Goal: Information Seeking & Learning: Learn about a topic

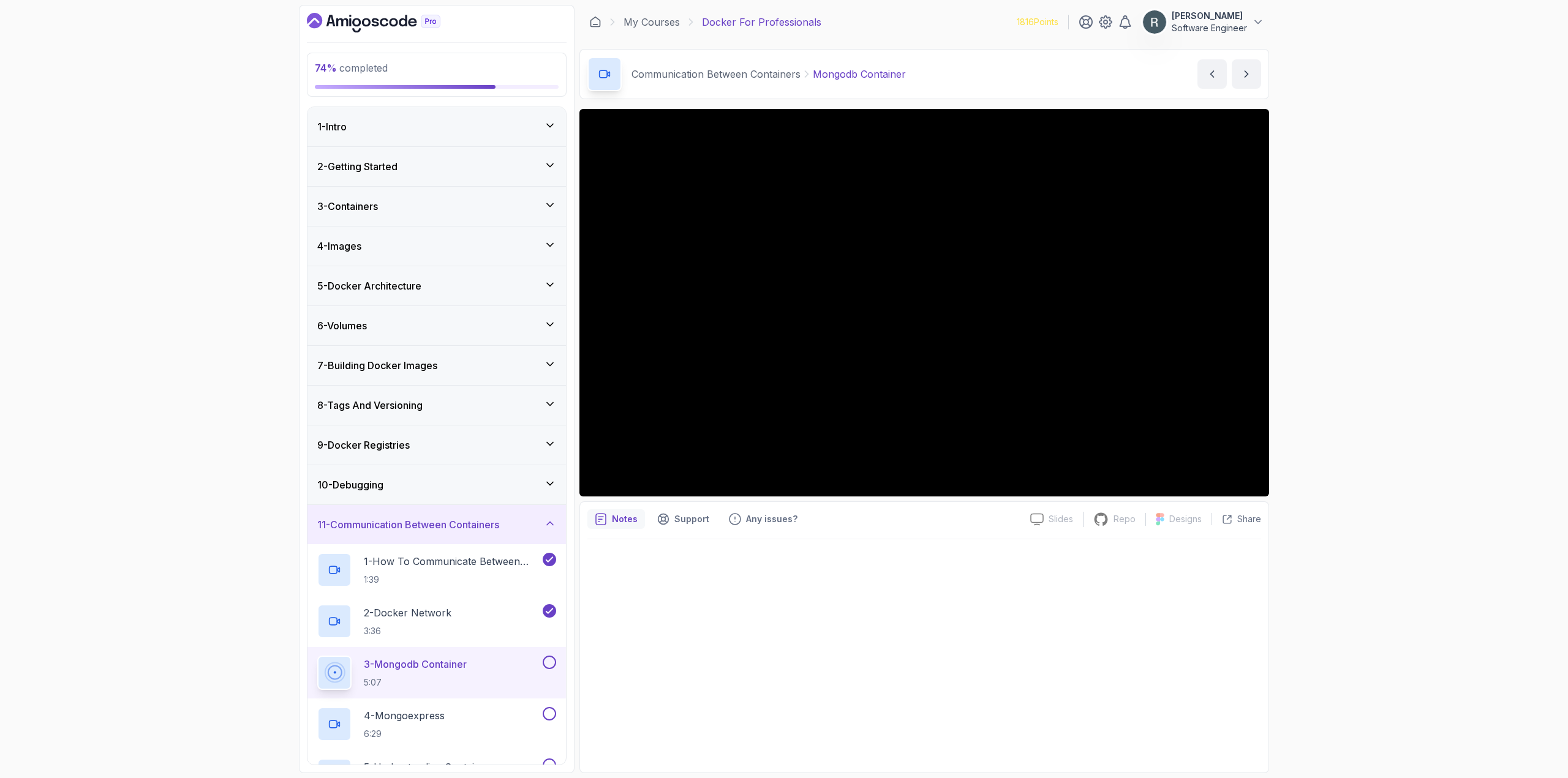
scroll to position [259, 0]
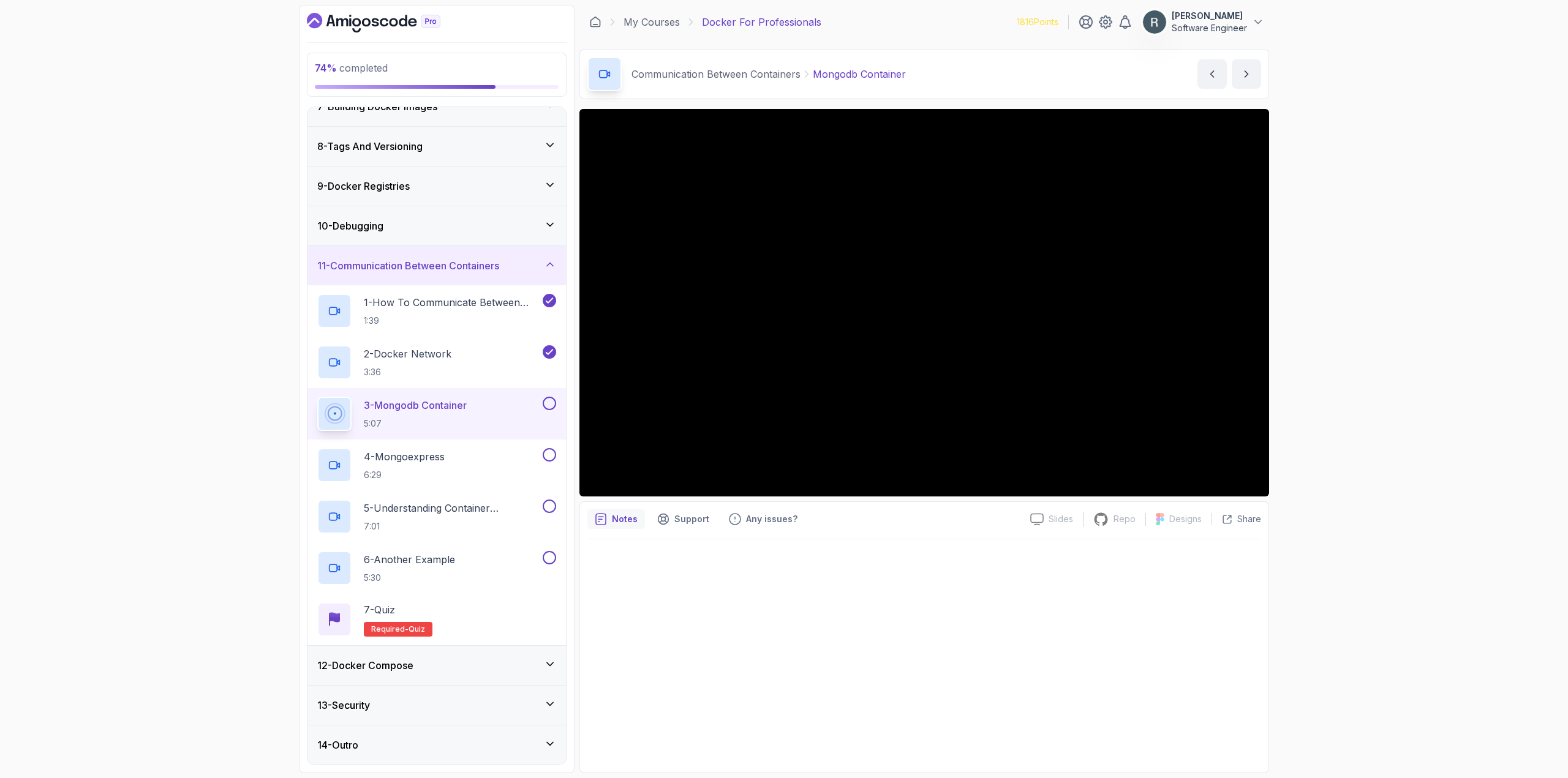
click at [550, 402] on button at bounding box center [549, 403] width 13 height 13
click at [493, 452] on div "4 - Mongoexpress 6:29" at bounding box center [428, 465] width 222 height 34
click at [548, 455] on button at bounding box center [549, 455] width 13 height 13
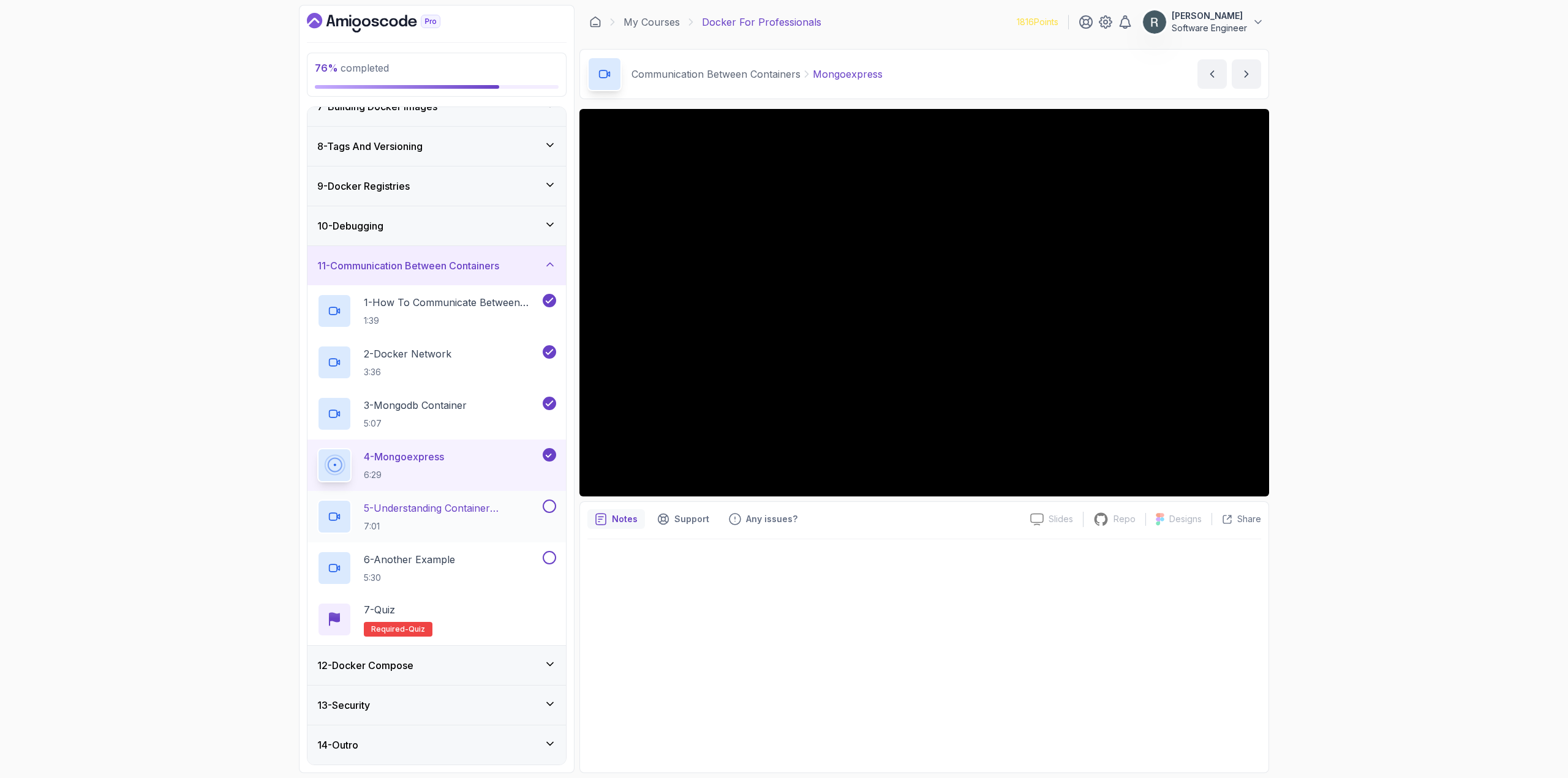
click at [487, 501] on p "5 - Understanding Container Communication" at bounding box center [451, 508] width 176 height 14
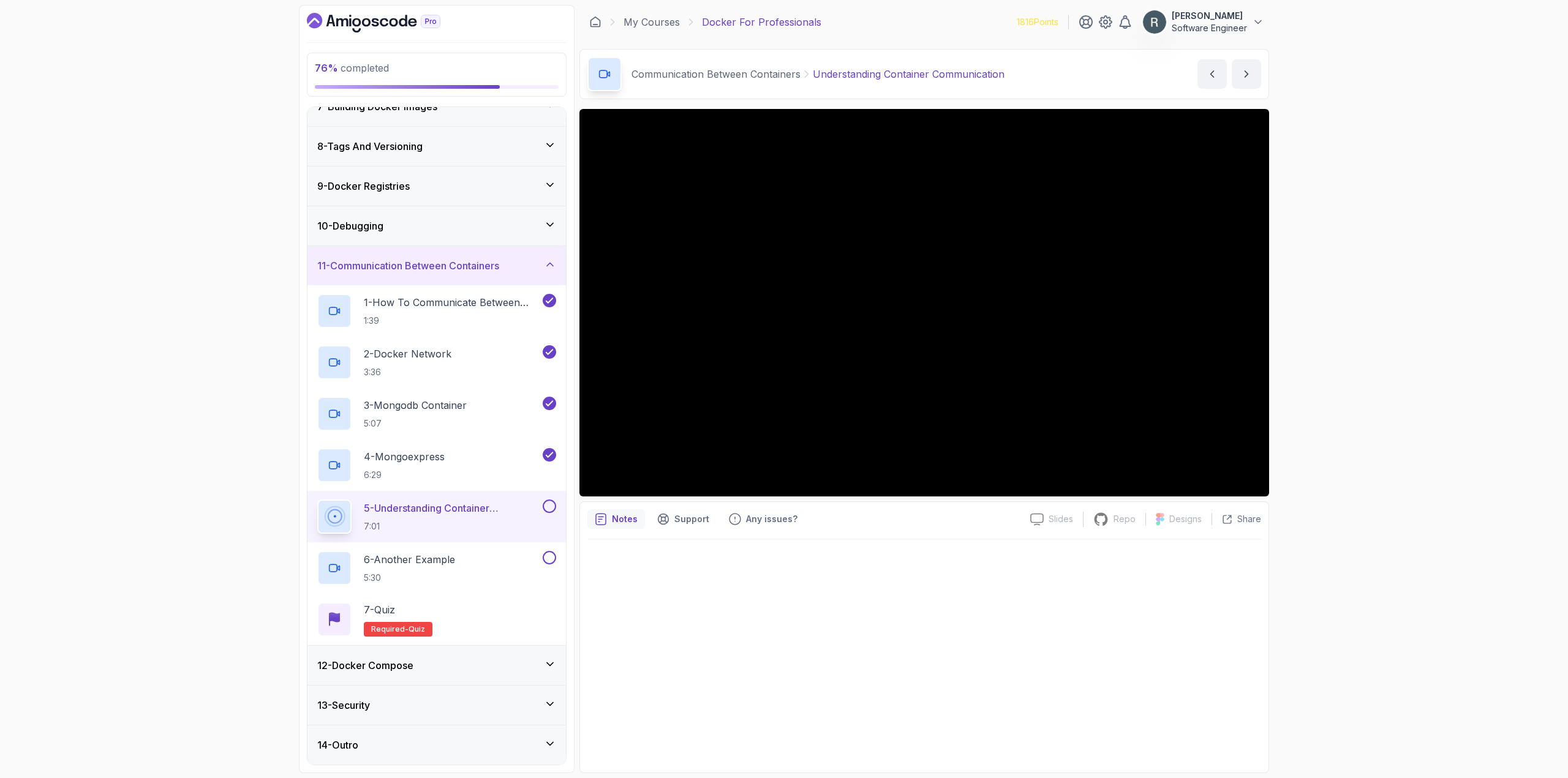
click at [551, 505] on button at bounding box center [549, 506] width 13 height 13
click at [499, 552] on div "6 - Another Example 5:30" at bounding box center [428, 568] width 222 height 34
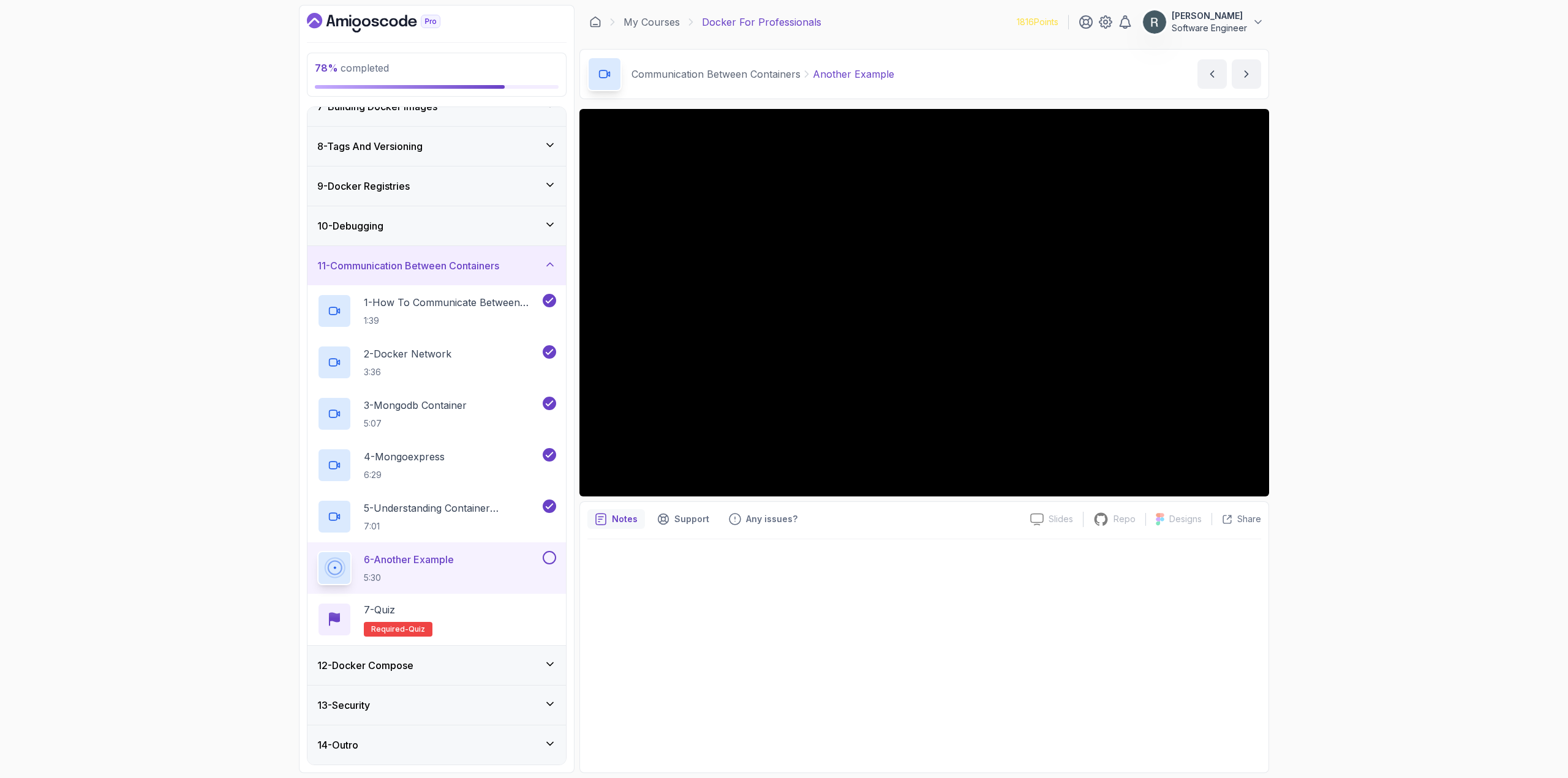
click at [549, 559] on button at bounding box center [549, 557] width 13 height 13
click at [531, 600] on div "7 - Quiz Required- quiz" at bounding box center [436, 620] width 258 height 52
click at [521, 618] on div "7 - Quiz Required- quiz" at bounding box center [436, 619] width 239 height 34
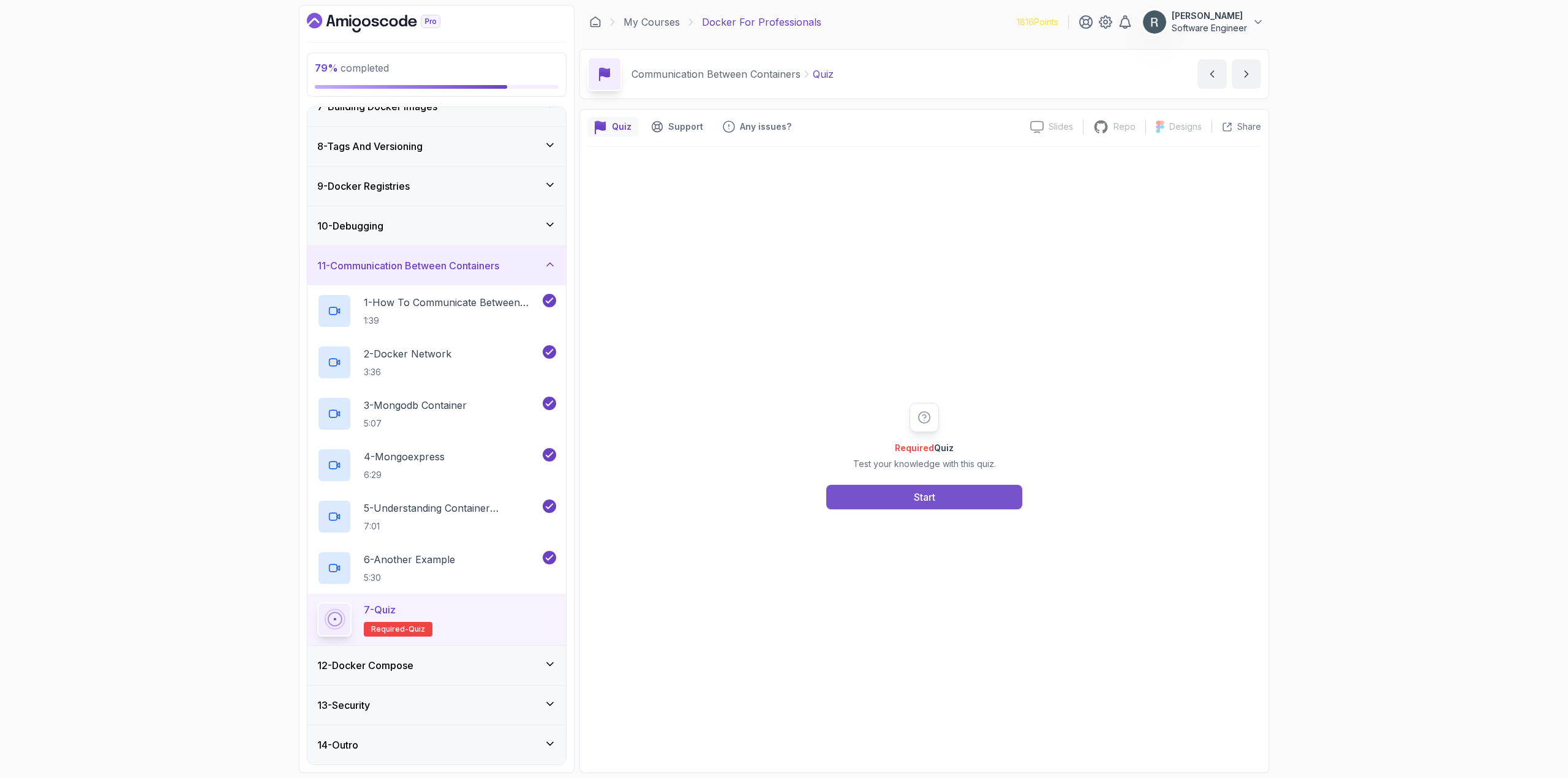
click at [899, 501] on button "Start" at bounding box center [924, 497] width 196 height 24
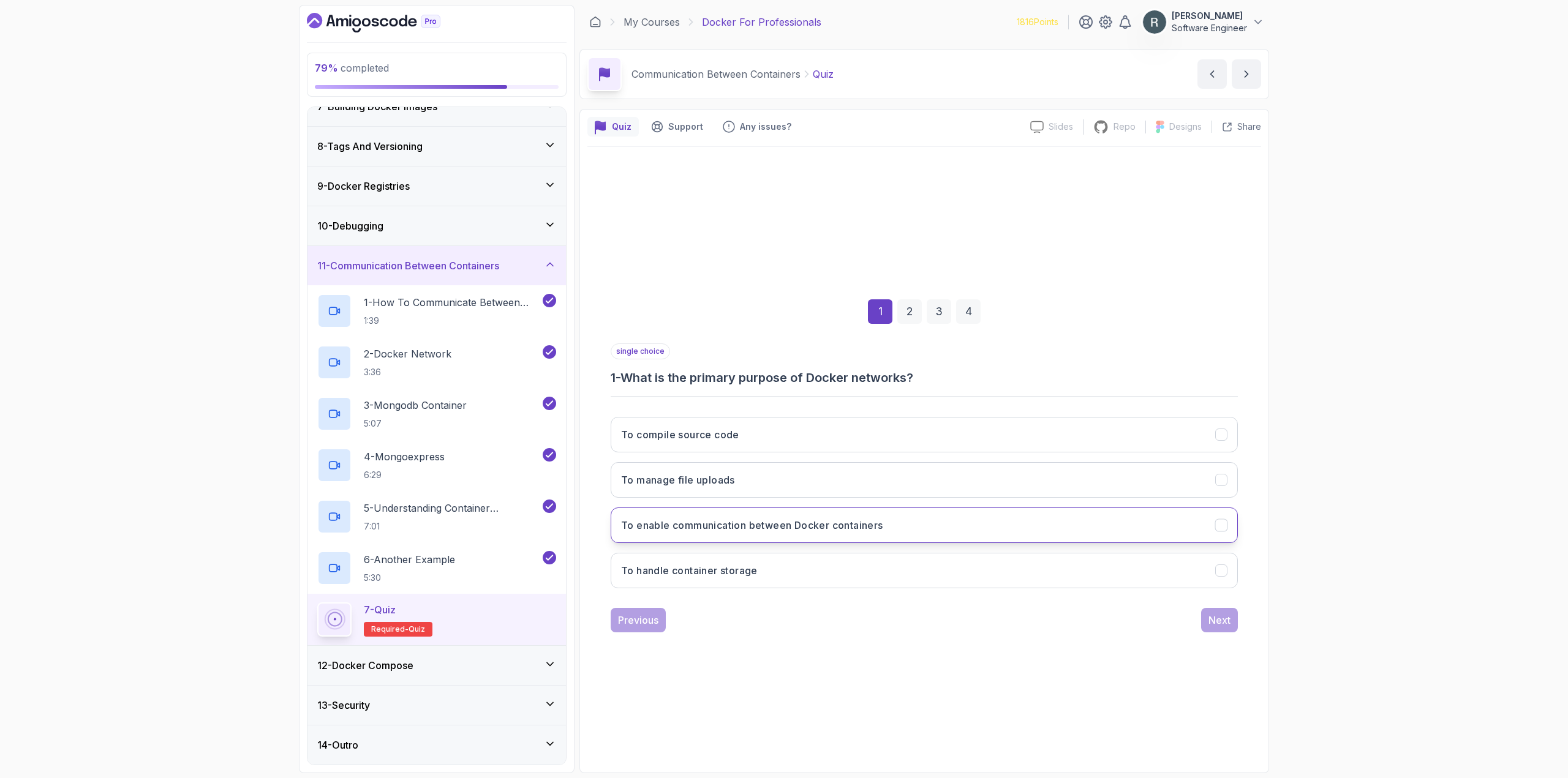
click at [762, 517] on button "To enable communication between Docker containers" at bounding box center [924, 525] width 627 height 36
click at [1228, 630] on button "Next" at bounding box center [1219, 620] width 37 height 24
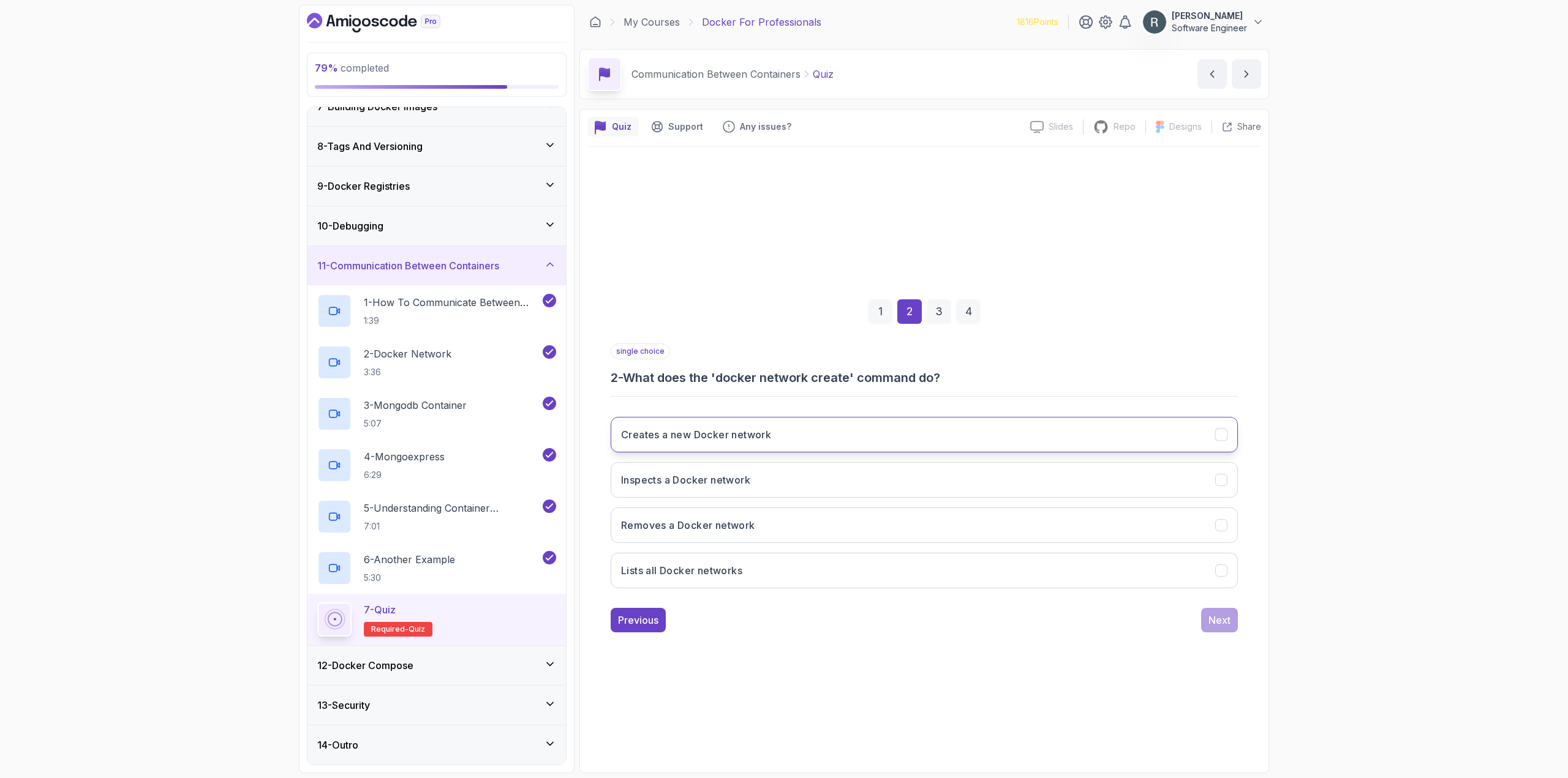
click at [808, 450] on button "Creates a new Docker network" at bounding box center [924, 435] width 627 height 36
click at [1208, 623] on button "Next" at bounding box center [1219, 620] width 37 height 24
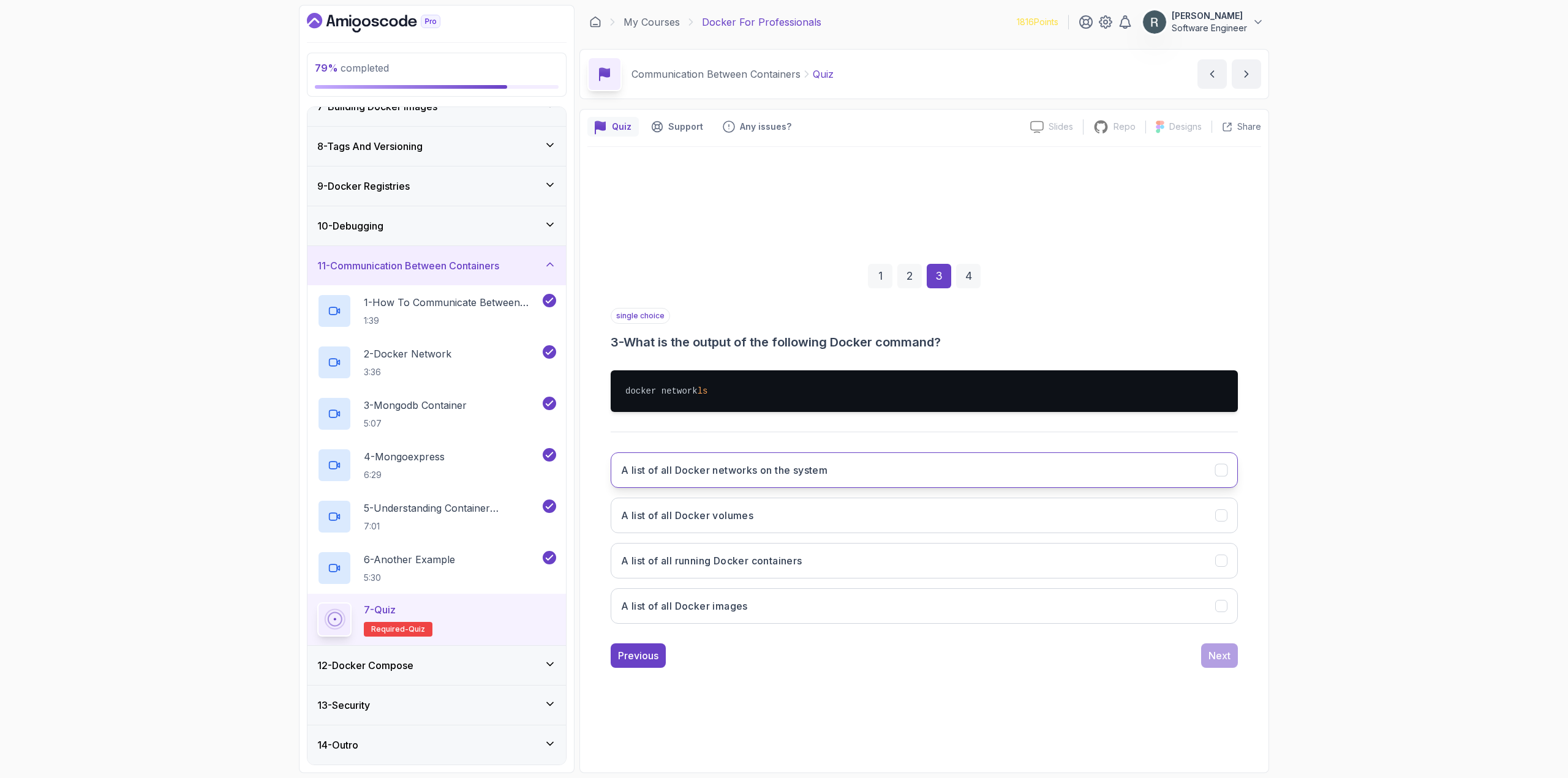
click at [795, 476] on h3 "A list of all Docker networks on the system" at bounding box center [724, 470] width 206 height 14
click at [1228, 657] on div "Next" at bounding box center [1219, 656] width 22 height 14
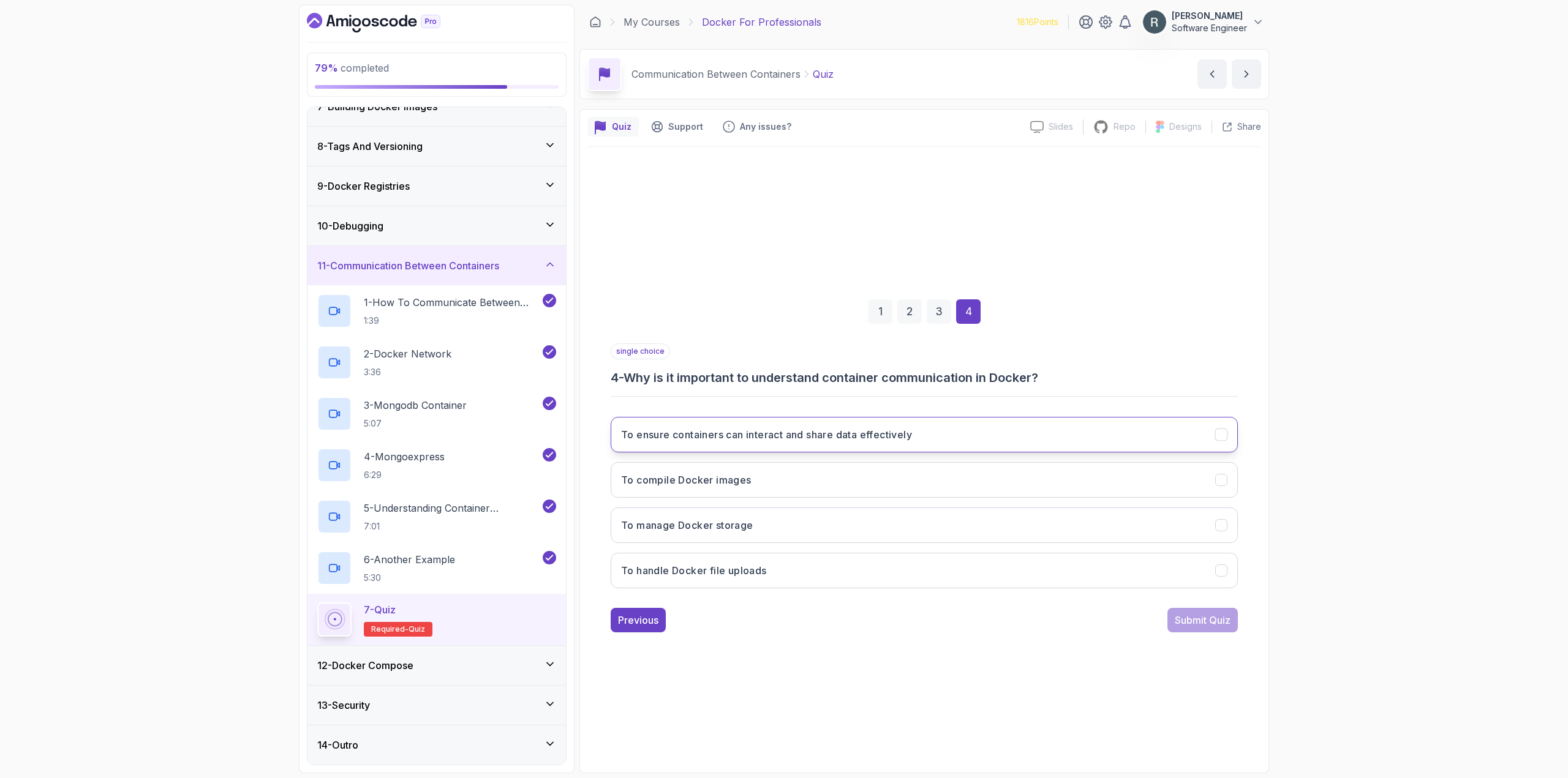
click at [747, 443] on button "To ensure containers can interact and share data effectively" at bounding box center [924, 435] width 627 height 36
click at [1219, 620] on div "Submit Quiz" at bounding box center [1203, 620] width 55 height 14
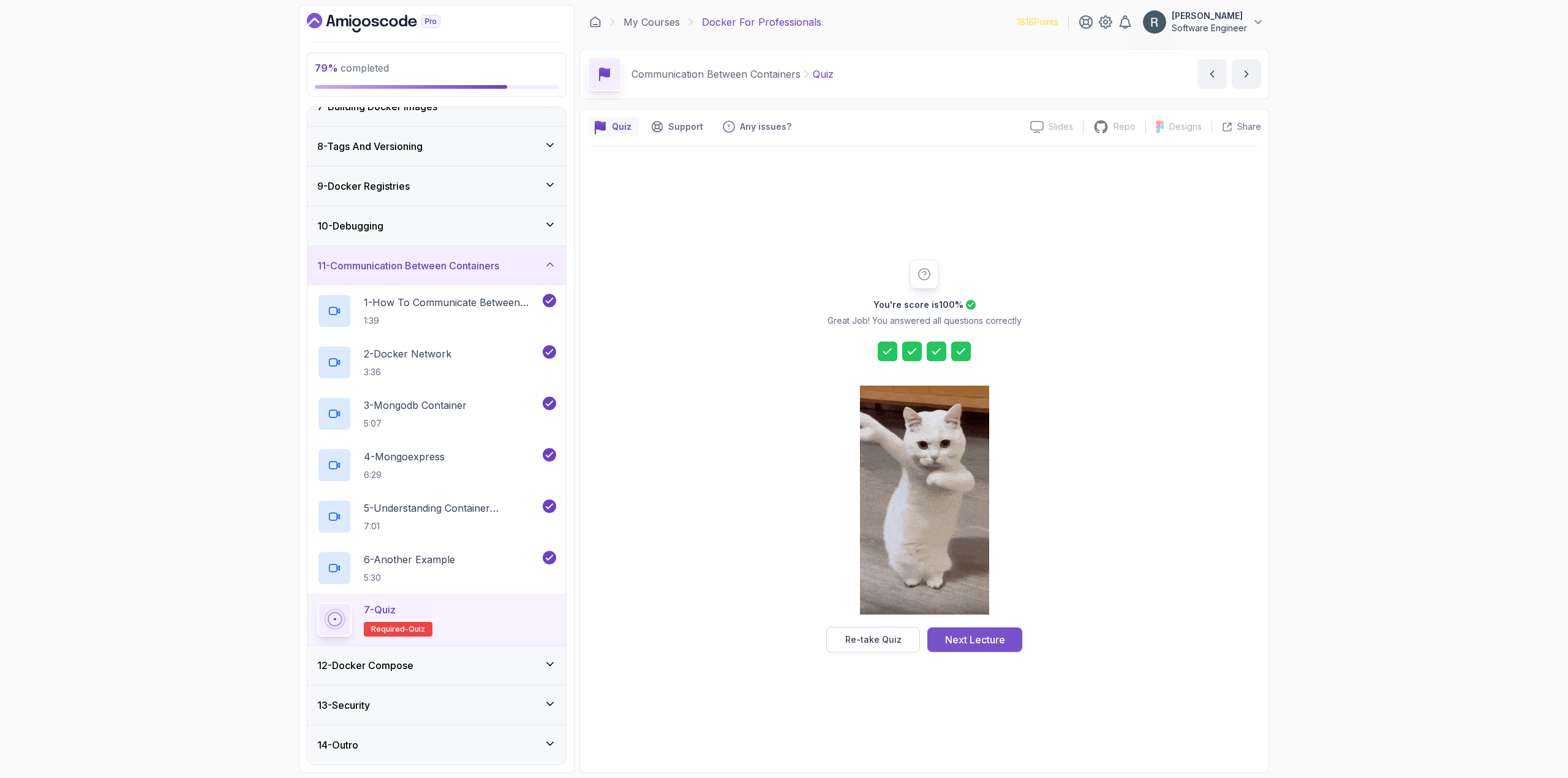
click at [974, 640] on div "Next Lecture" at bounding box center [975, 640] width 60 height 14
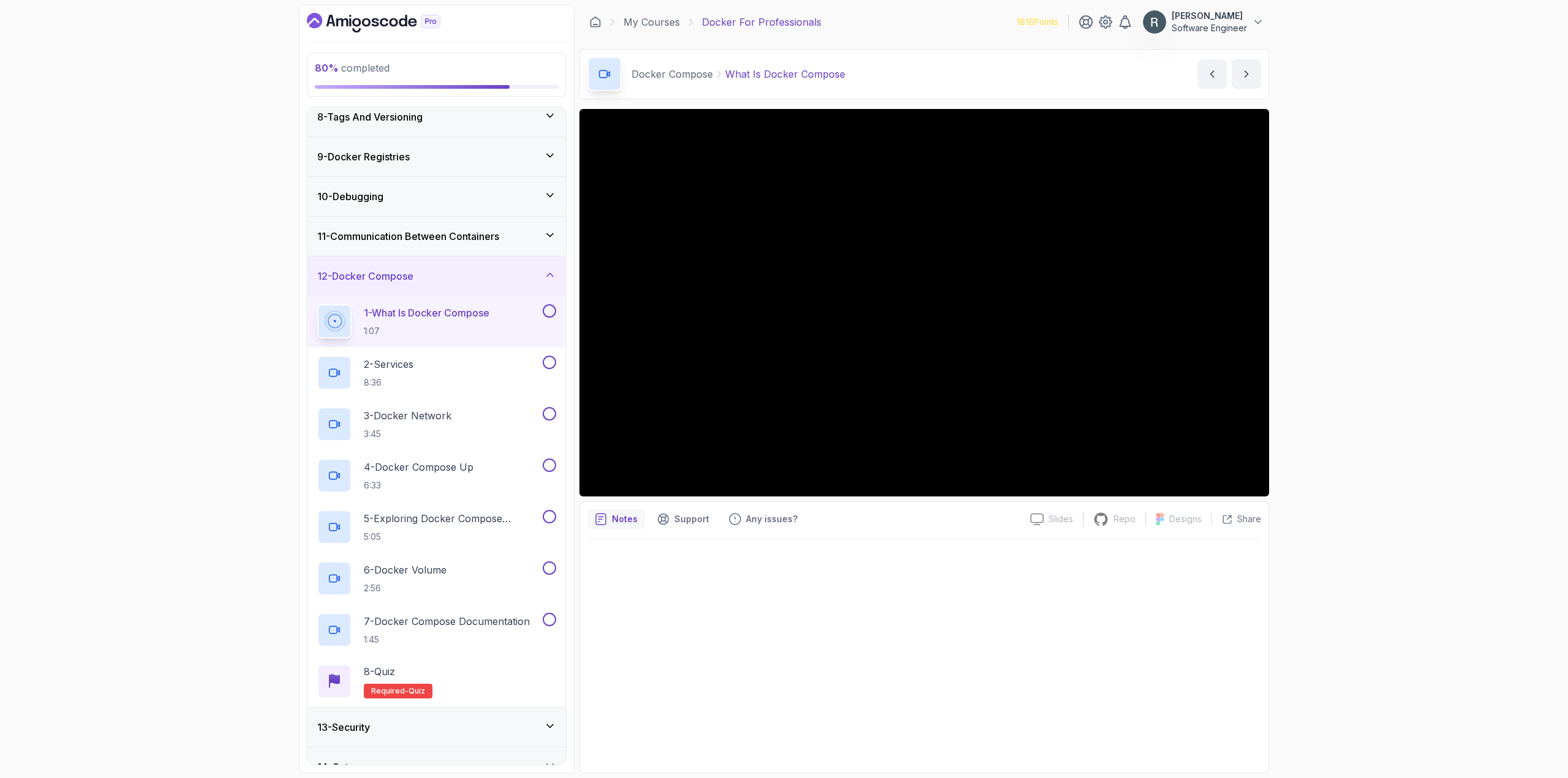
scroll to position [310, 0]
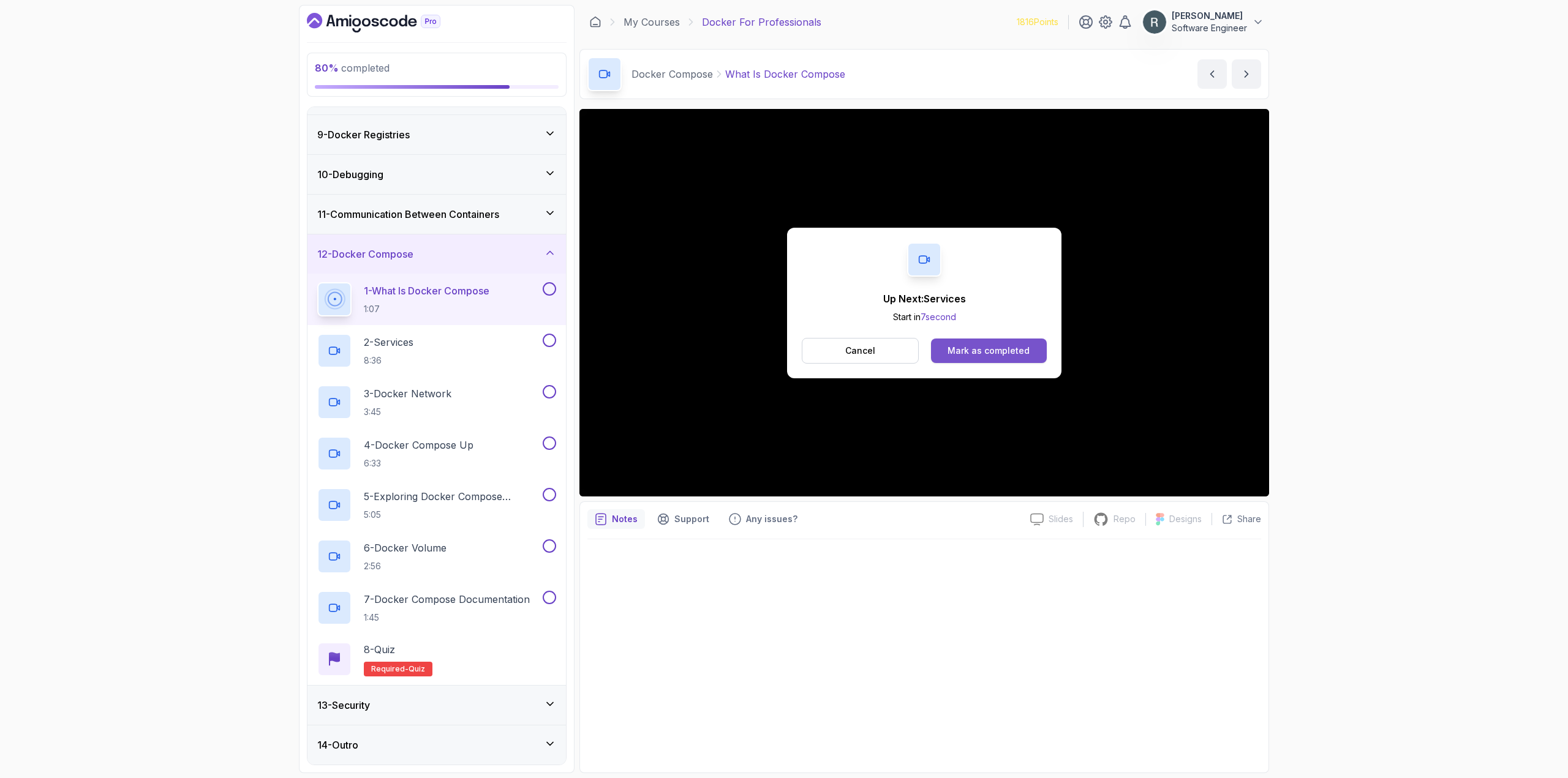
click at [953, 346] on div "Mark as completed" at bounding box center [988, 351] width 82 height 13
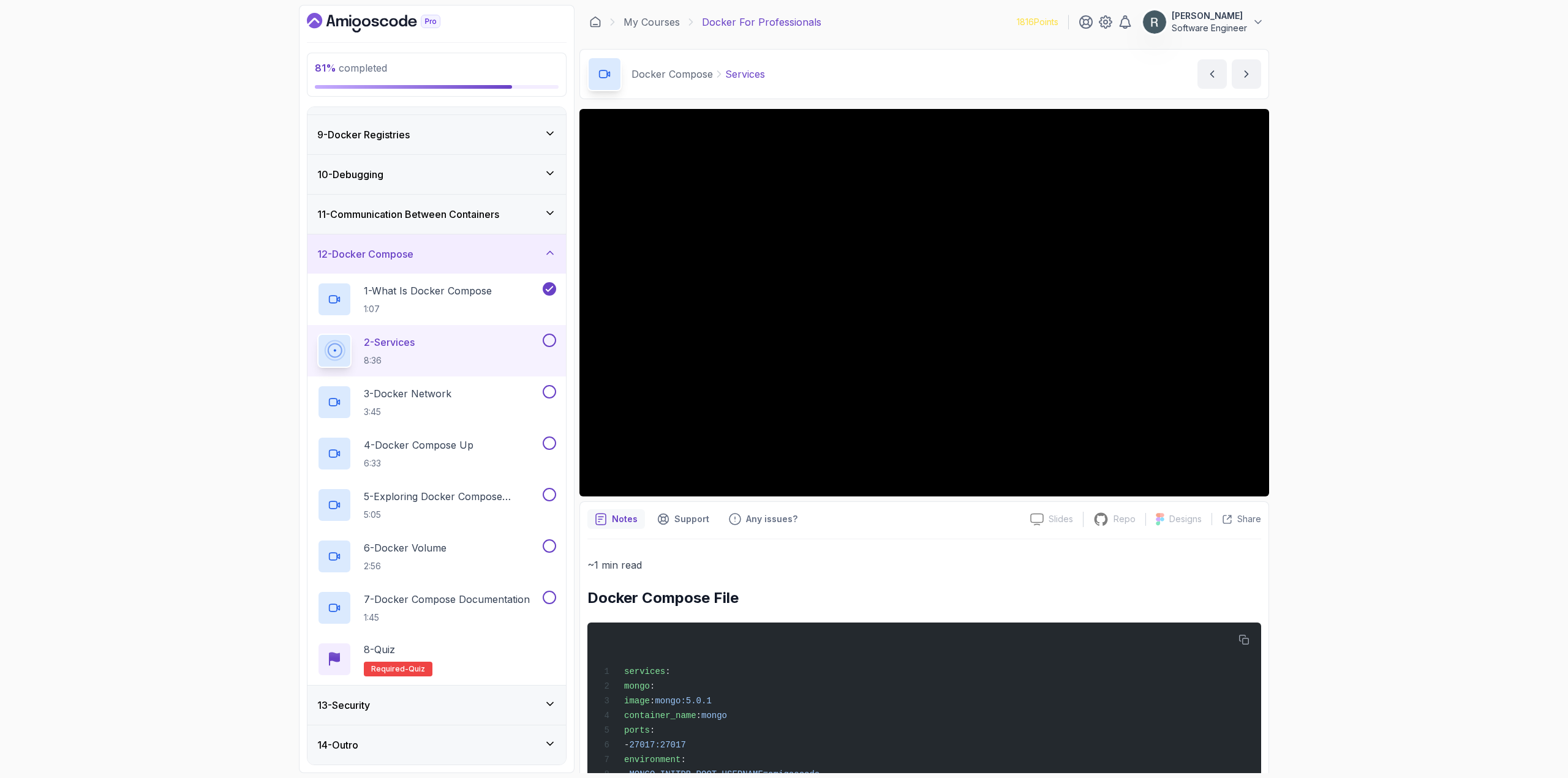
click at [549, 338] on button at bounding box center [549, 340] width 13 height 13
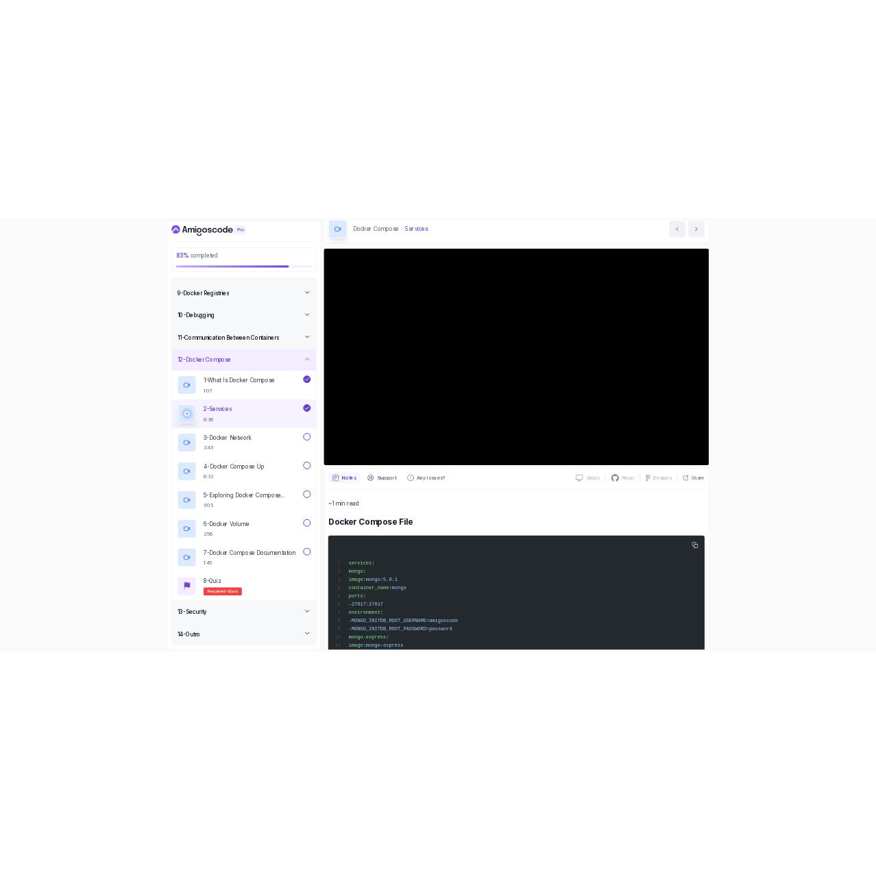
scroll to position [54, 0]
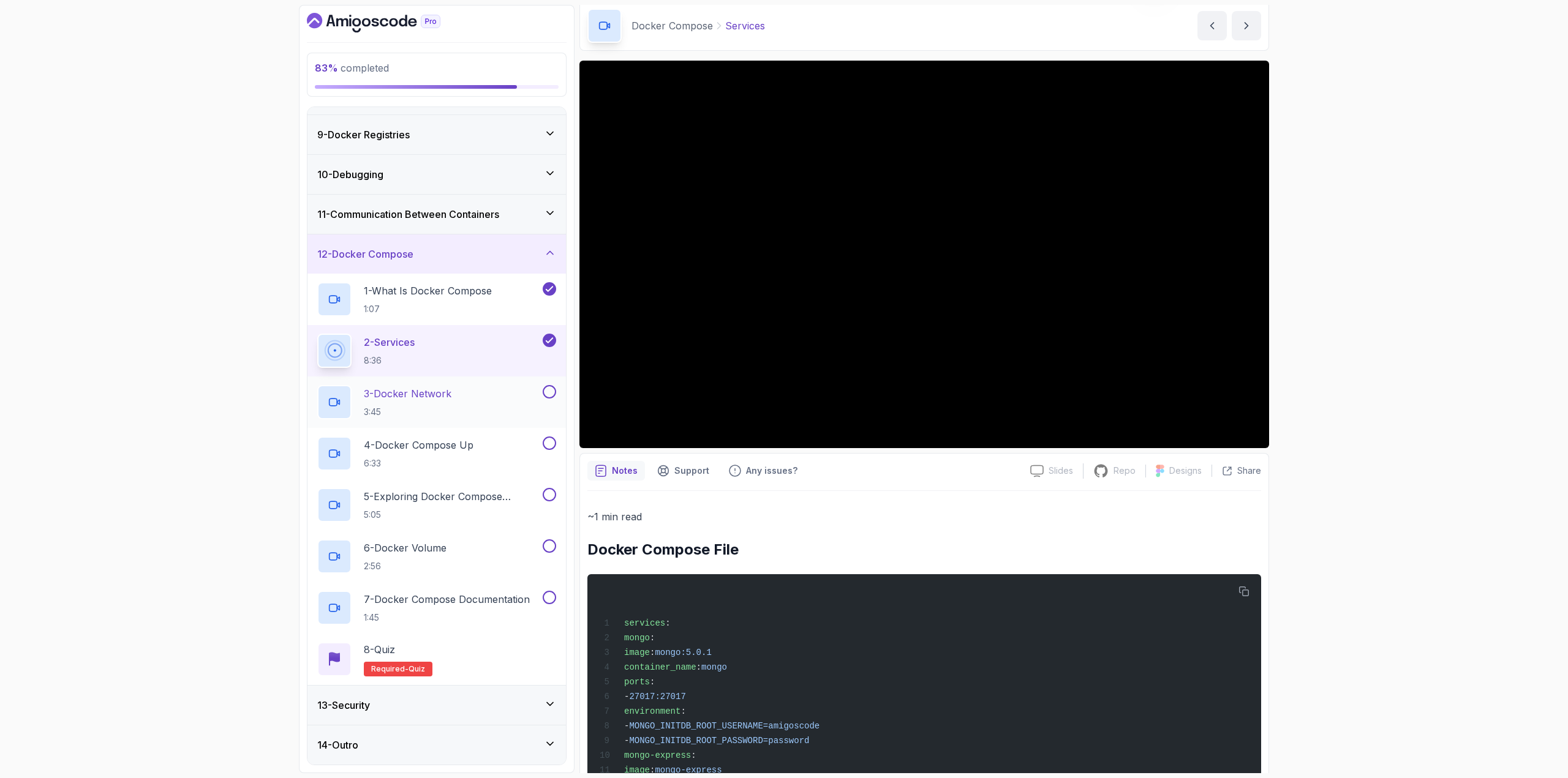
click at [484, 412] on div "3 - Docker Network 3:45" at bounding box center [428, 402] width 222 height 34
click at [550, 393] on button at bounding box center [549, 391] width 13 height 13
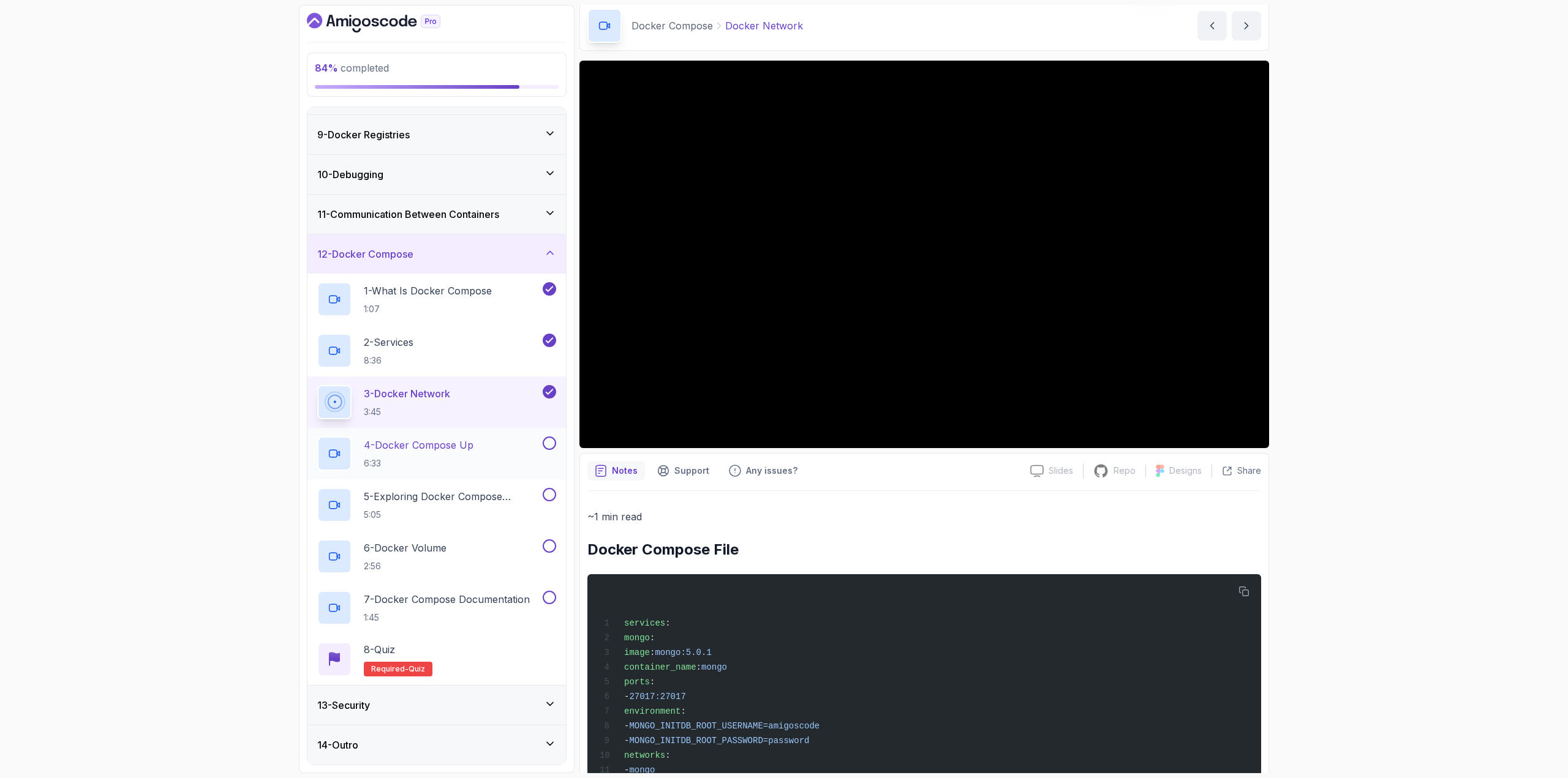
click at [523, 449] on div "4 - Docker Compose Up 6:33" at bounding box center [428, 454] width 222 height 34
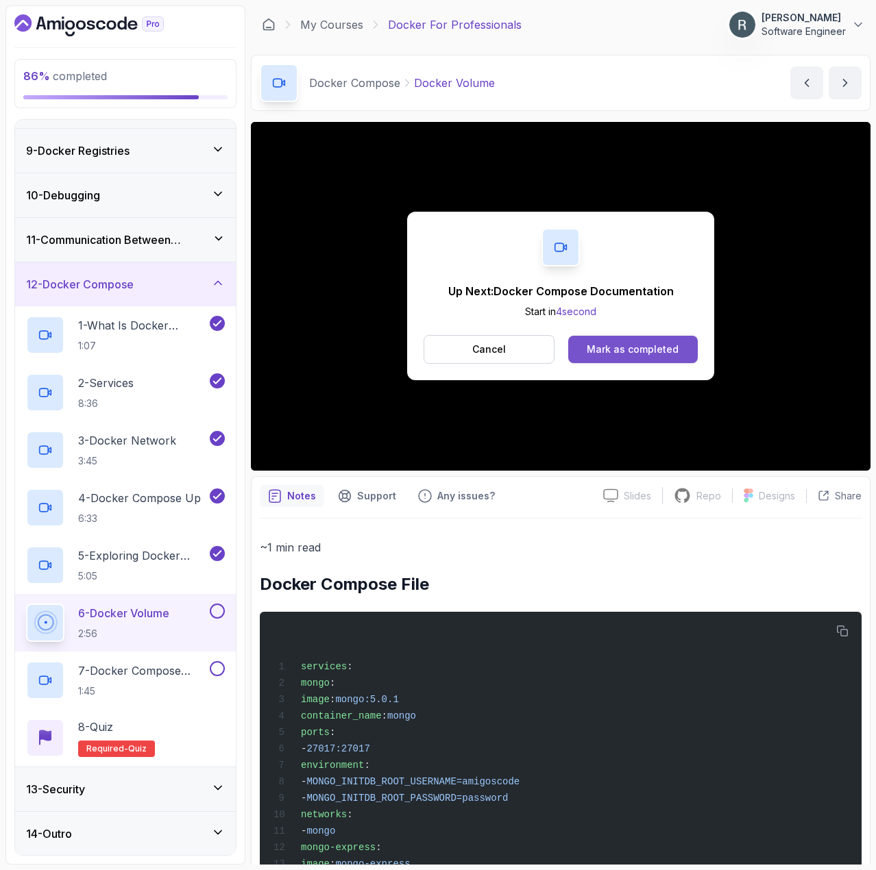
click at [671, 347] on div "Mark as completed" at bounding box center [633, 350] width 92 height 14
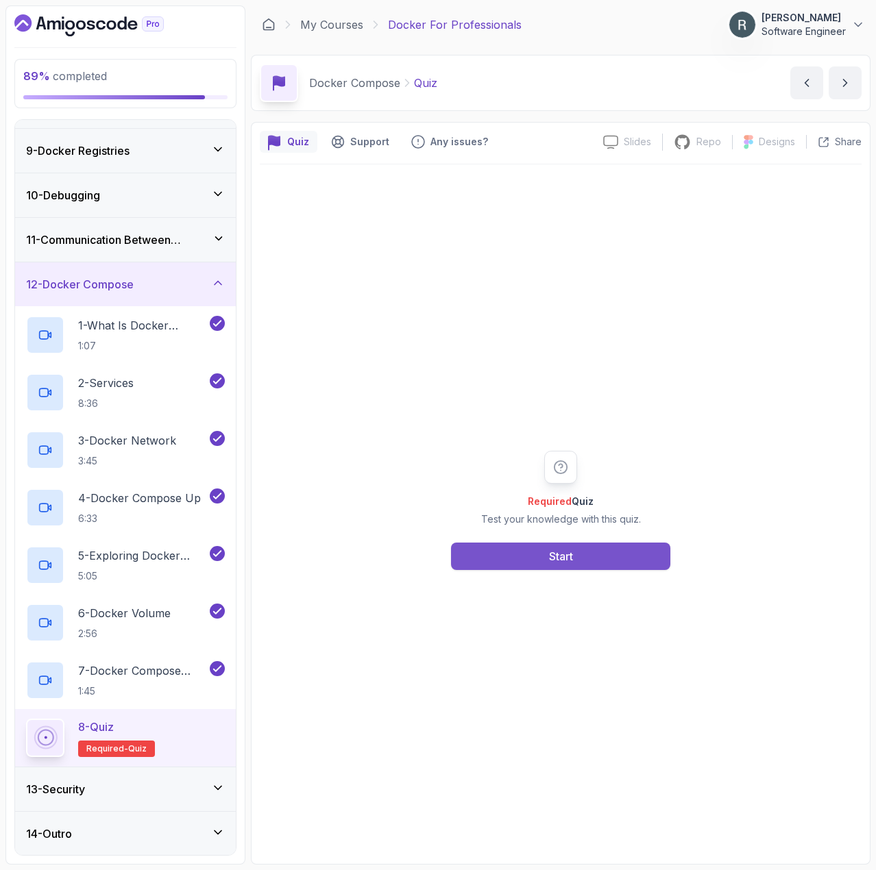
click at [631, 561] on button "Start" at bounding box center [560, 556] width 219 height 27
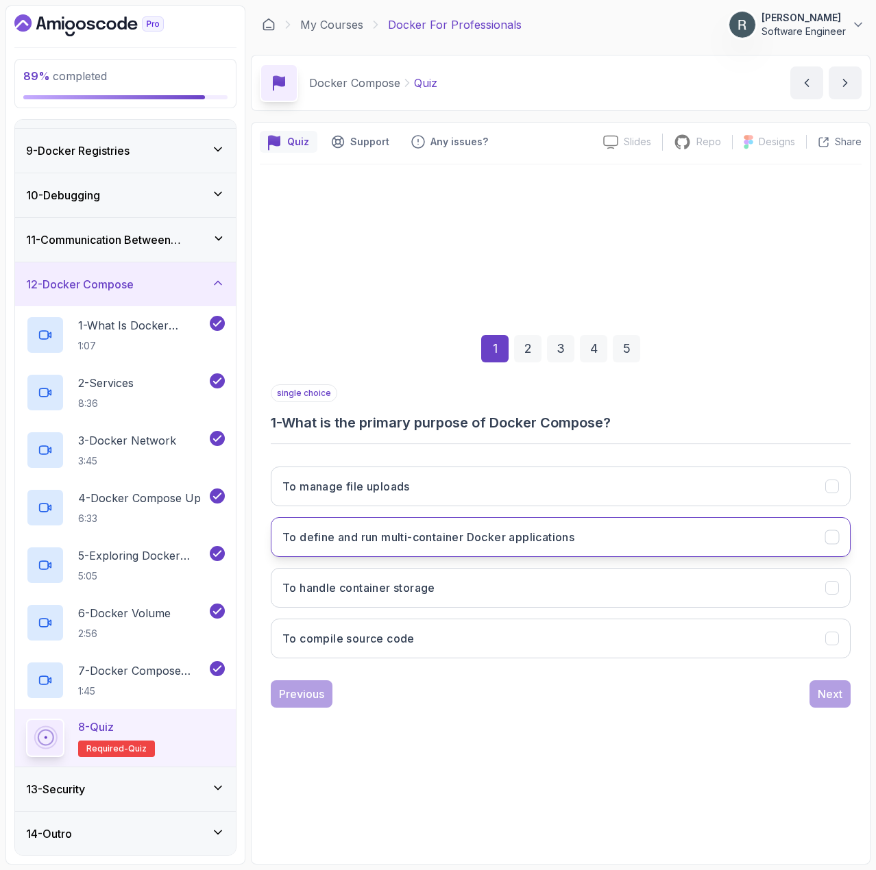
click at [756, 537] on button "To define and run multi-container Docker applications" at bounding box center [561, 537] width 580 height 40
click at [832, 701] on div "Next" at bounding box center [830, 694] width 25 height 16
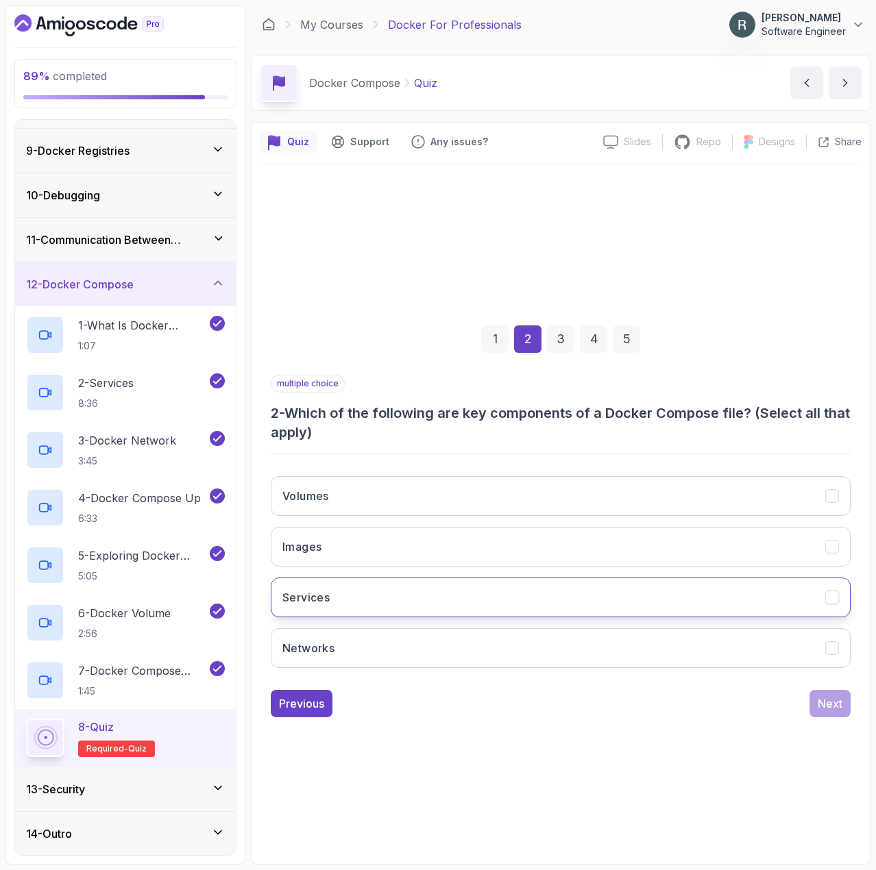
click at [746, 596] on button "Services" at bounding box center [561, 598] width 580 height 40
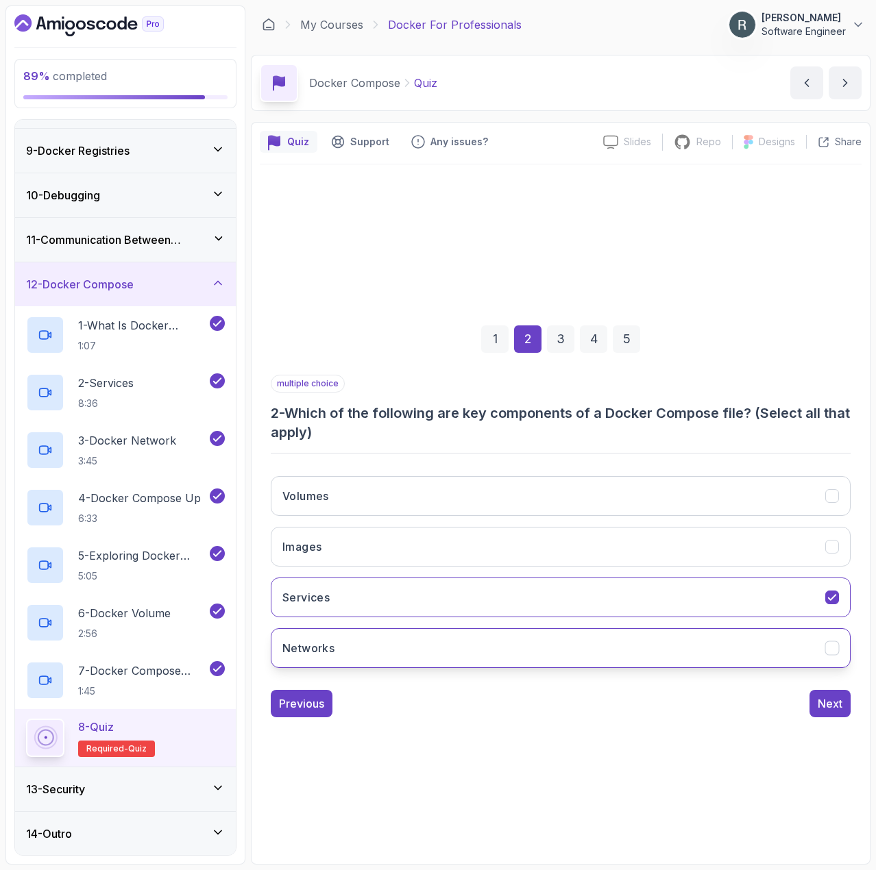
click at [746, 649] on button "Networks" at bounding box center [561, 649] width 580 height 40
drag, startPoint x: 775, startPoint y: 547, endPoint x: 789, endPoint y: 515, distance: 34.4
click at [776, 546] on button "Images" at bounding box center [561, 547] width 580 height 40
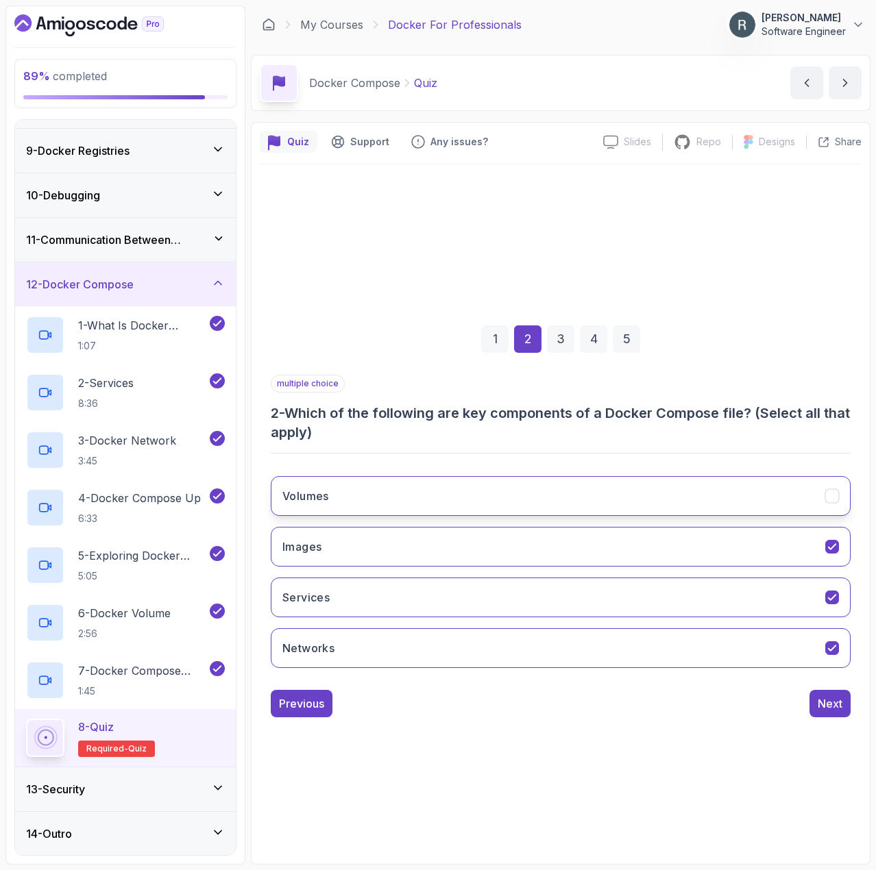
click at [794, 503] on button "Volumes" at bounding box center [561, 496] width 580 height 40
click at [838, 694] on button "Next" at bounding box center [829, 703] width 41 height 27
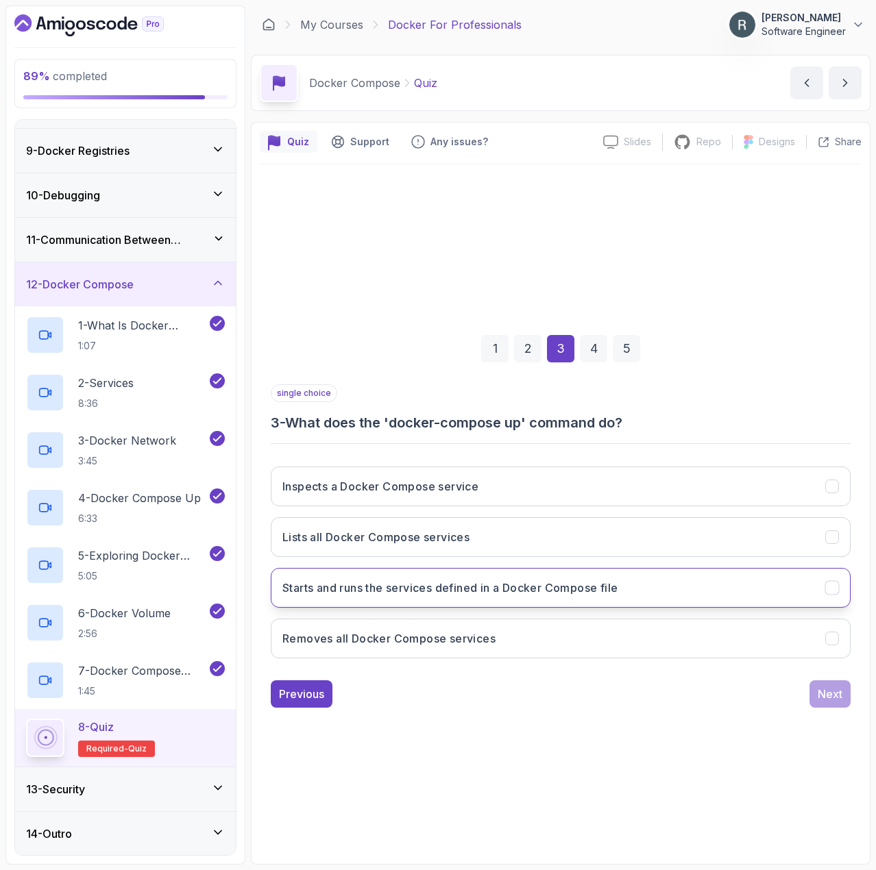
click at [687, 596] on button "Starts and runs the services defined in a Docker Compose file" at bounding box center [561, 588] width 580 height 40
click at [823, 700] on div "Next" at bounding box center [830, 694] width 25 height 16
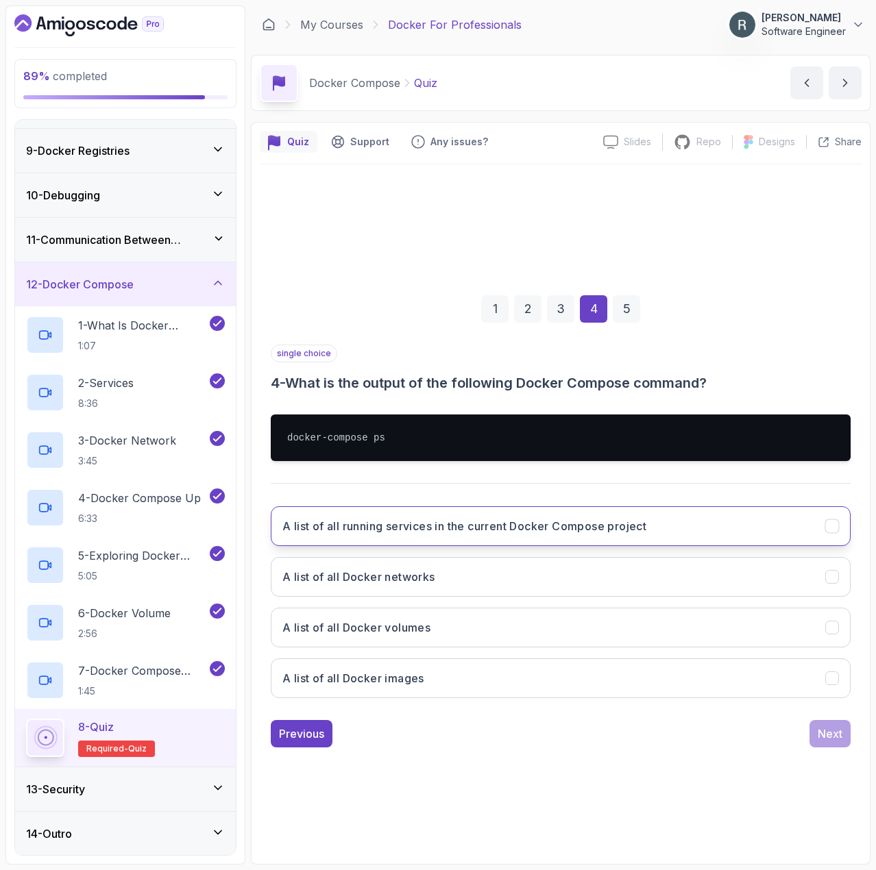
click at [755, 538] on button "A list of all running services in the current Docker Compose project" at bounding box center [561, 527] width 580 height 40
click at [833, 742] on div "Next" at bounding box center [830, 734] width 25 height 16
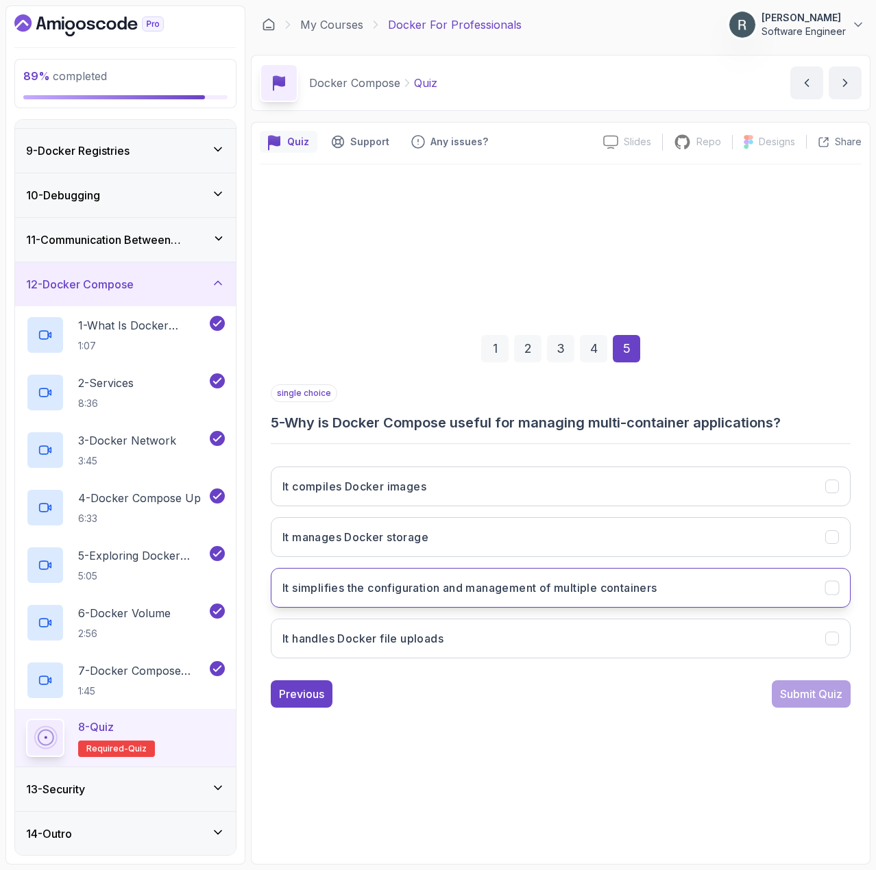
click at [685, 586] on button "It simplifies the configuration and management of multiple containers" at bounding box center [561, 588] width 580 height 40
click at [798, 699] on div "Submit Quiz" at bounding box center [811, 694] width 62 height 16
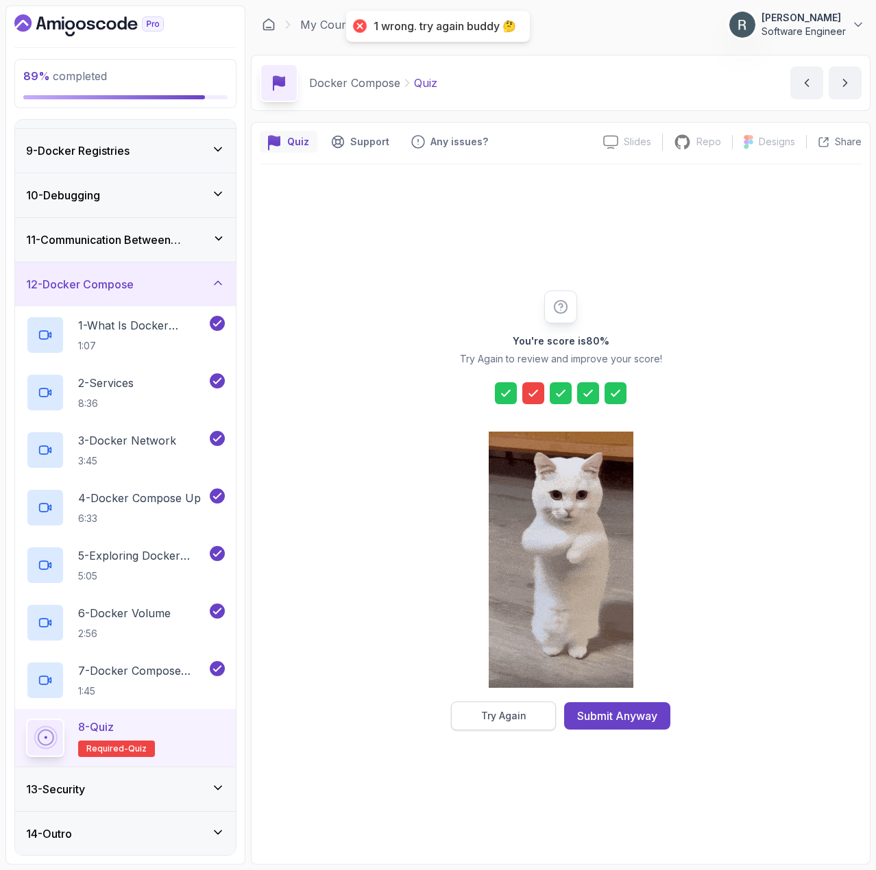
click at [527, 708] on button "Try Again" at bounding box center [503, 716] width 105 height 29
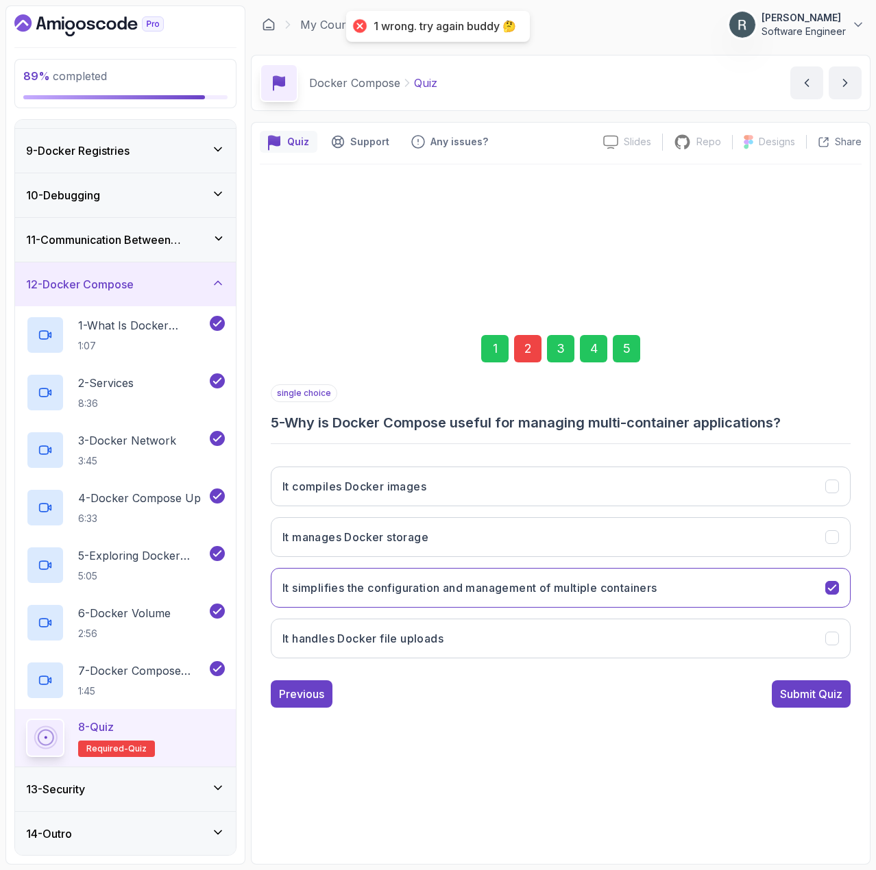
click at [528, 358] on div "2" at bounding box center [527, 348] width 27 height 27
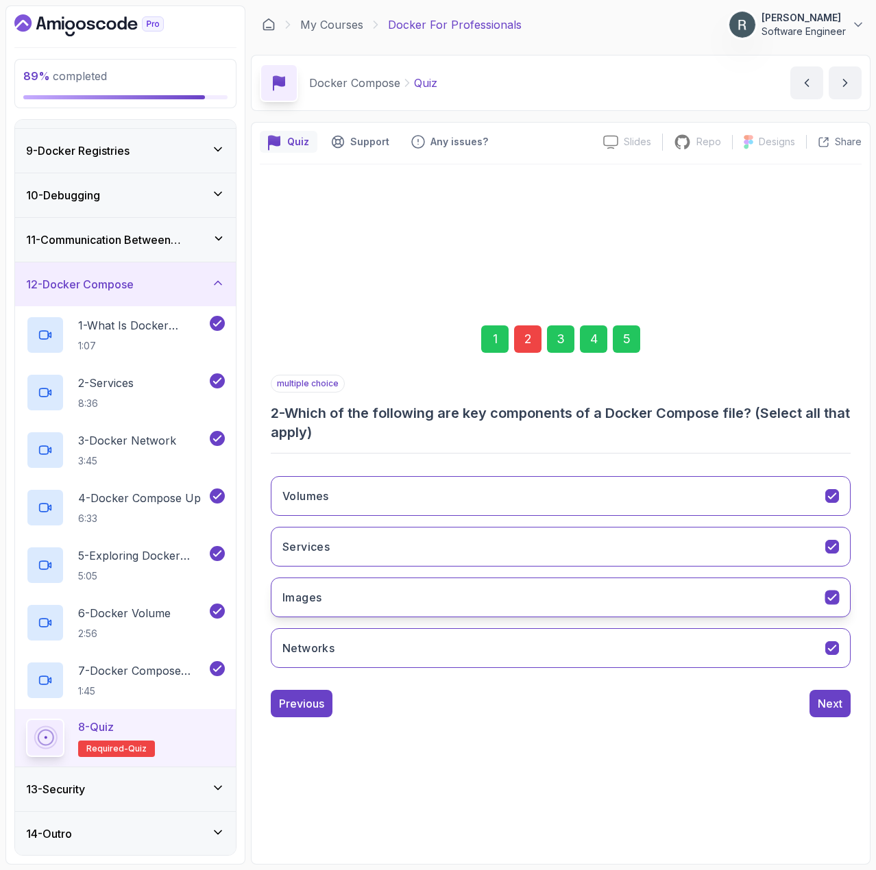
click at [417, 613] on button "Images" at bounding box center [561, 598] width 580 height 40
click at [633, 337] on div "5" at bounding box center [626, 339] width 27 height 27
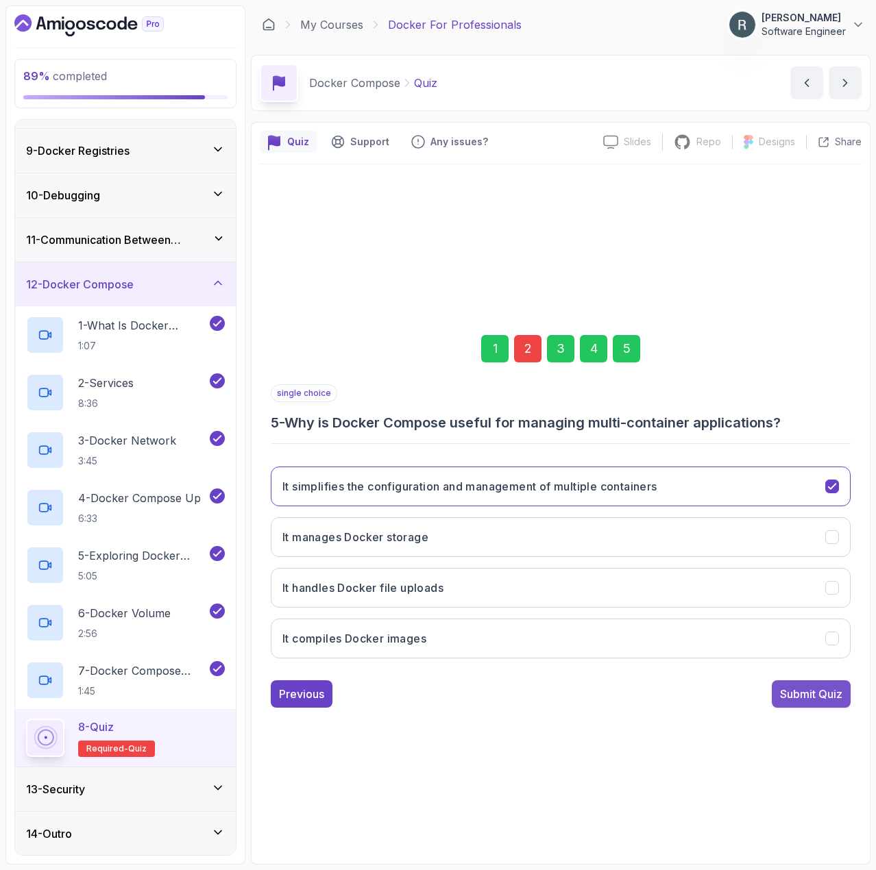
click at [814, 699] on div "Submit Quiz" at bounding box center [811, 694] width 62 height 16
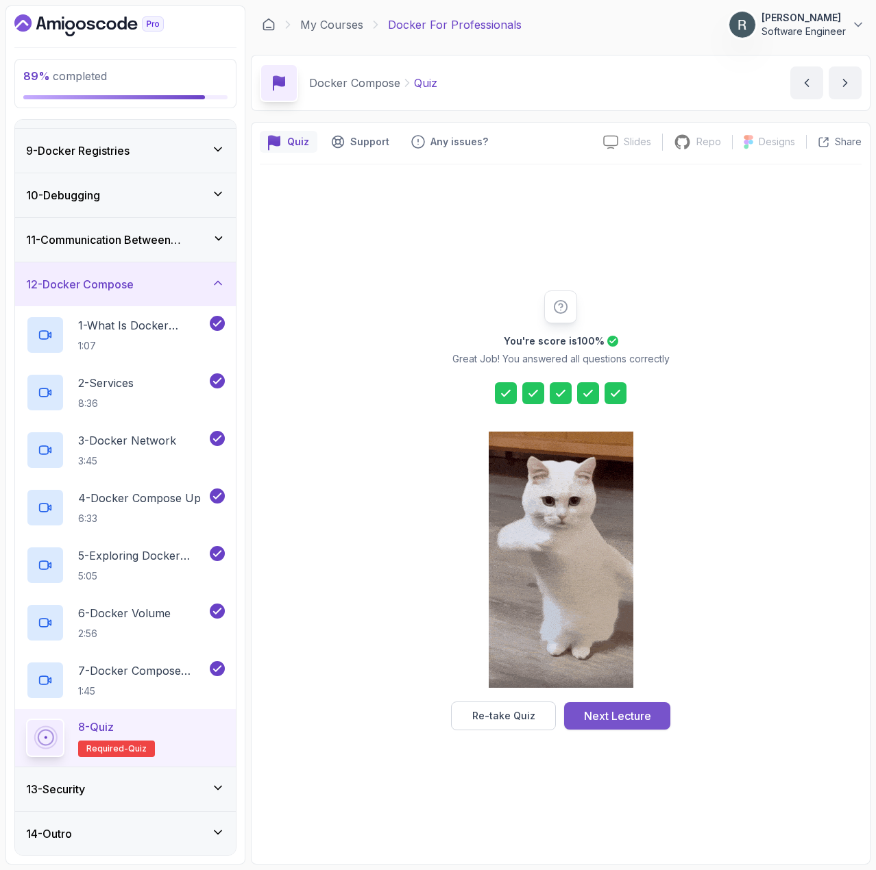
click at [600, 716] on div "Next Lecture" at bounding box center [617, 716] width 67 height 16
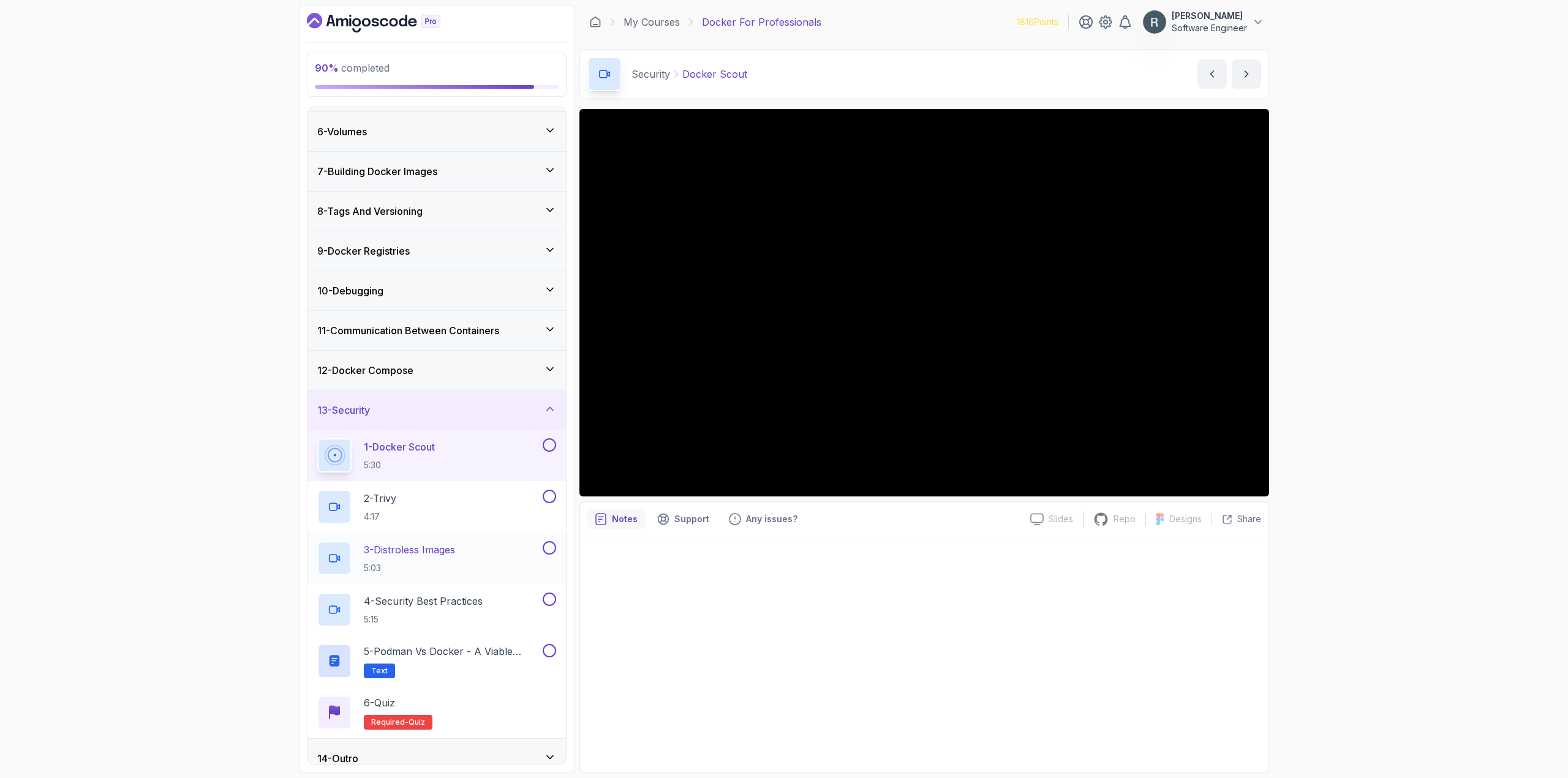
scroll to position [207, 0]
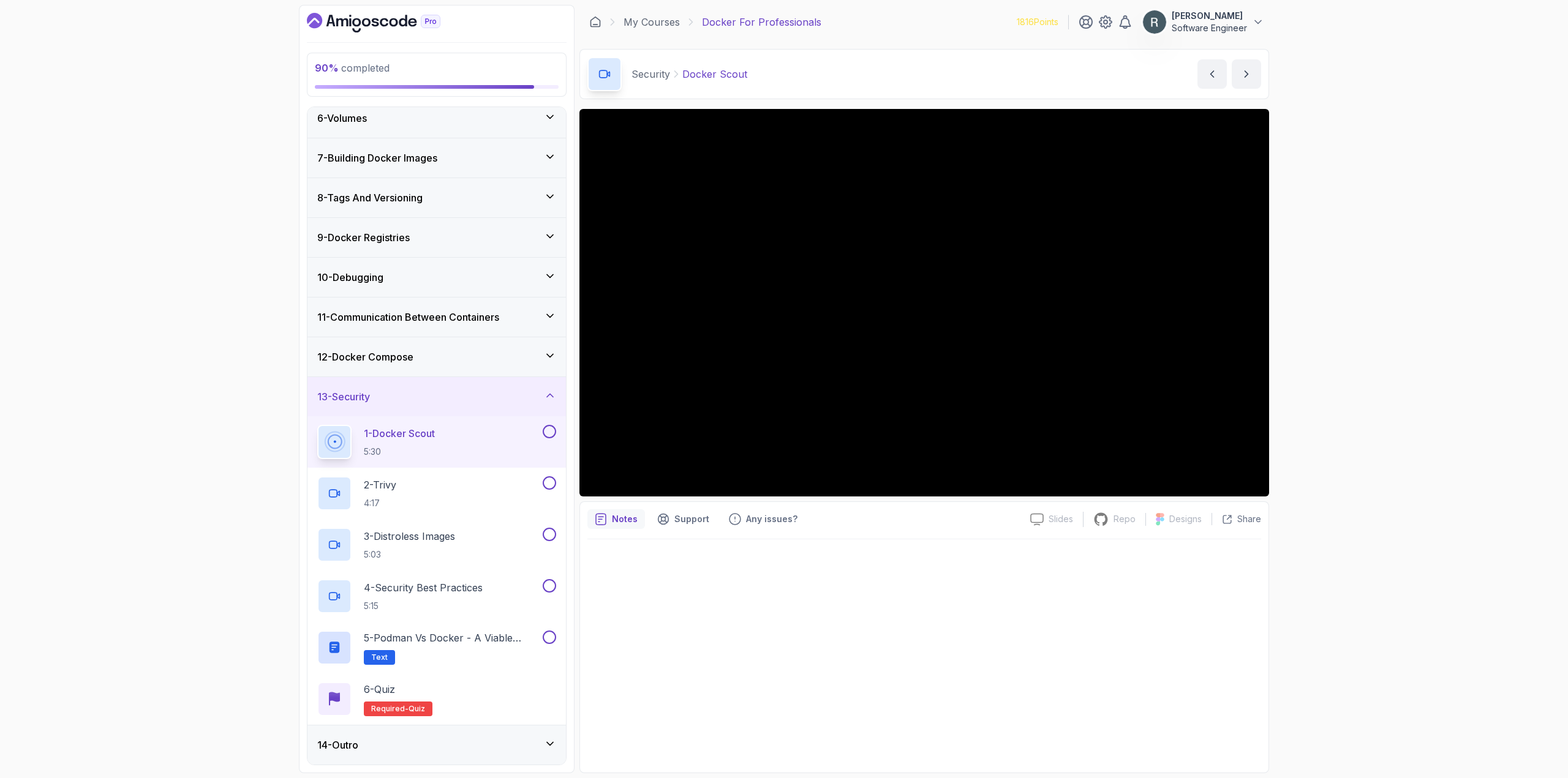
click at [721, 623] on div at bounding box center [924, 652] width 674 height 226
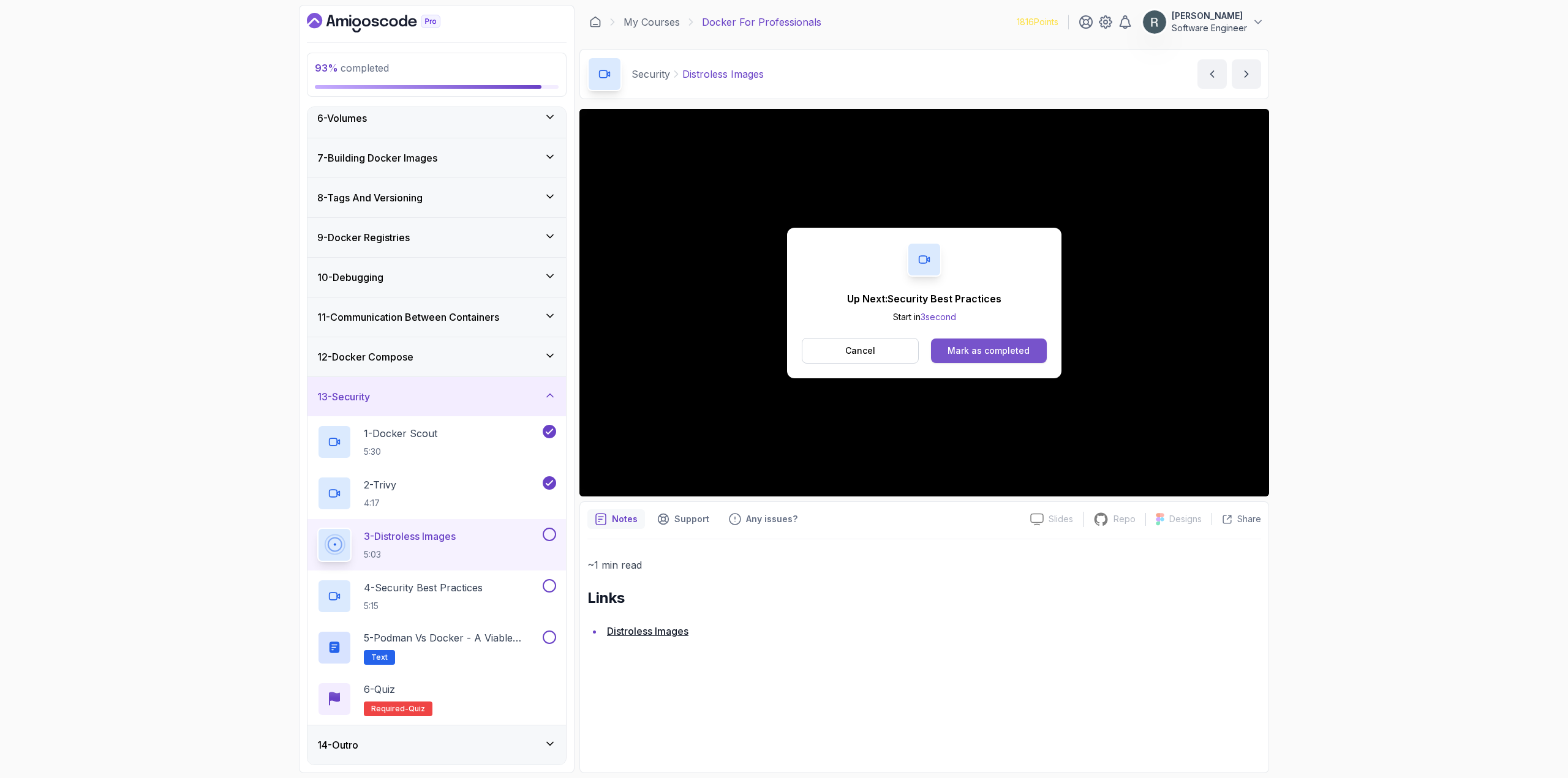
click at [973, 351] on div "Mark as completed" at bounding box center [988, 351] width 82 height 13
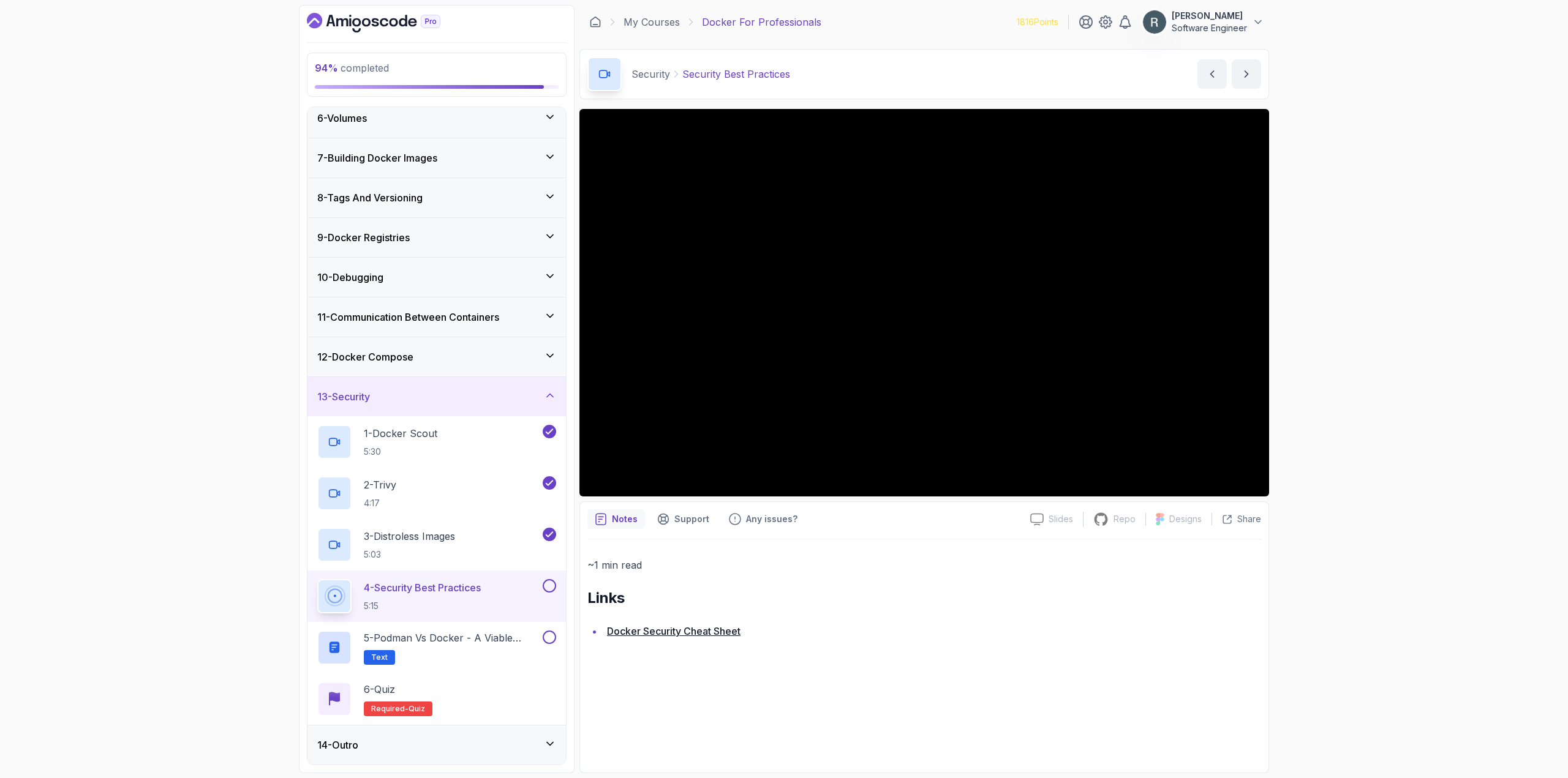
click at [505, 607] on div "4 - Security Best Practices 5:15" at bounding box center [428, 596] width 222 height 34
click at [550, 585] on button at bounding box center [549, 585] width 13 height 13
click at [513, 626] on div "5 - Podman vs Docker - A Viable Alternative Text" at bounding box center [436, 648] width 258 height 52
click at [513, 641] on p "5 - Podman vs Docker - A Viable Alternative" at bounding box center [451, 638] width 176 height 14
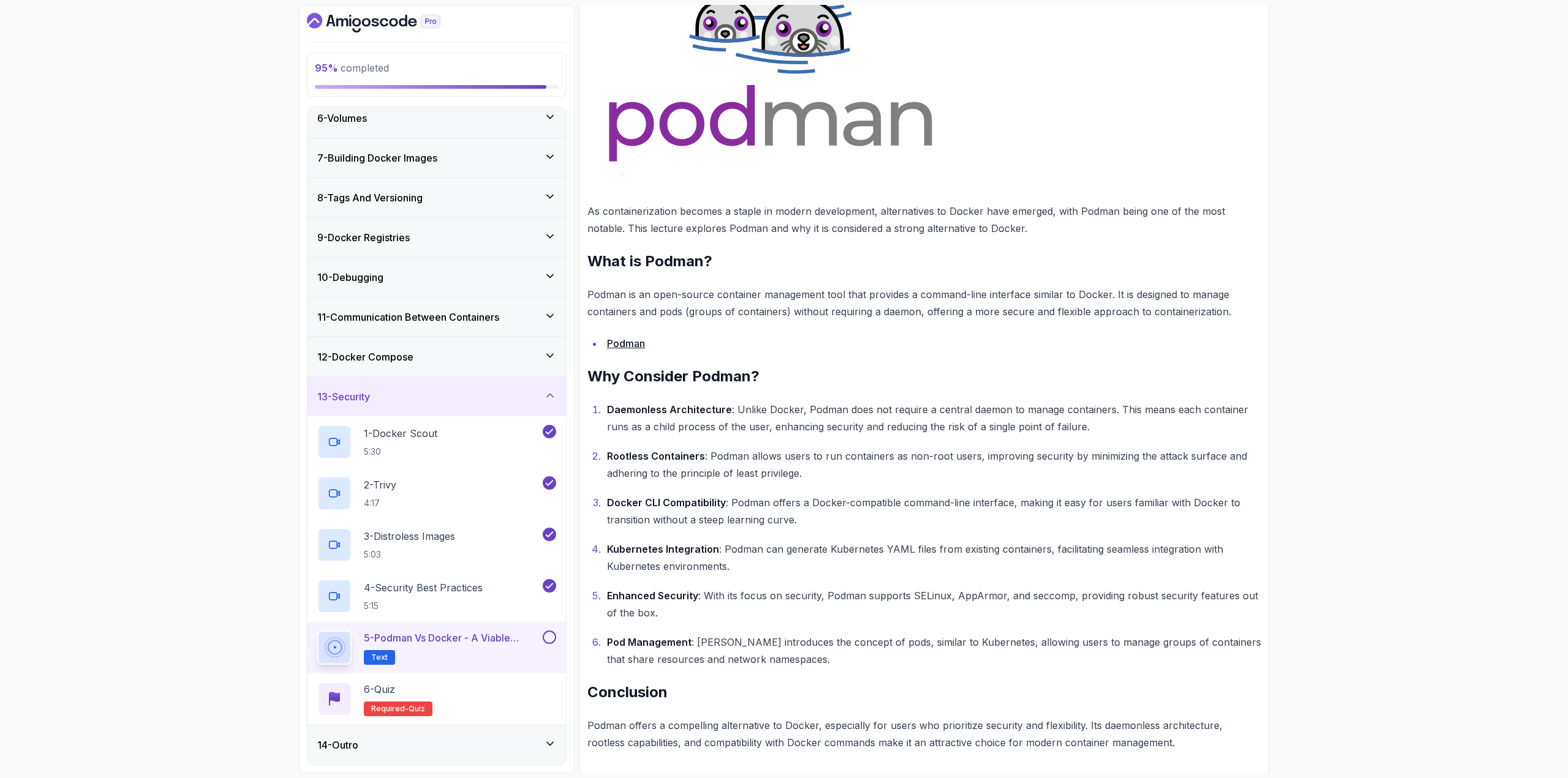
scroll to position [353, 0]
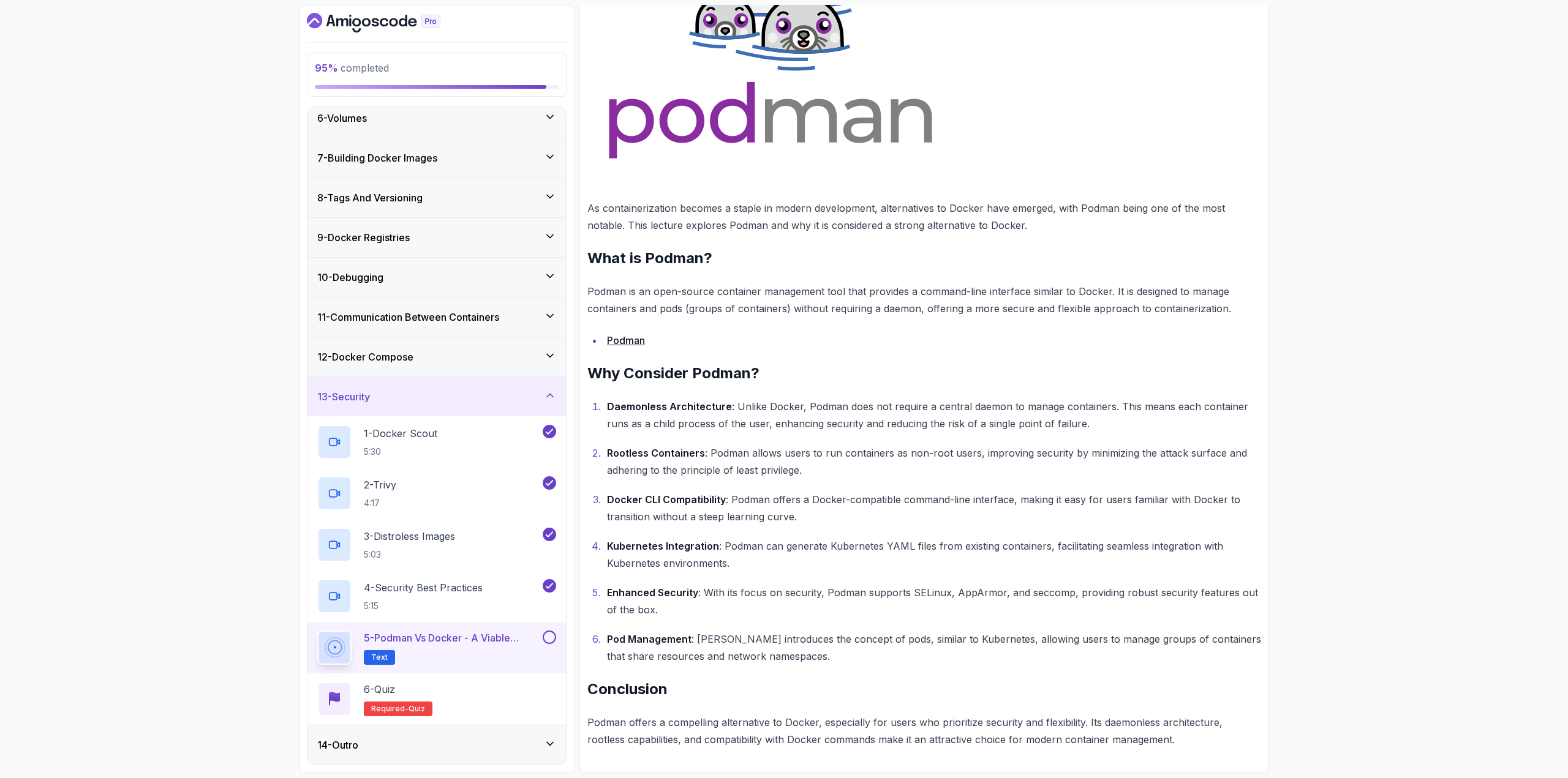
click at [545, 638] on button at bounding box center [549, 637] width 13 height 13
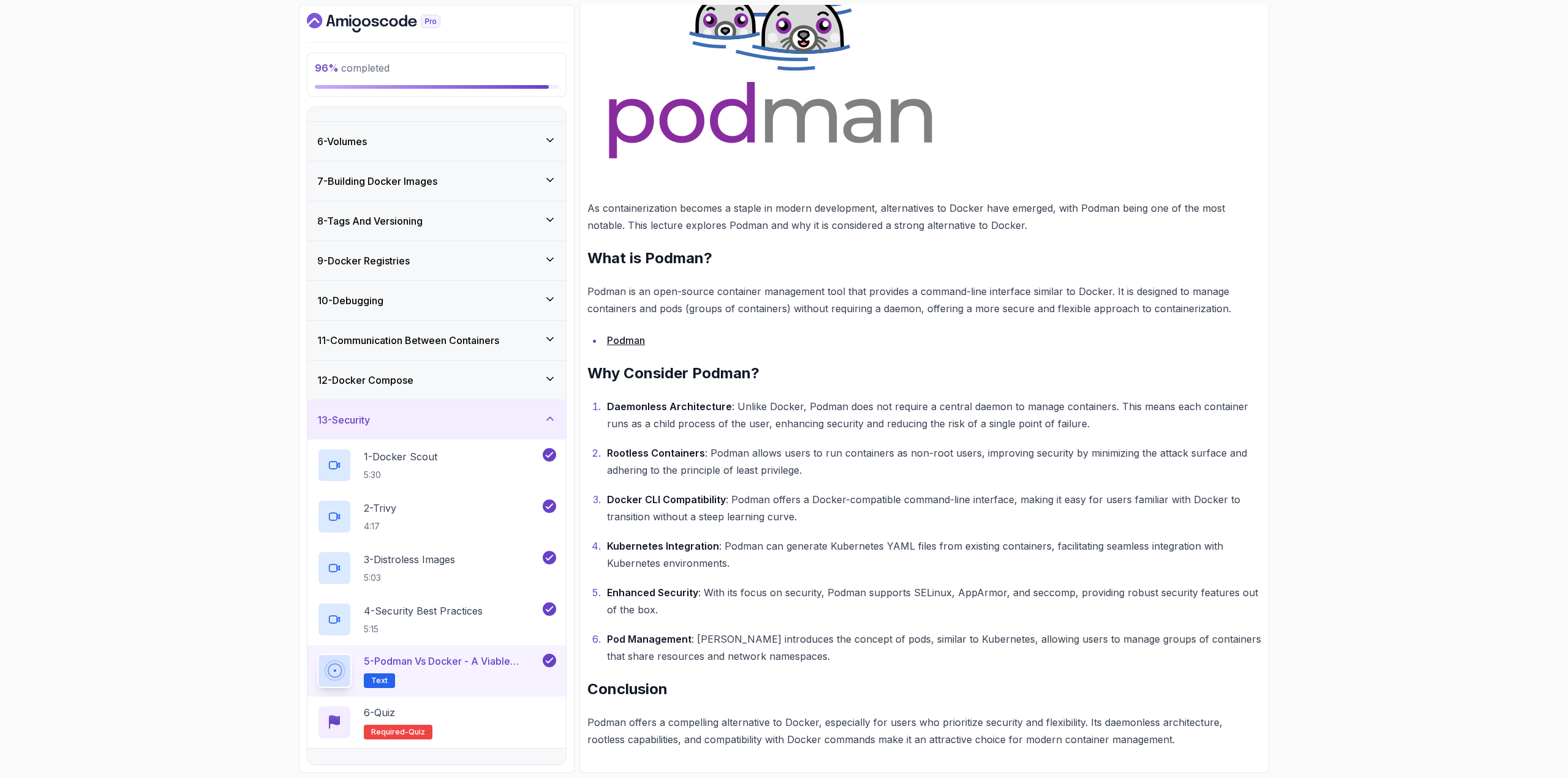
scroll to position [207, 0]
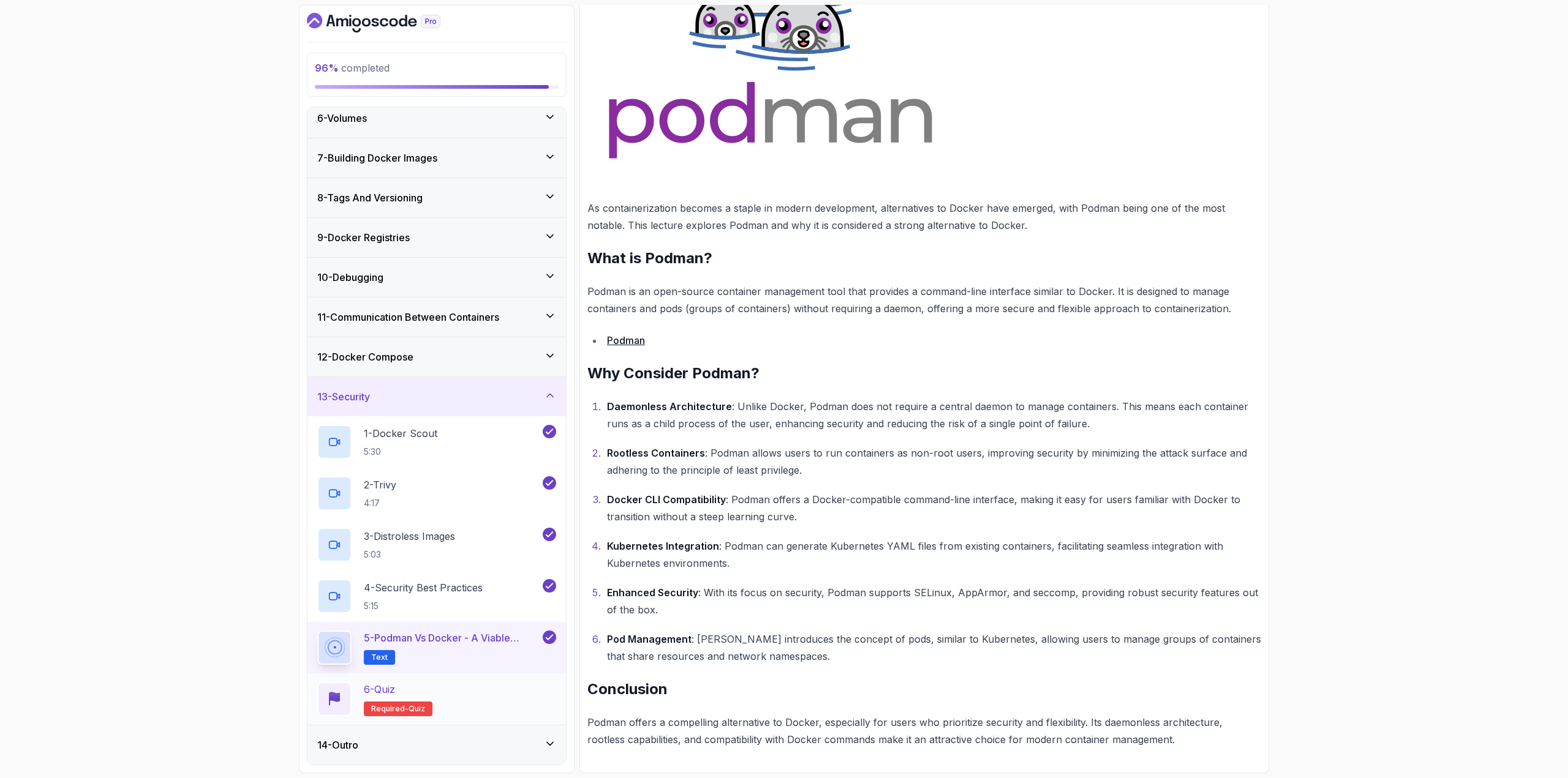
click at [499, 680] on div "6 - Quiz Required- quiz" at bounding box center [436, 699] width 258 height 52
click at [476, 698] on div "6 - Quiz Required- quiz" at bounding box center [436, 699] width 239 height 34
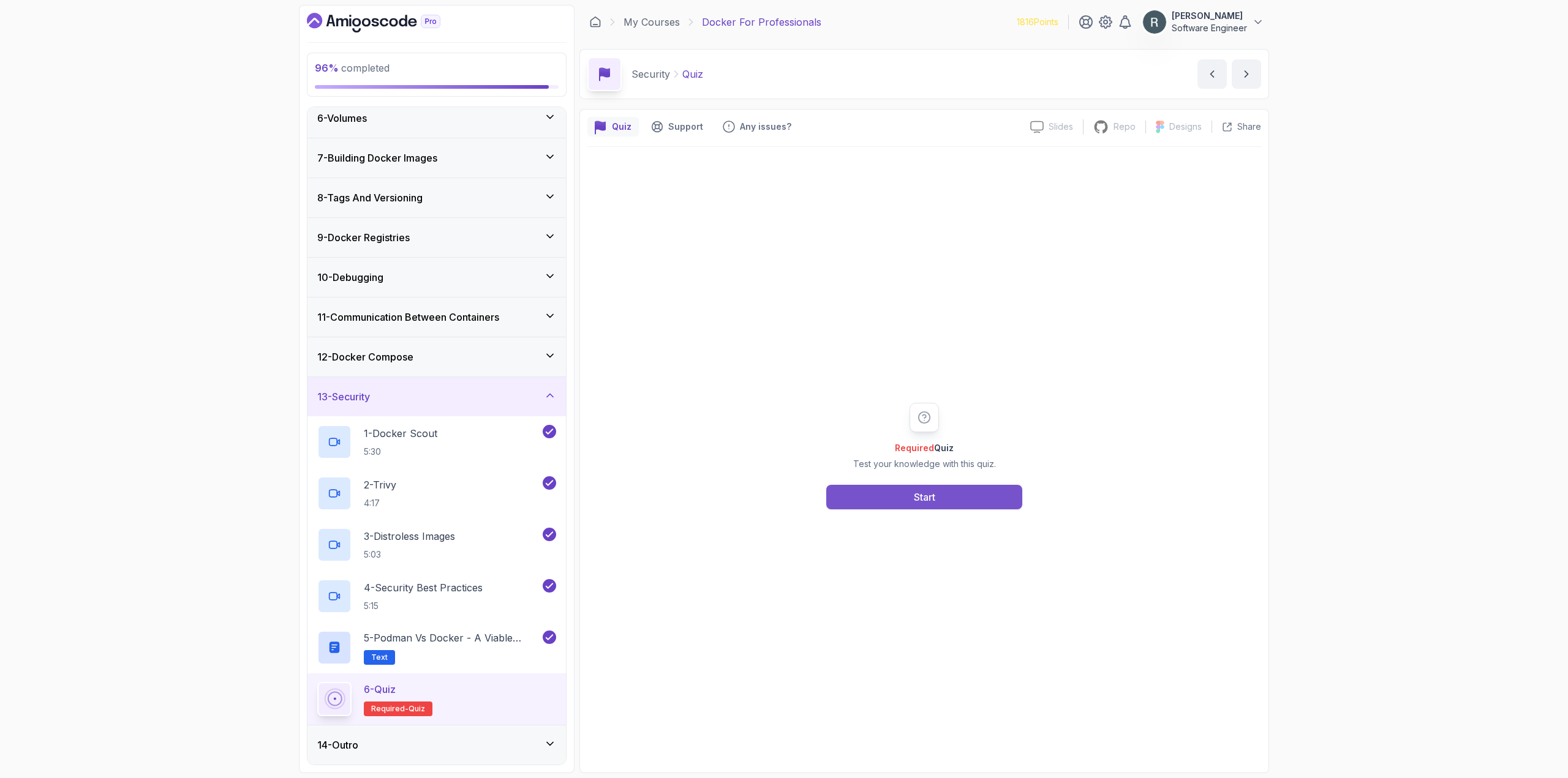
click at [966, 493] on button "Start" at bounding box center [924, 497] width 196 height 24
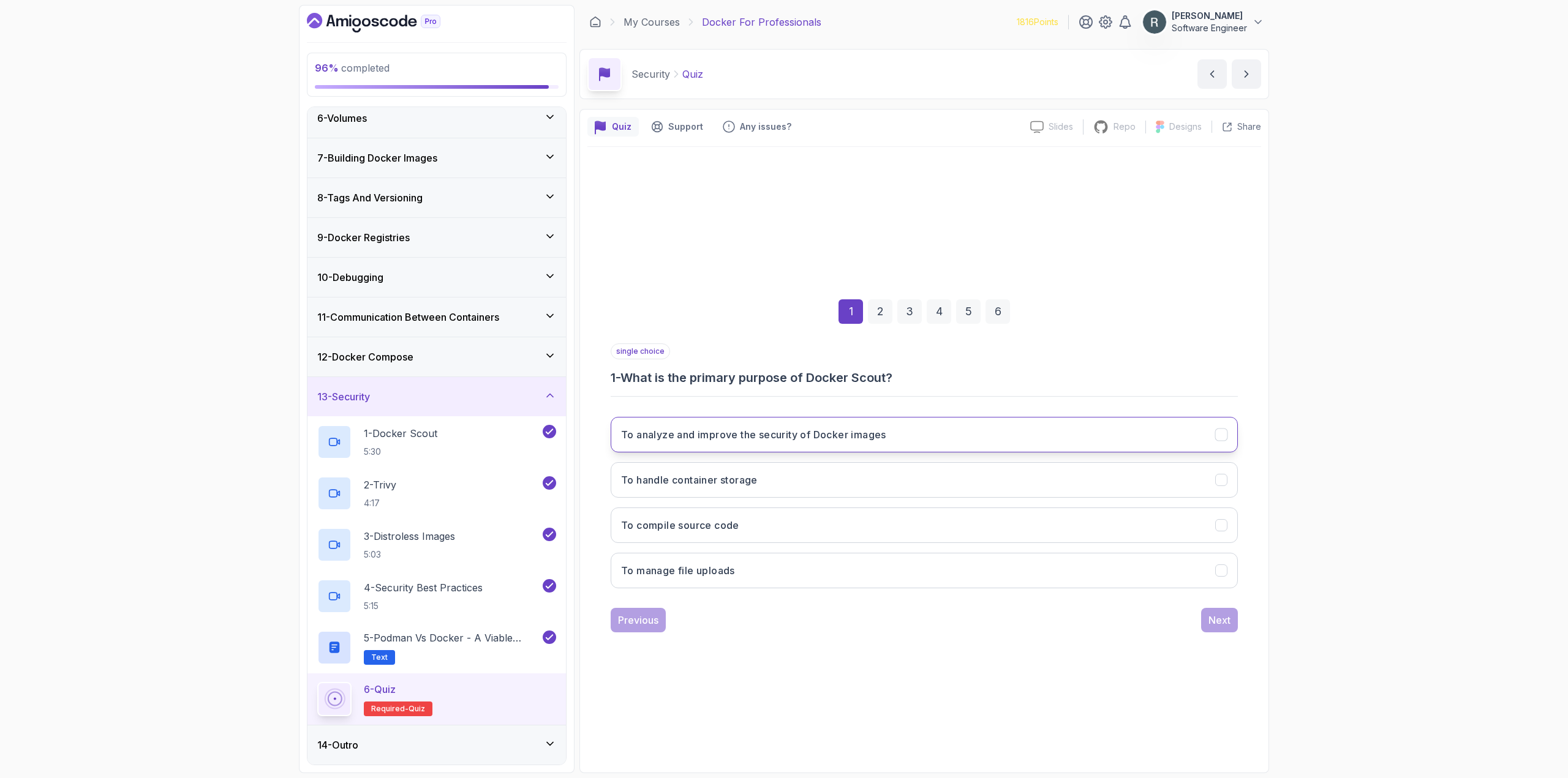
click at [937, 445] on button "To analyze and improve the security of Docker images" at bounding box center [924, 435] width 627 height 36
click at [1216, 622] on div "Next" at bounding box center [1219, 620] width 22 height 14
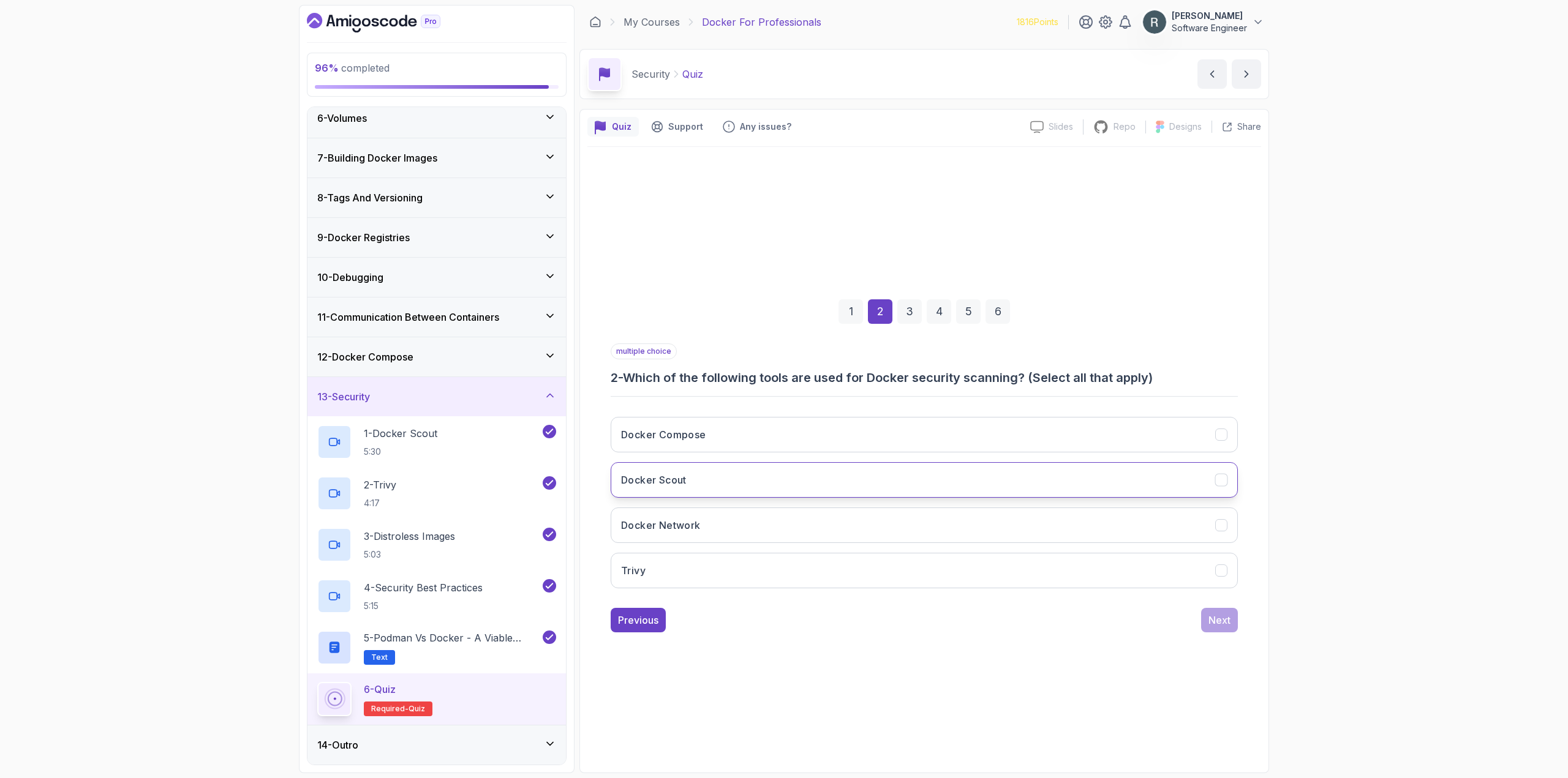
click at [1038, 481] on button "Docker Scout" at bounding box center [924, 480] width 627 height 36
click at [955, 564] on button "Trivy" at bounding box center [924, 571] width 627 height 36
click at [1223, 637] on div "1 2 3 4 5 6 multiple choice 2 - Which of the following tools are used for Docke…" at bounding box center [924, 456] width 674 height 372
click at [1223, 617] on div "Next" at bounding box center [1219, 620] width 22 height 14
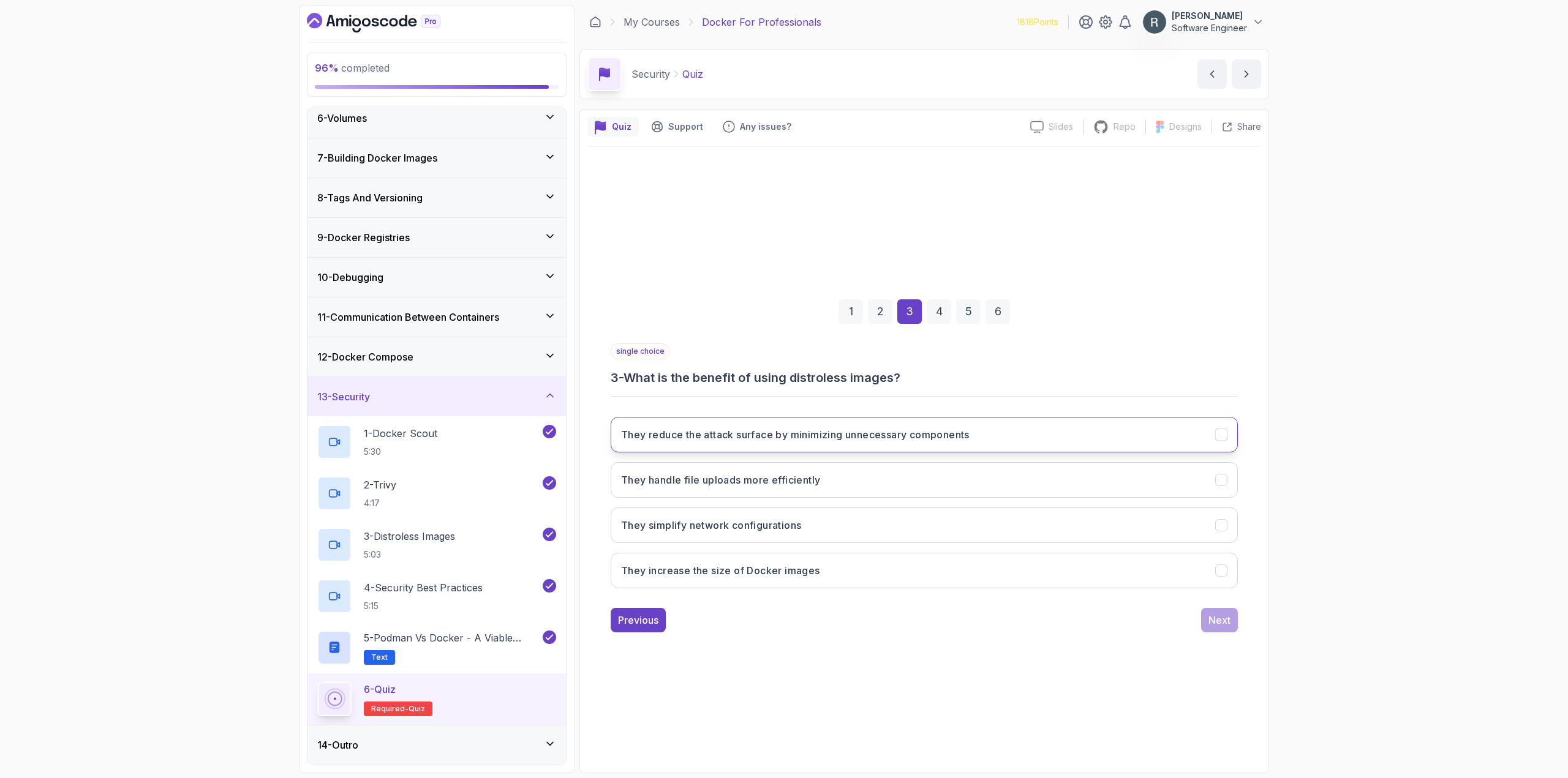
click at [1019, 442] on button "They reduce the attack surface by minimizing unnecessary components" at bounding box center [924, 435] width 627 height 36
click at [1228, 616] on div "Next" at bounding box center [1219, 620] width 22 height 14
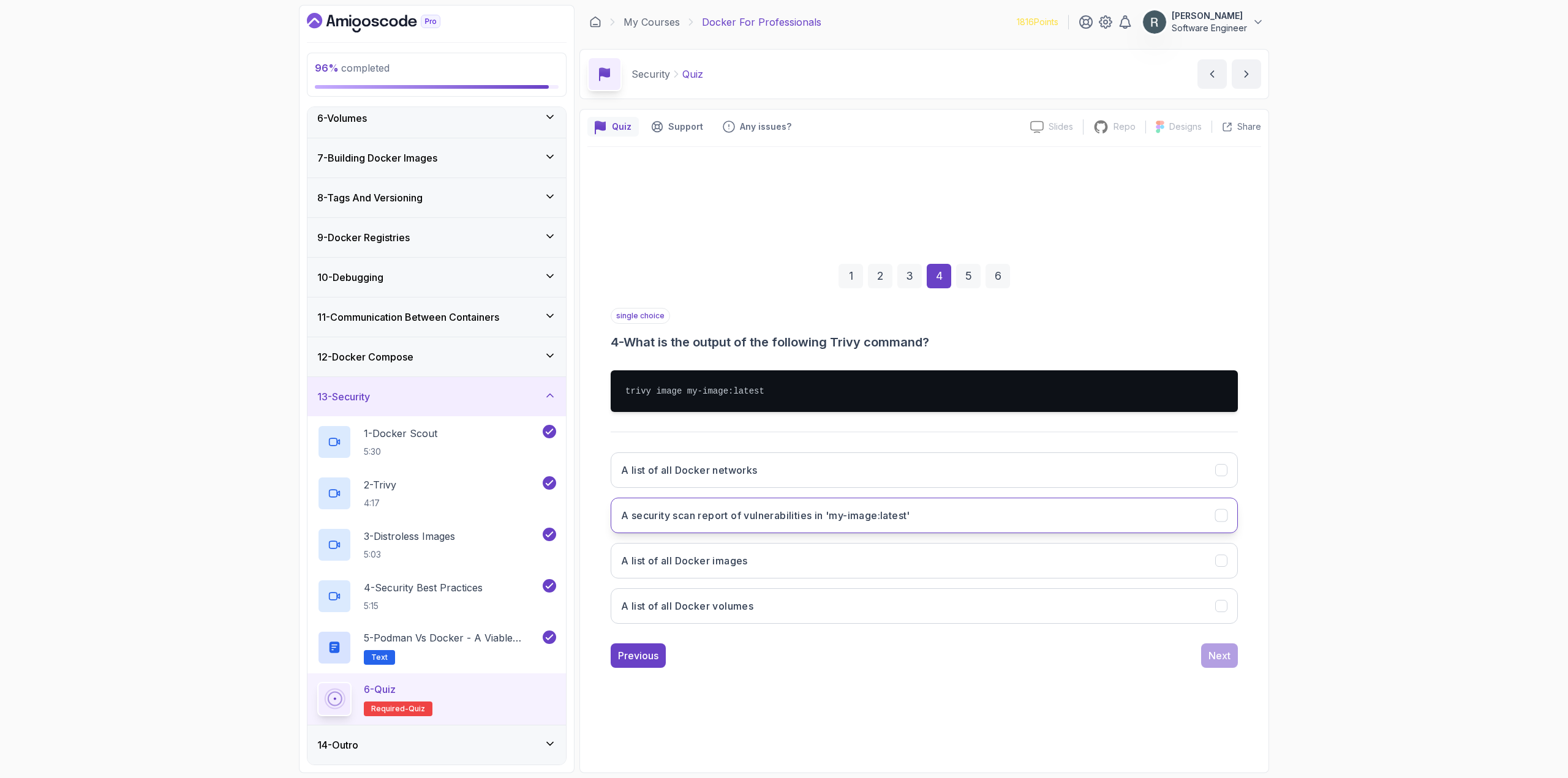
click at [1027, 509] on button "A security scan report of vulnerabilities in 'my-image:latest'" at bounding box center [924, 515] width 627 height 36
click at [1218, 656] on div "Next" at bounding box center [1219, 656] width 22 height 14
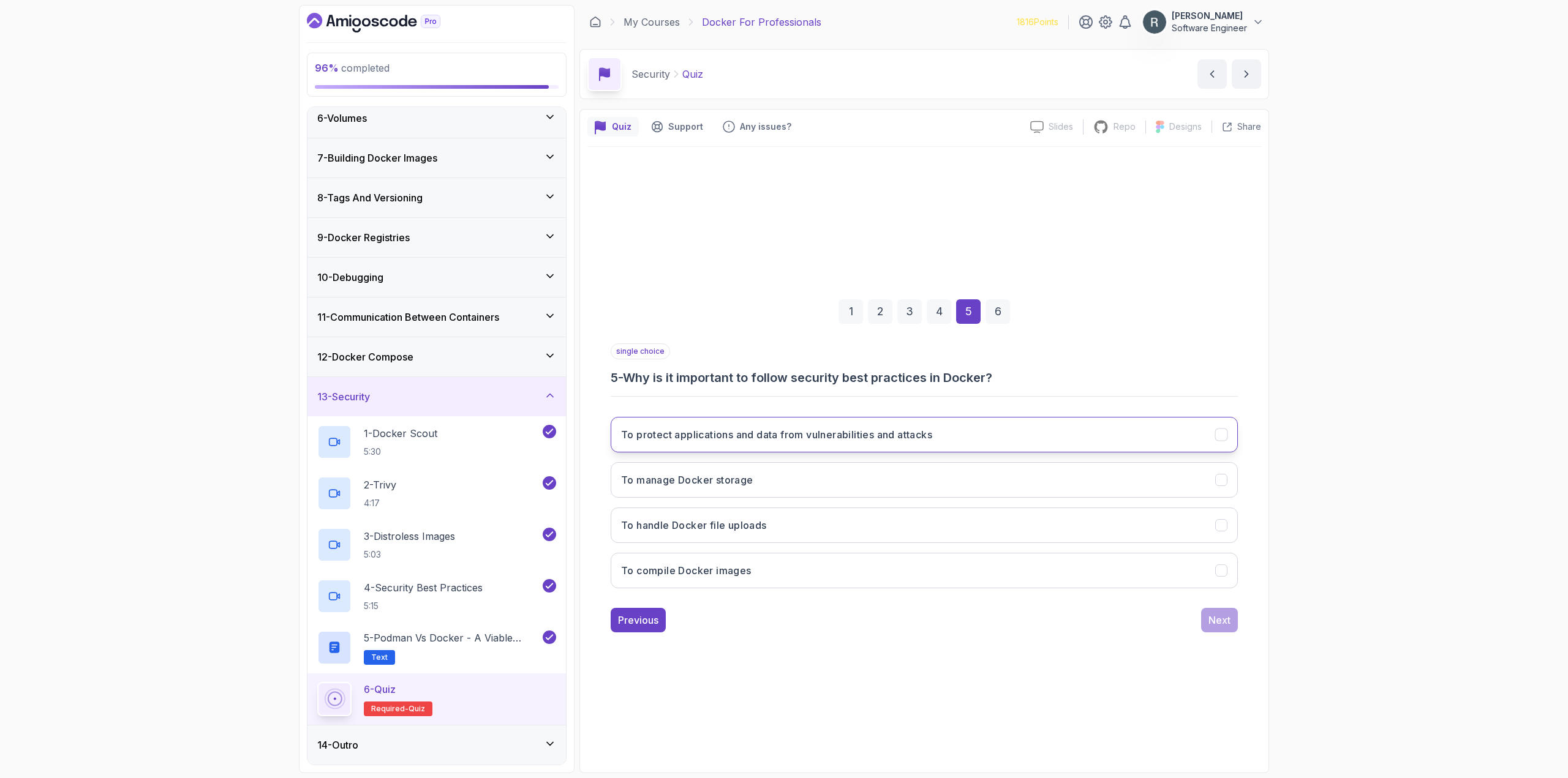
click at [1011, 443] on button "To protect applications and data from vulnerabilities and attacks" at bounding box center [924, 435] width 627 height 36
click at [1228, 624] on div "Next" at bounding box center [1219, 620] width 22 height 14
click at [992, 445] on button "Podman does not require a central daemon to manage containers" at bounding box center [924, 435] width 627 height 36
click at [1188, 628] on button "Submit Quiz" at bounding box center [1202, 620] width 71 height 24
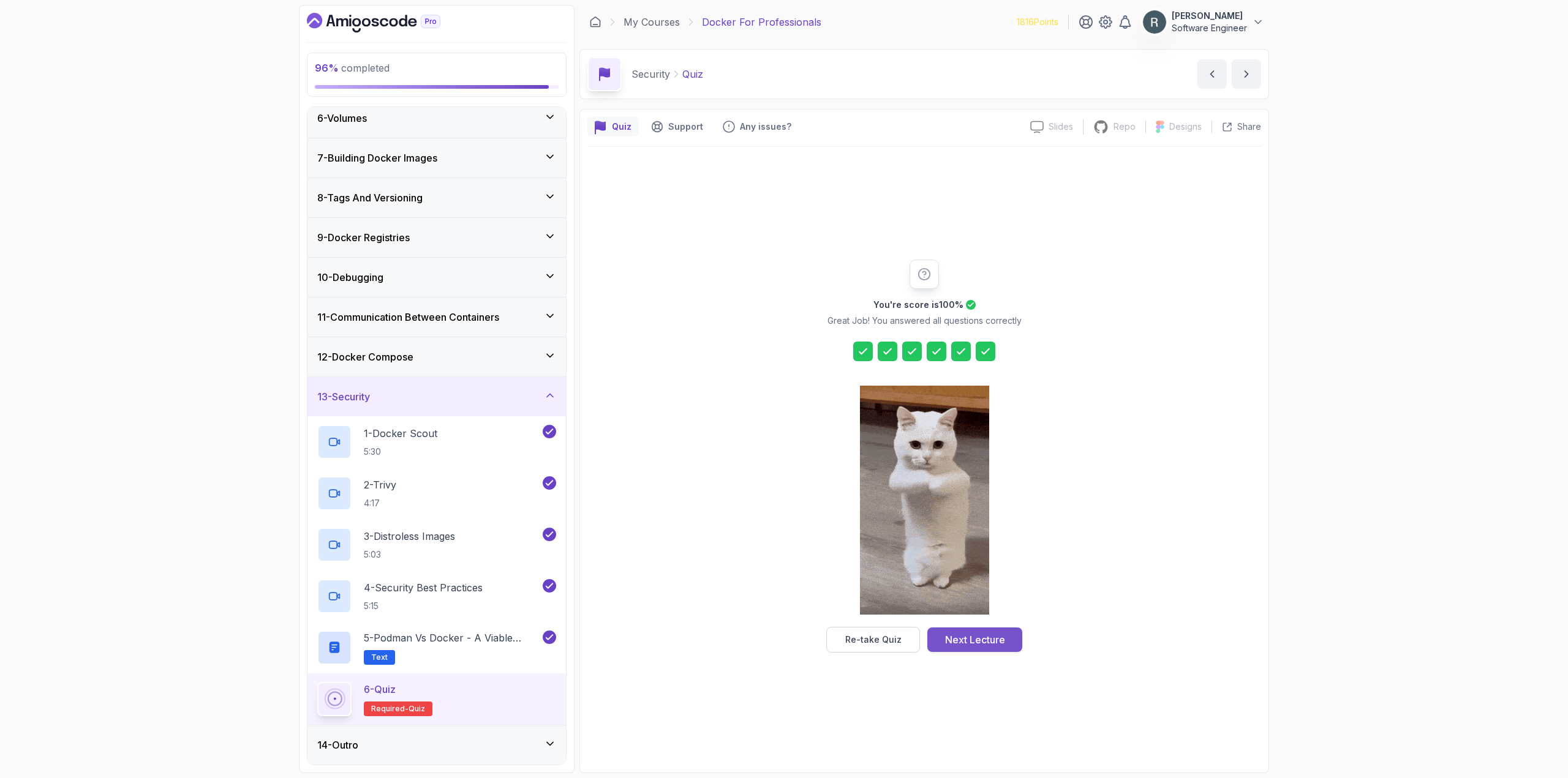
click at [1005, 640] on button "Next Lecture" at bounding box center [975, 640] width 95 height 24
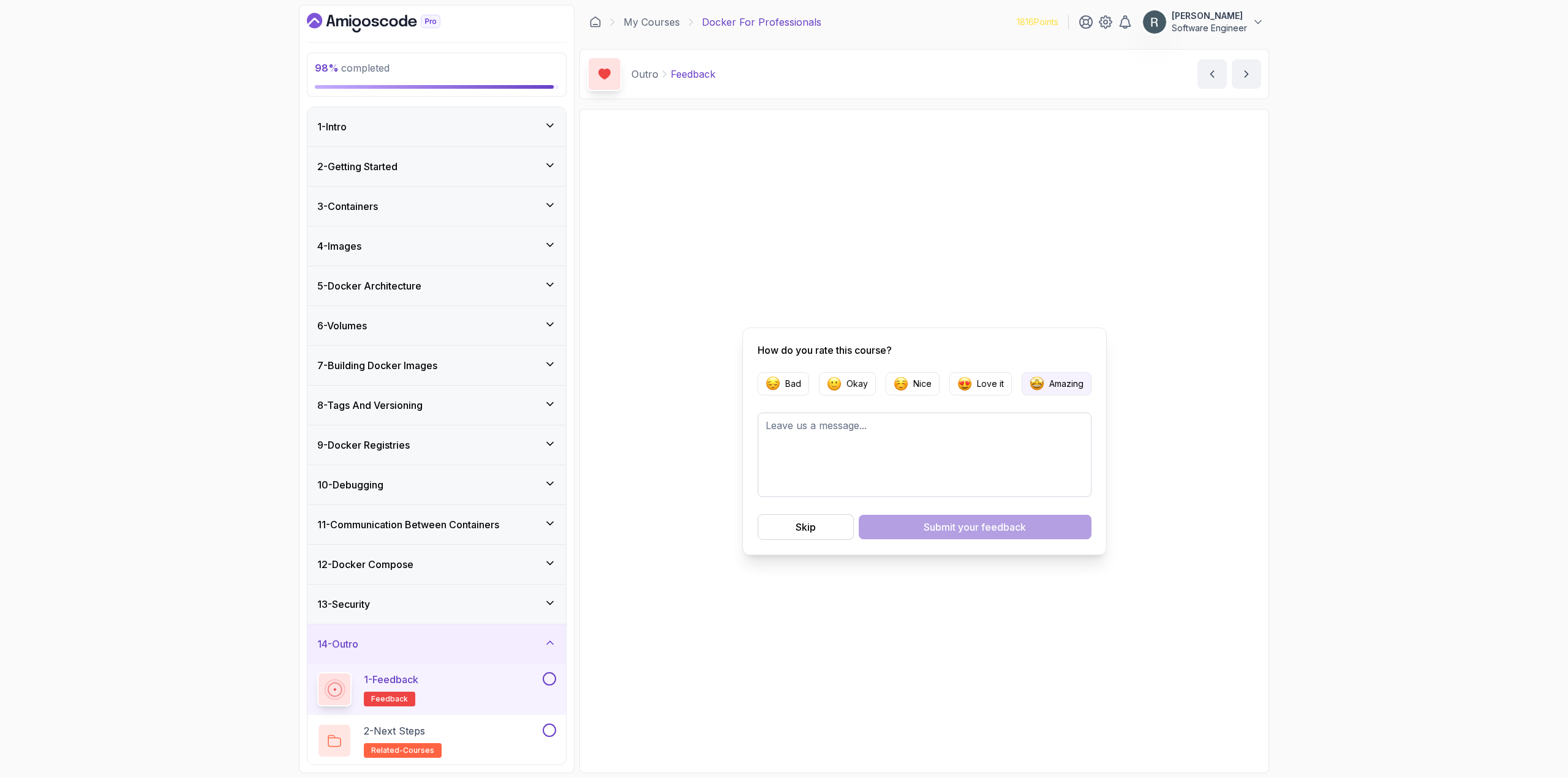
click at [1040, 388] on img "button" at bounding box center [1036, 384] width 14 height 14
click at [972, 533] on span "your feedback" at bounding box center [992, 527] width 68 height 14
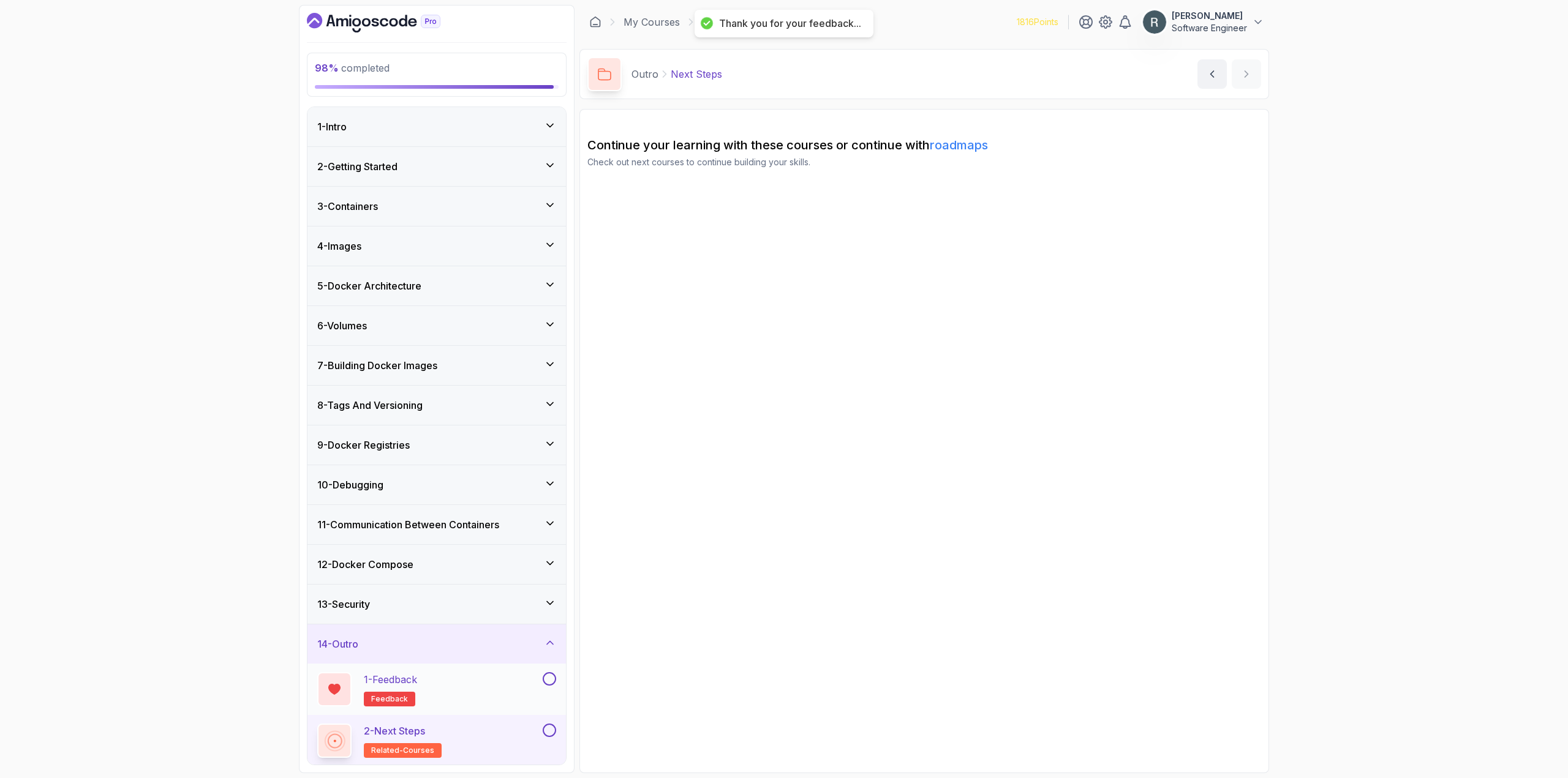
click at [549, 677] on button at bounding box center [549, 679] width 13 height 13
click at [550, 732] on button at bounding box center [549, 730] width 13 height 13
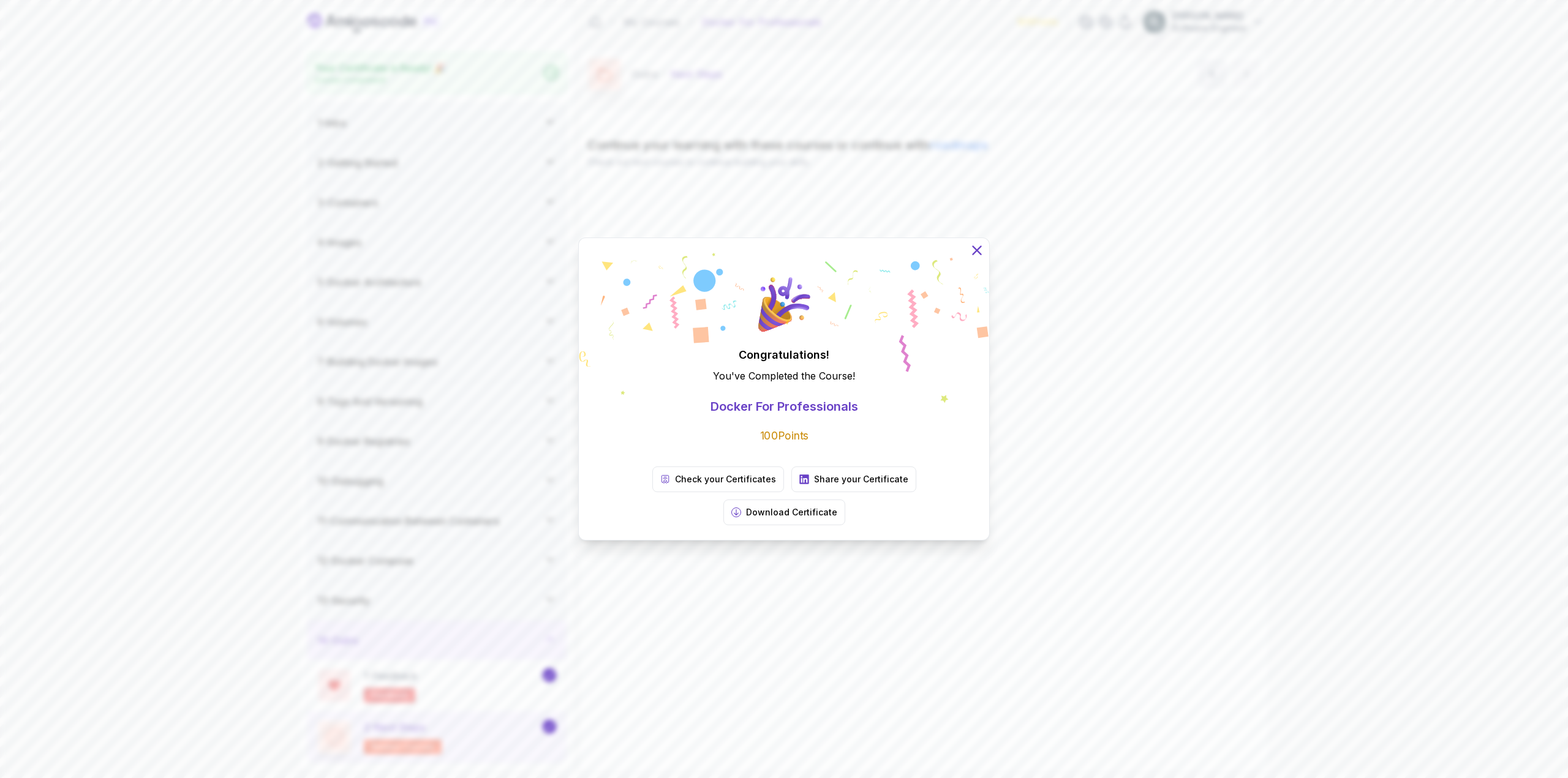
click at [978, 258] on icon at bounding box center [977, 250] width 16 height 16
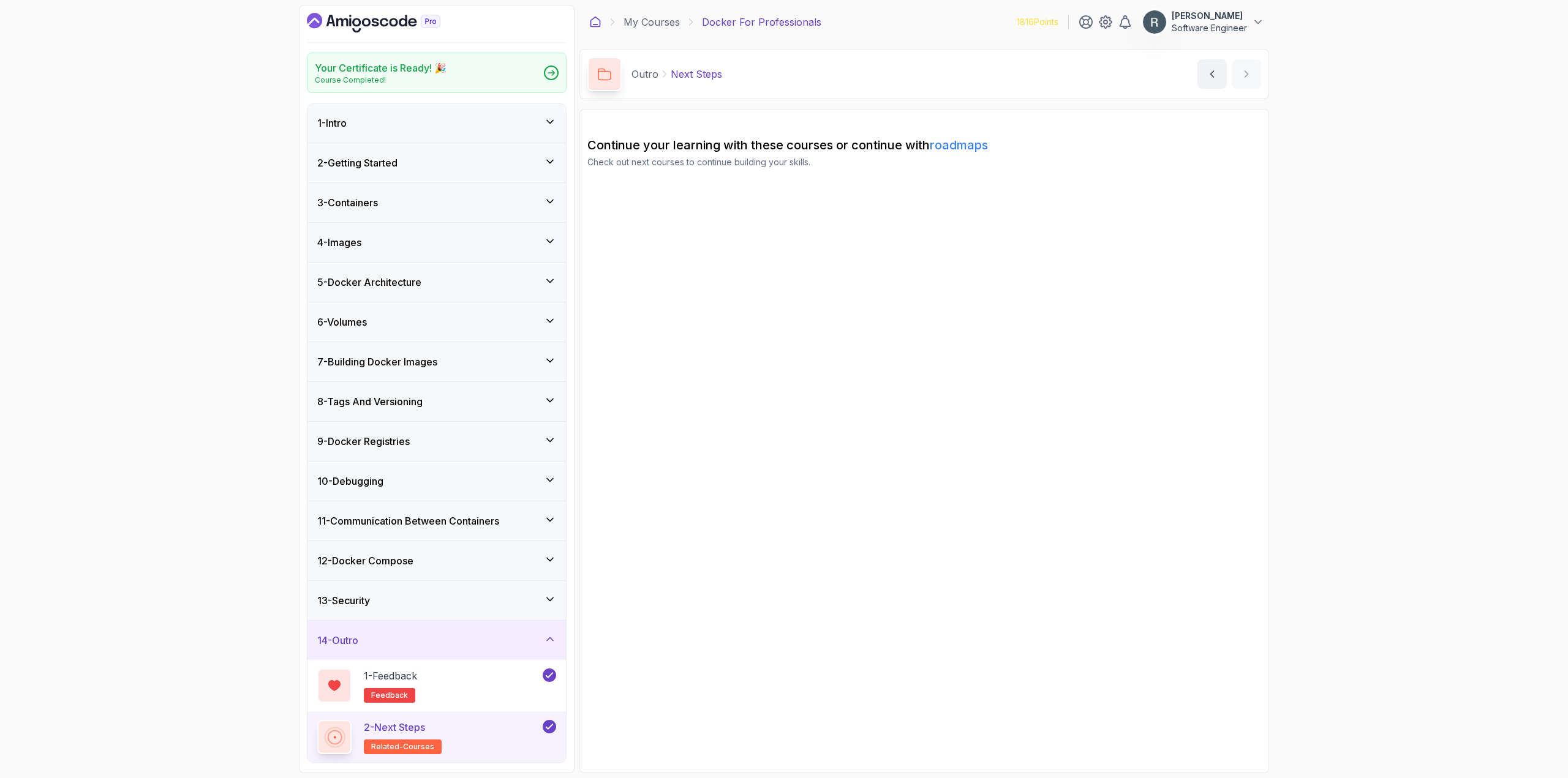
click at [597, 23] on icon at bounding box center [595, 22] width 13 height 13
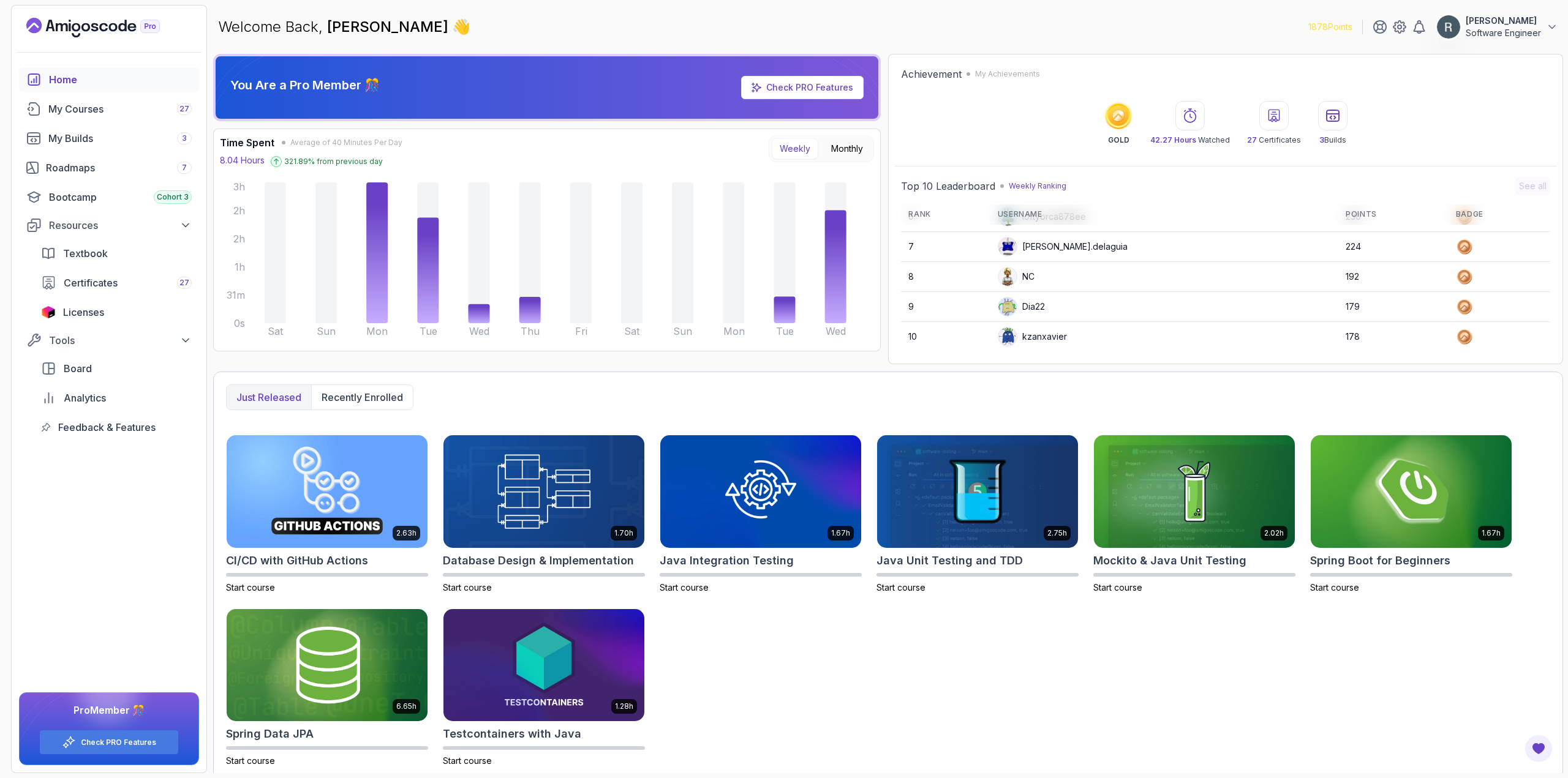
scroll to position [7, 0]
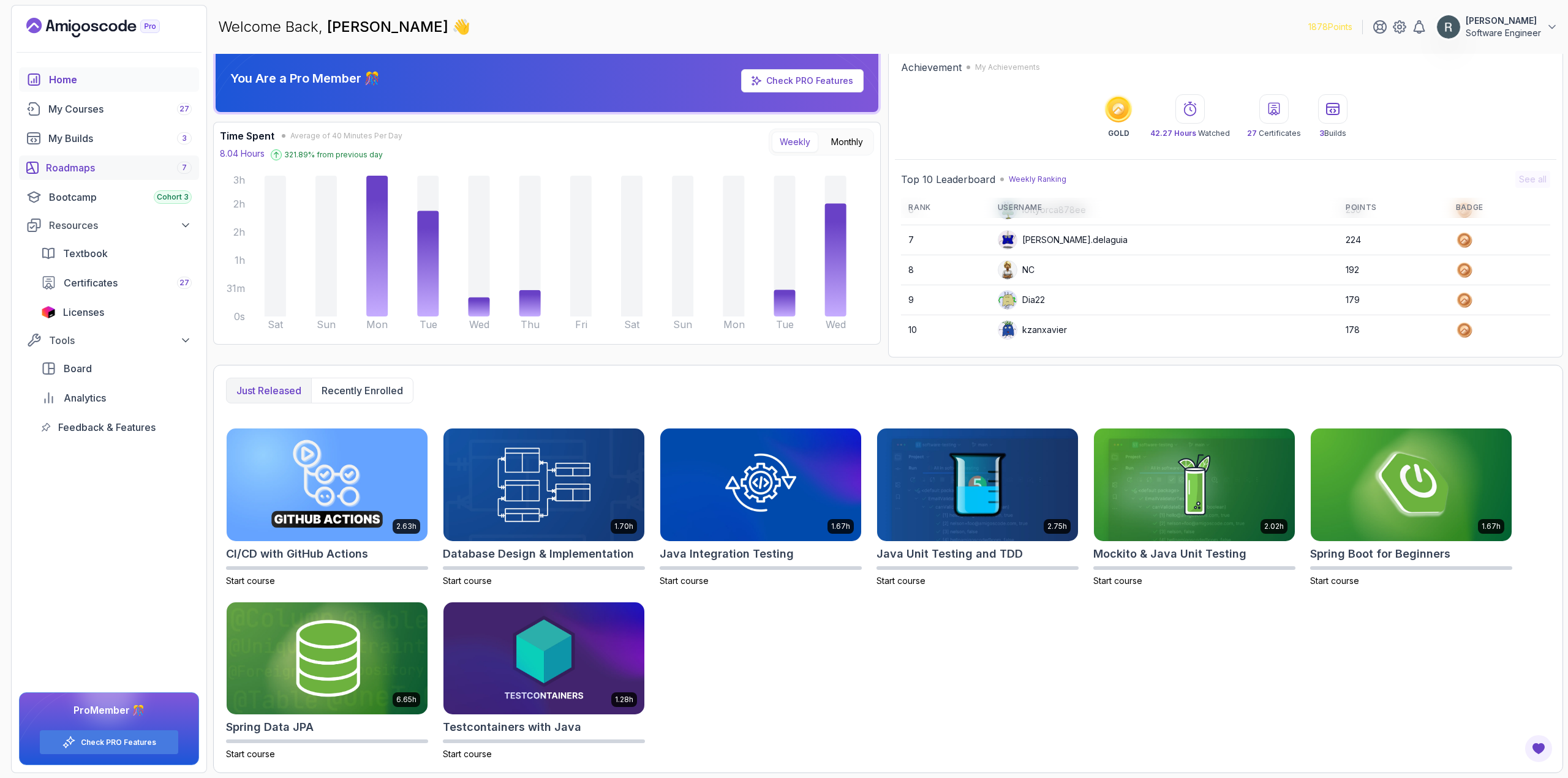
click at [93, 167] on div "Roadmaps 7" at bounding box center [118, 168] width 146 height 14
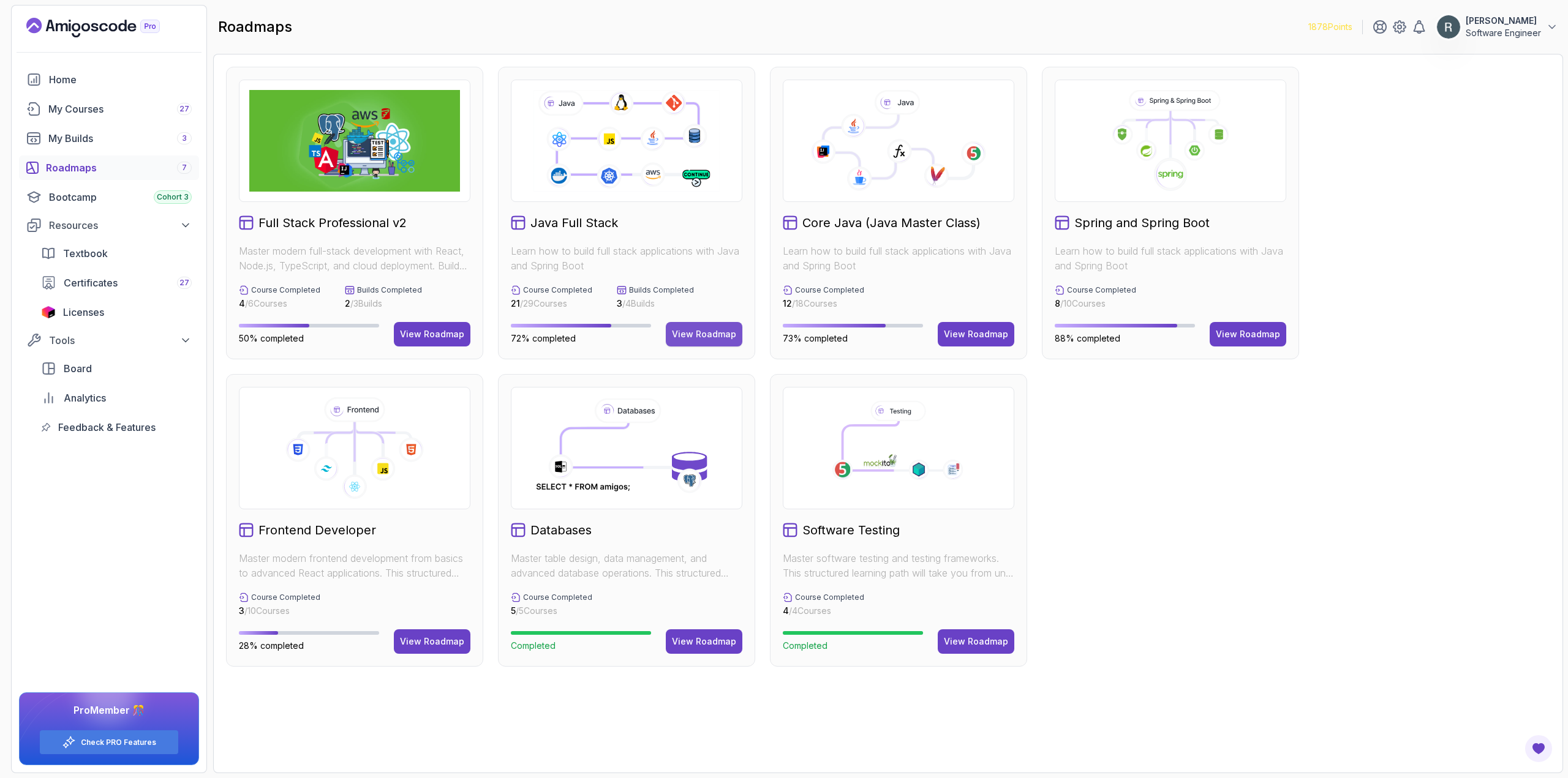
click at [704, 338] on div "View Roadmap" at bounding box center [704, 334] width 64 height 13
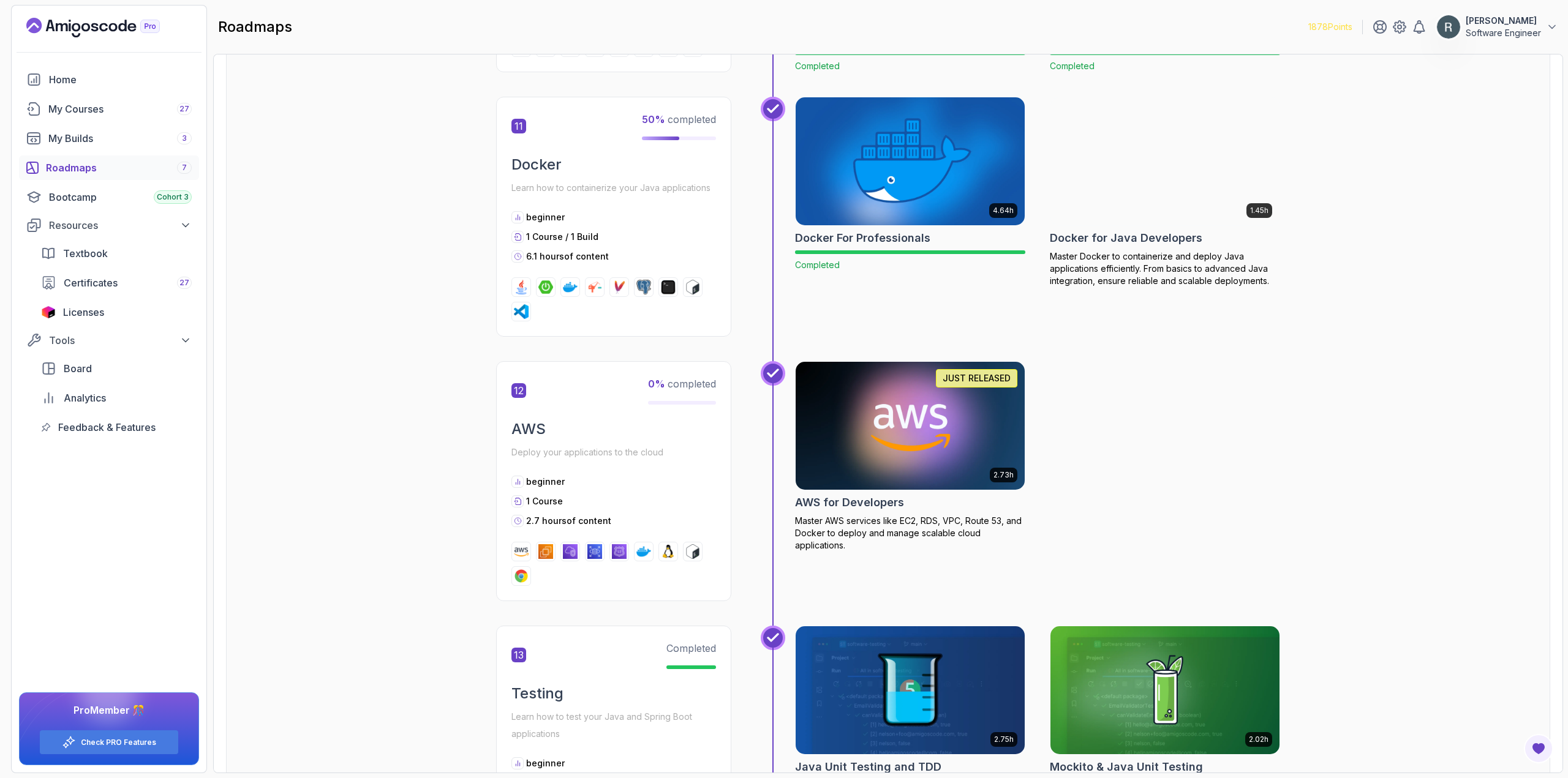
scroll to position [3239, 0]
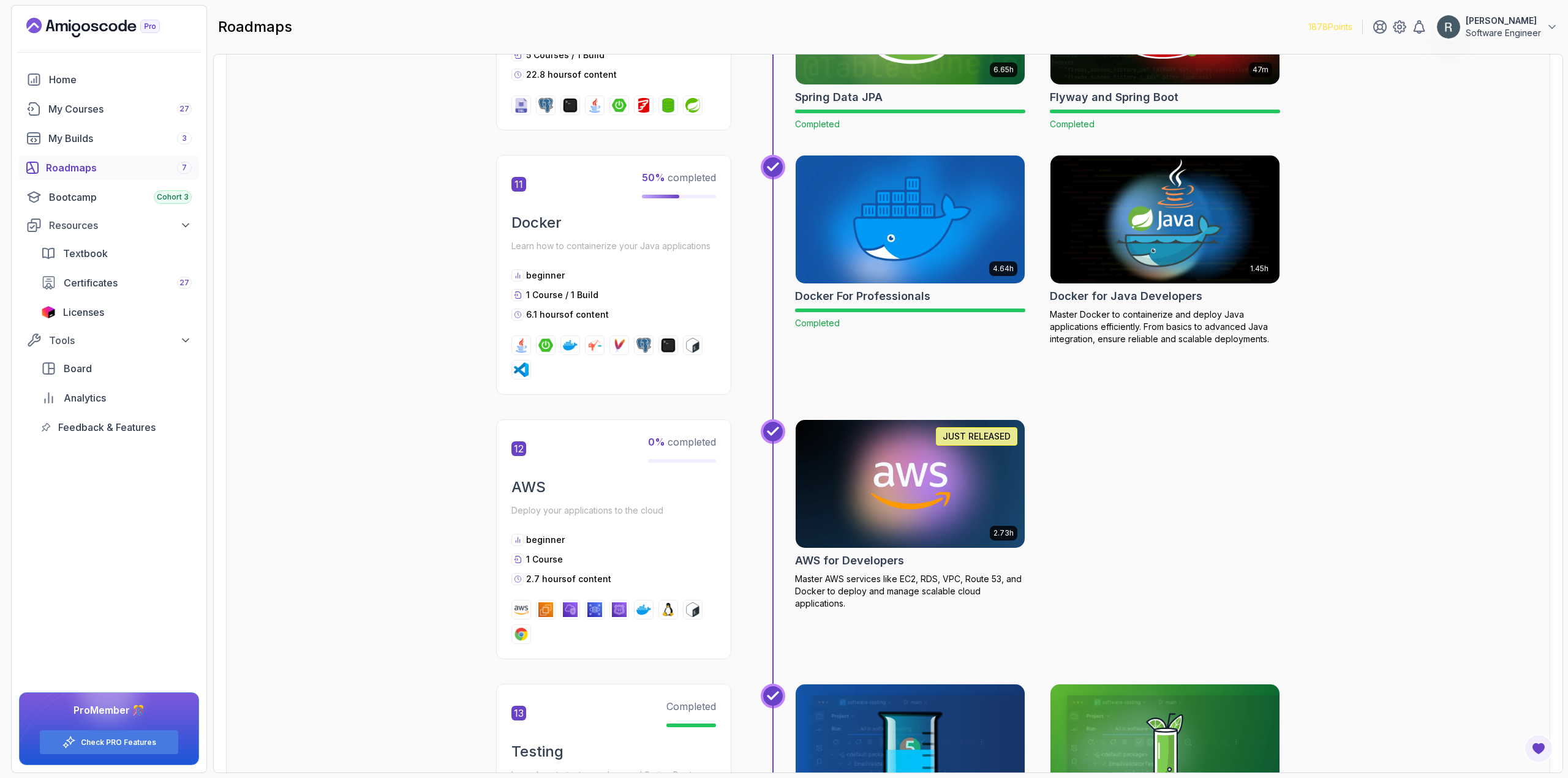
click at [1136, 255] on img at bounding box center [1164, 219] width 240 height 135
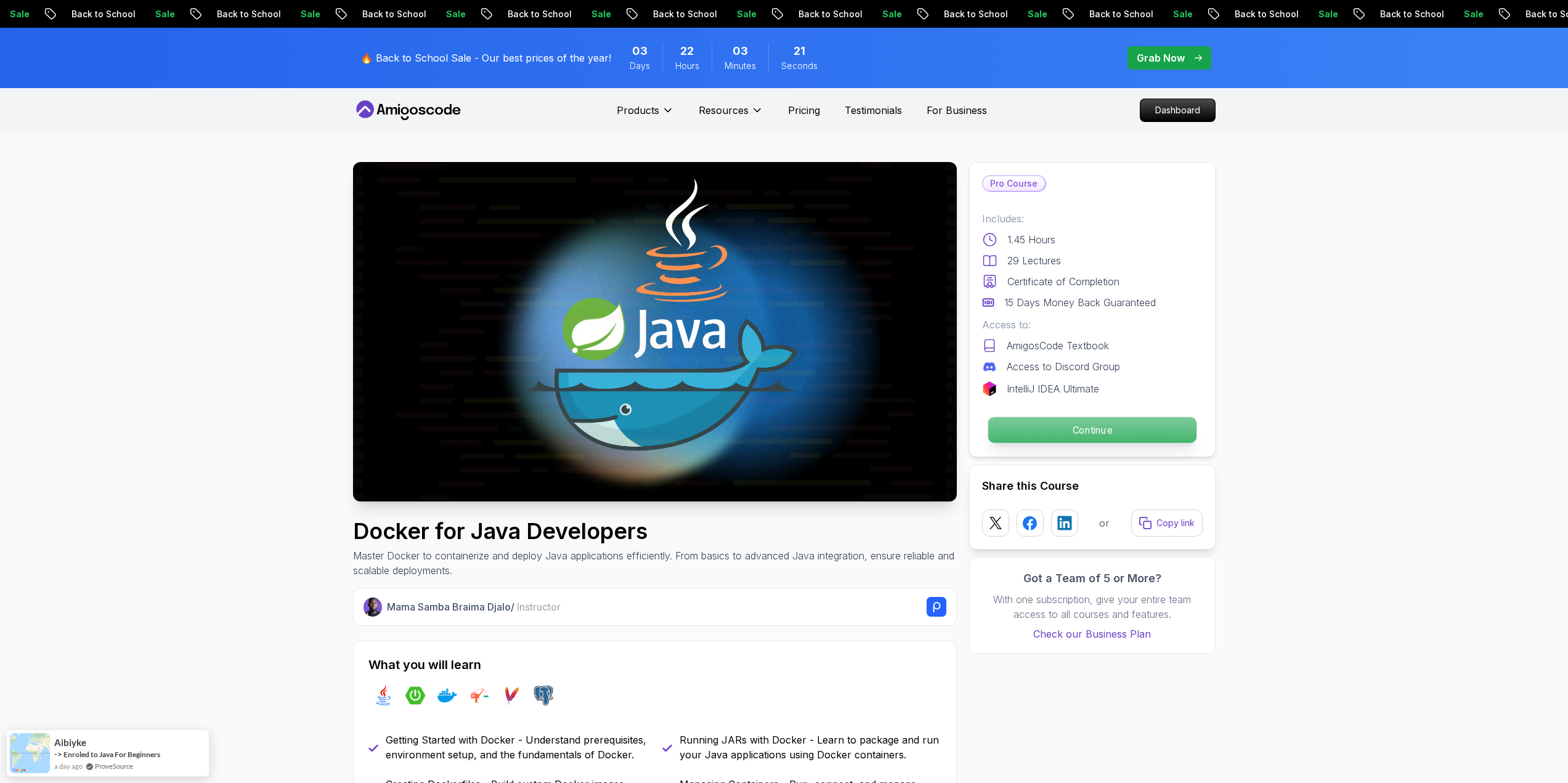
click at [1112, 427] on p "Continue" at bounding box center [1092, 430] width 209 height 26
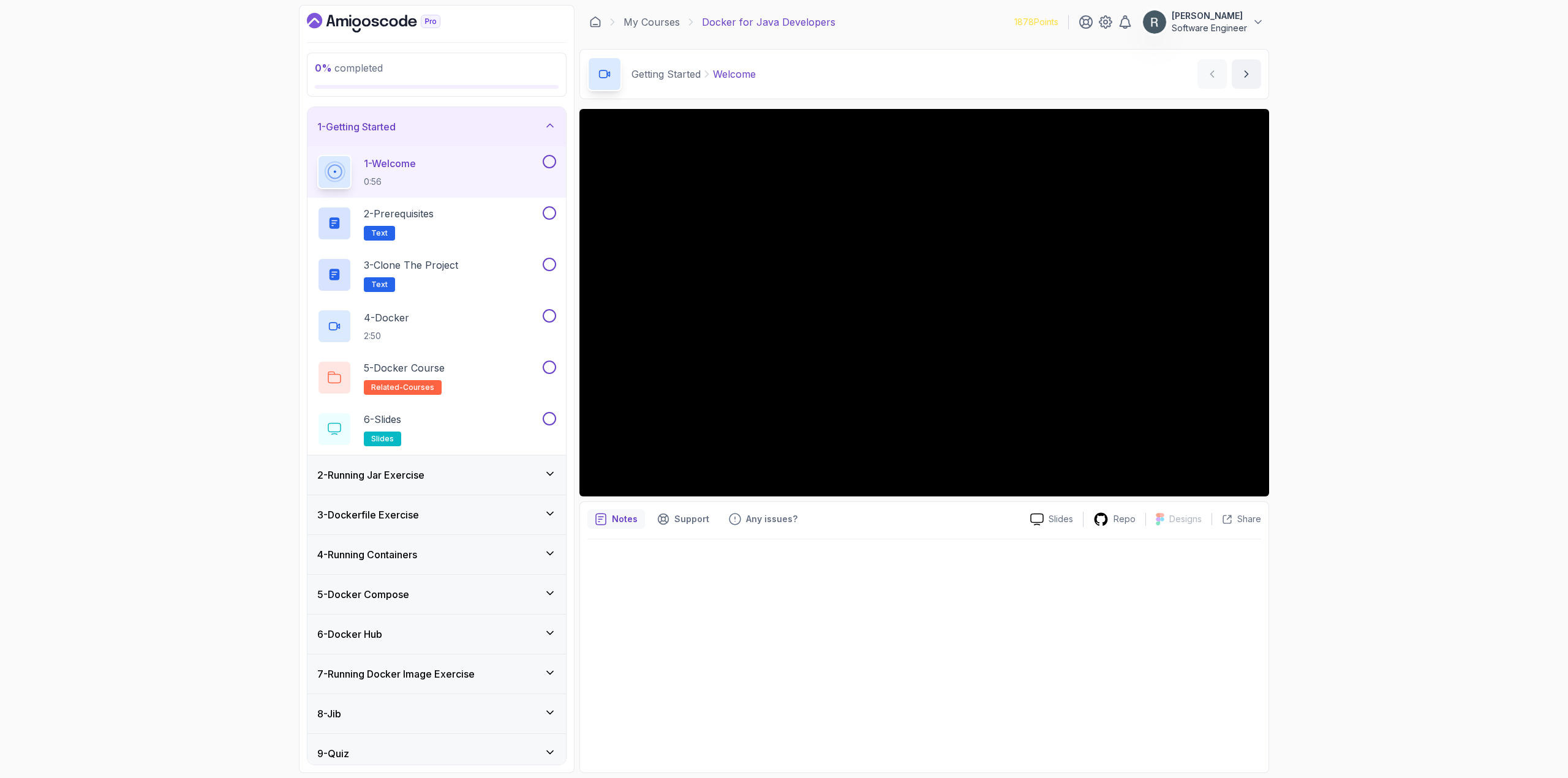
click at [546, 163] on button at bounding box center [549, 161] width 13 height 13
click at [511, 229] on div "2 - Prerequisites Text" at bounding box center [428, 223] width 222 height 34
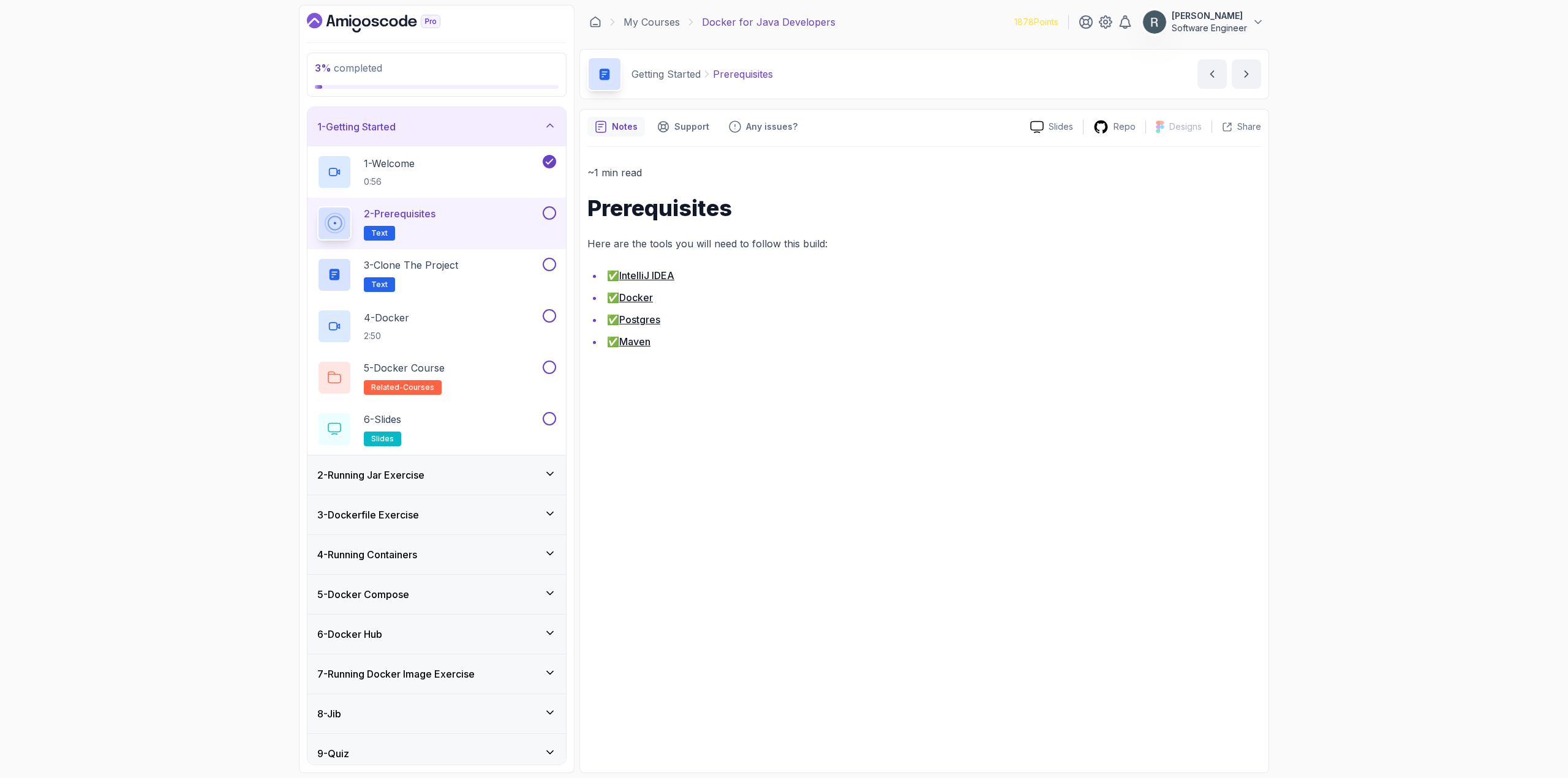
click at [548, 212] on button at bounding box center [549, 213] width 13 height 13
click at [501, 272] on div "3 - Clone the Project Text" at bounding box center [428, 275] width 222 height 34
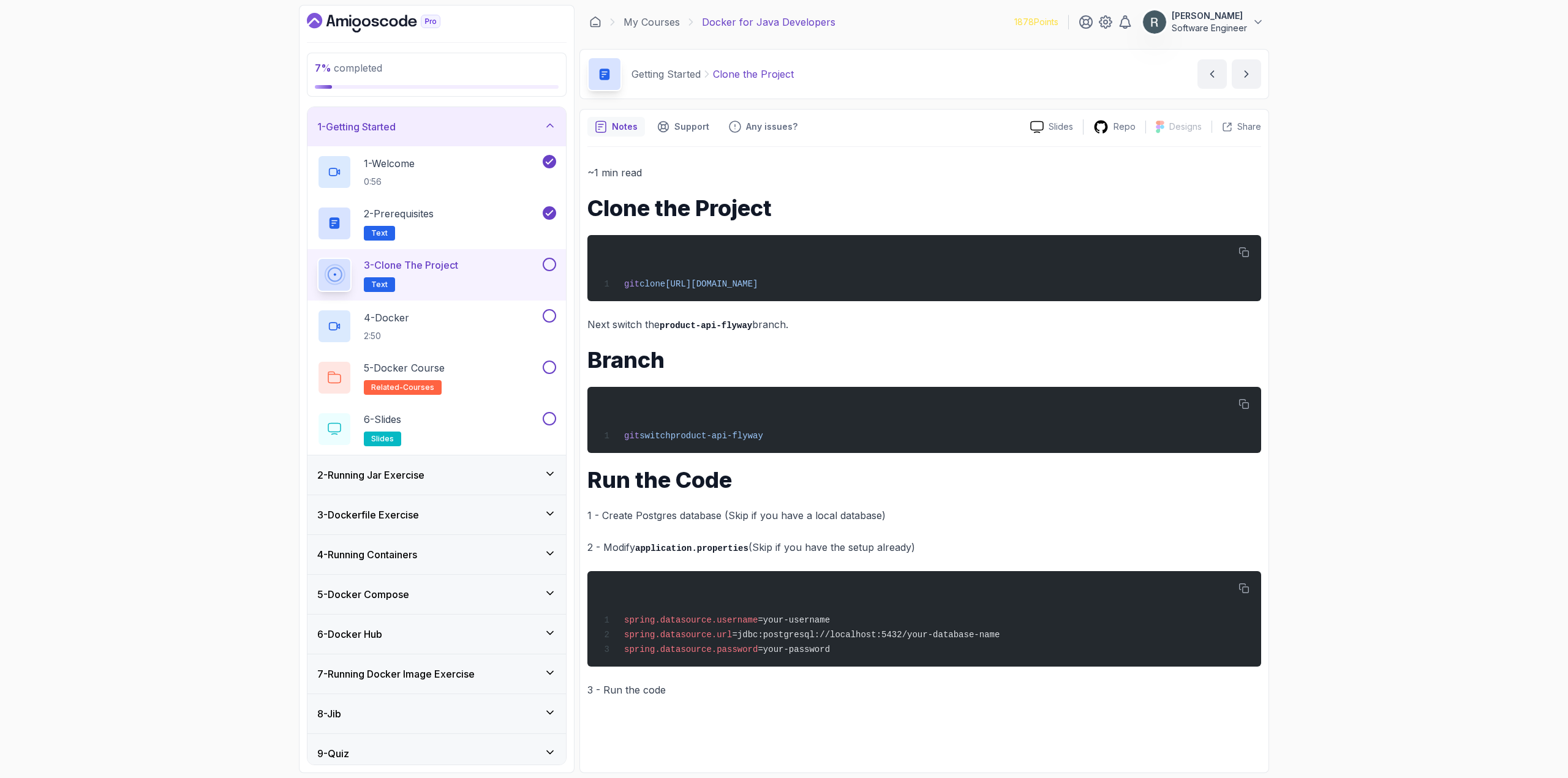
click at [552, 265] on button at bounding box center [549, 264] width 13 height 13
click at [492, 321] on div "4 - Docker 2:50" at bounding box center [428, 326] width 222 height 34
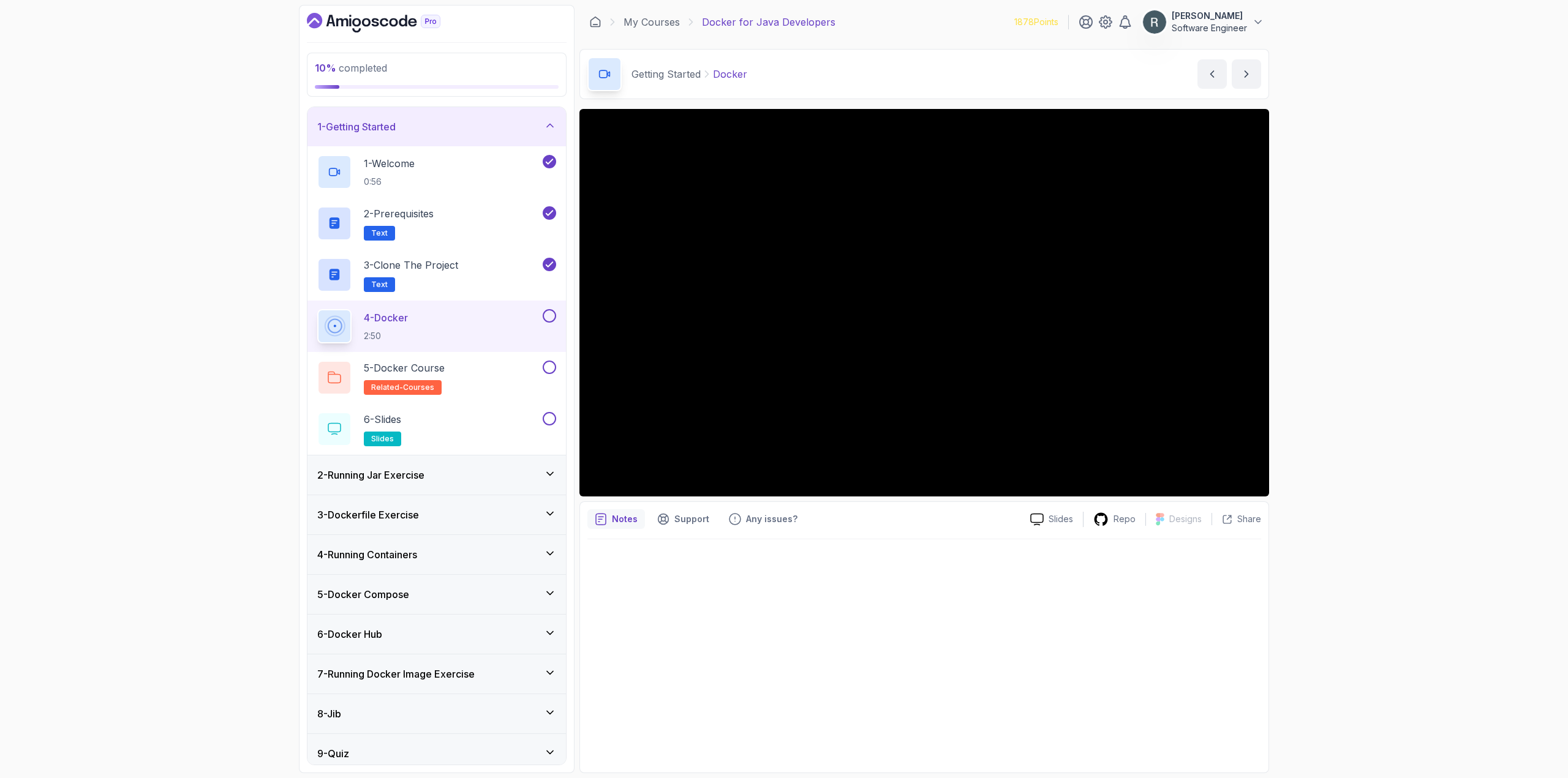
click at [556, 316] on div "4 - Docker 2:50" at bounding box center [436, 327] width 258 height 52
click at [550, 313] on button at bounding box center [549, 315] width 13 height 13
click at [549, 369] on button at bounding box center [549, 367] width 13 height 13
click at [549, 418] on button at bounding box center [549, 418] width 13 height 13
click at [486, 379] on div "5 - Docker Course related-courses" at bounding box center [428, 378] width 222 height 34
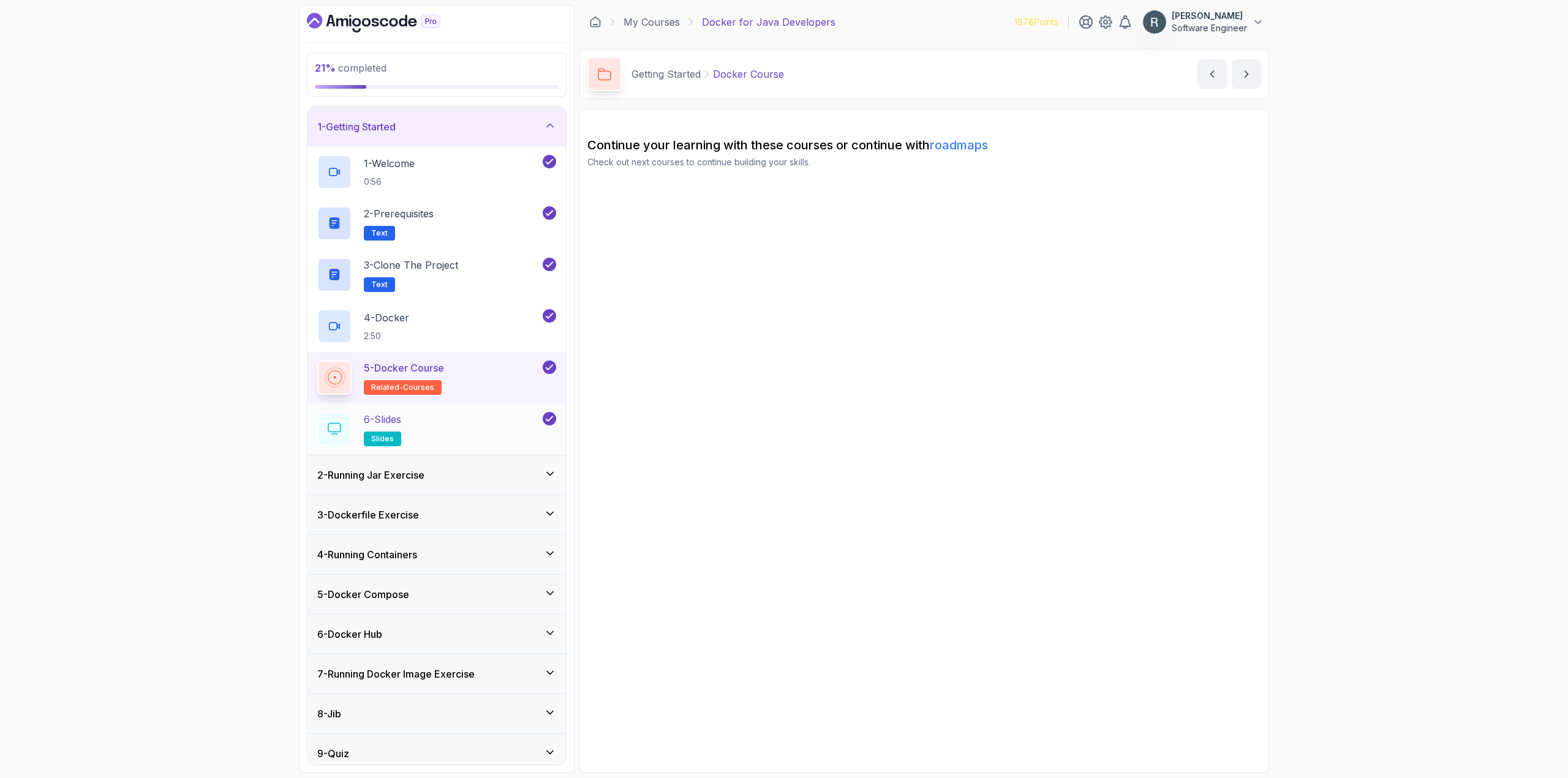
click at [483, 428] on div "6 - Slides slides" at bounding box center [428, 429] width 222 height 34
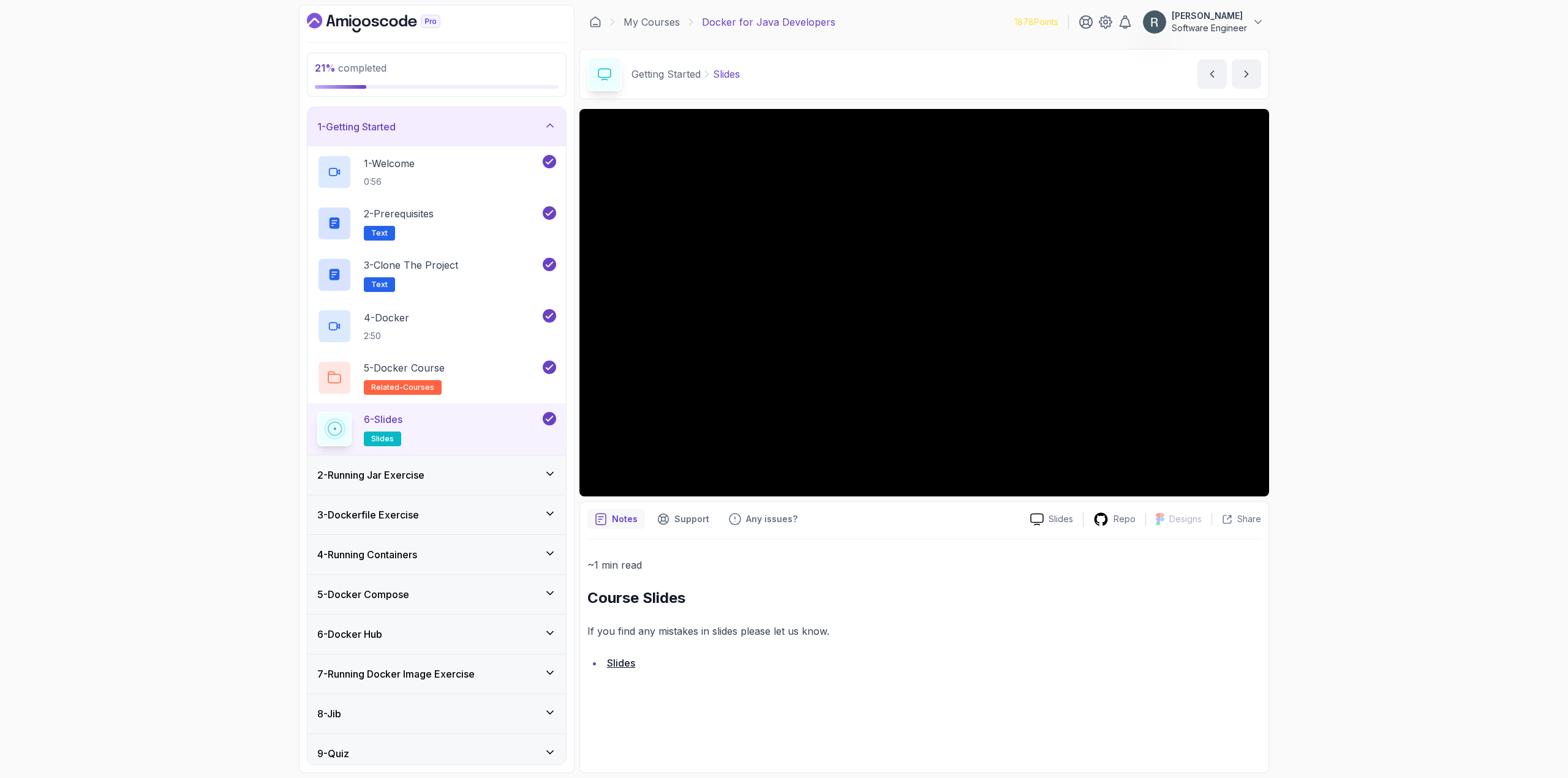
click at [482, 469] on div "2 - Running Jar Exercise" at bounding box center [436, 475] width 239 height 14
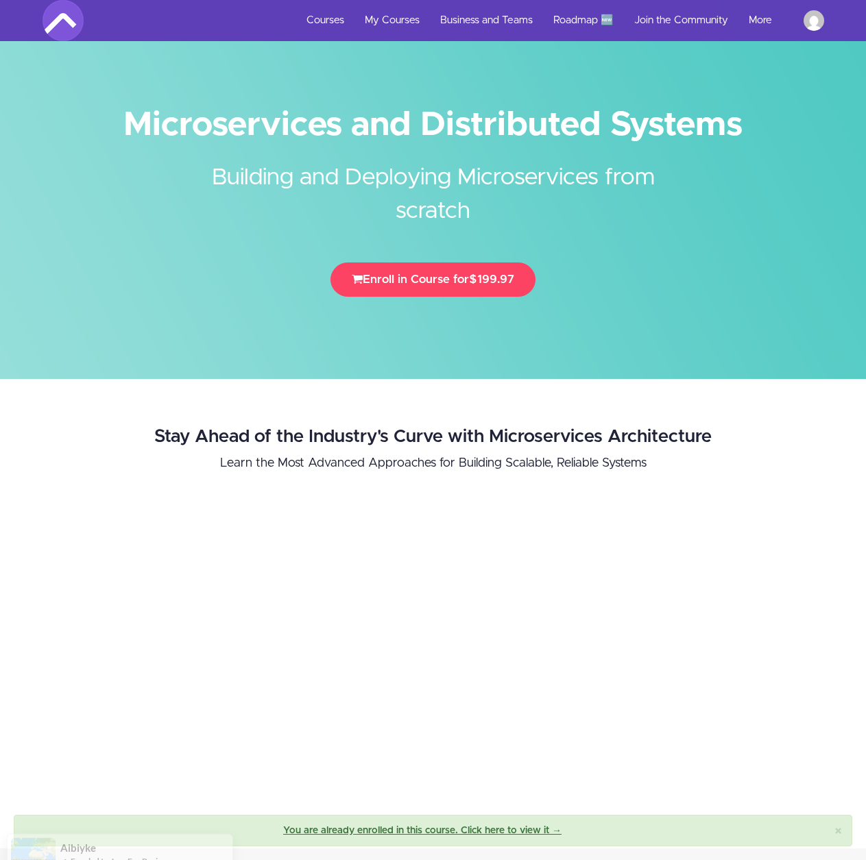
drag, startPoint x: 746, startPoint y: 125, endPoint x: 122, endPoint y: 125, distance: 623.7
click at [122, 125] on h1 "Microservices and Distributed Systems" at bounding box center [432, 125] width 781 height 31
copy h1 "Microservices and Distributed Systems"
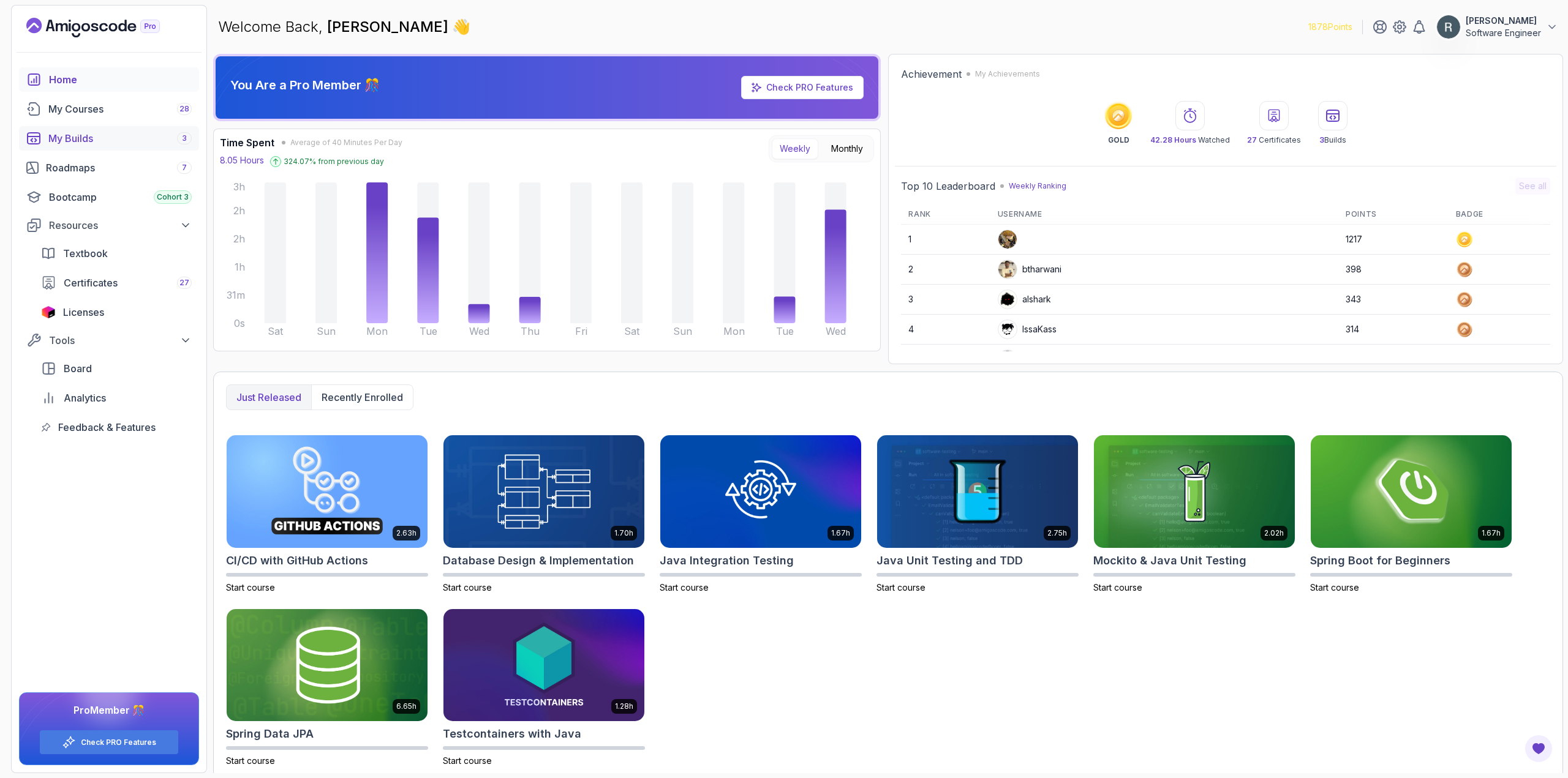
click at [86, 135] on div "My Builds 3" at bounding box center [120, 138] width 143 height 14
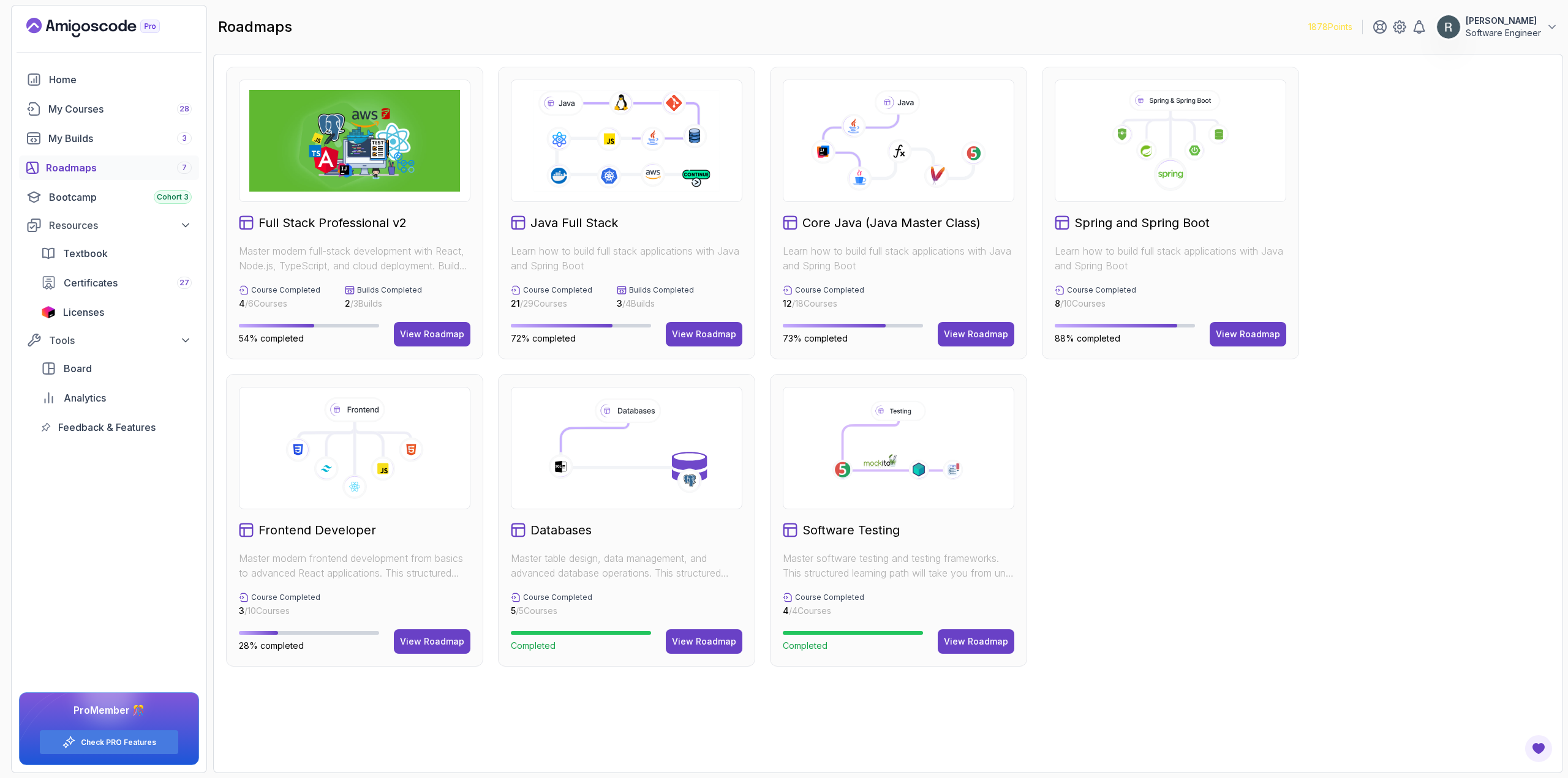
click at [195, 477] on div "Home My Courses 28 My Builds 3 Roadmaps 7 Bootcamp Cohort 3 Resources Textbook …" at bounding box center [109, 420] width 195 height 706
click at [711, 331] on div "View Roadmap" at bounding box center [704, 334] width 64 height 13
